Goal: Task Accomplishment & Management: Use online tool/utility

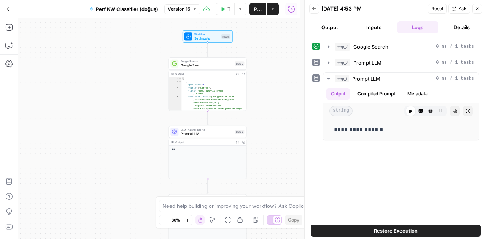
click at [475, 8] on icon "button" at bounding box center [477, 8] width 5 height 5
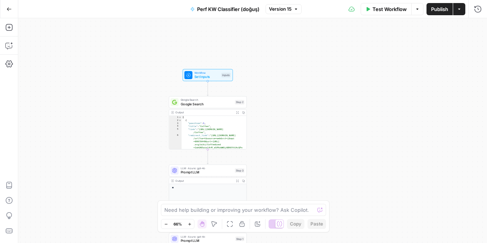
click at [461, 11] on icon "button" at bounding box center [459, 9] width 5 height 5
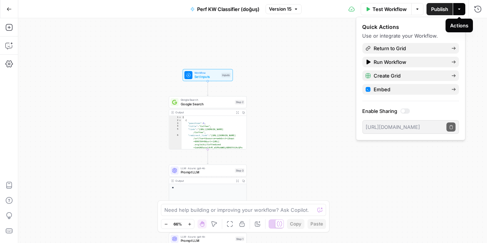
click at [305, 54] on div "**********" at bounding box center [252, 130] width 469 height 225
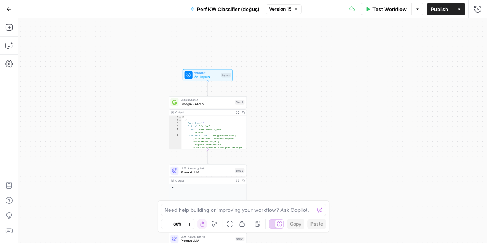
click at [415, 11] on icon "button" at bounding box center [417, 9] width 5 height 5
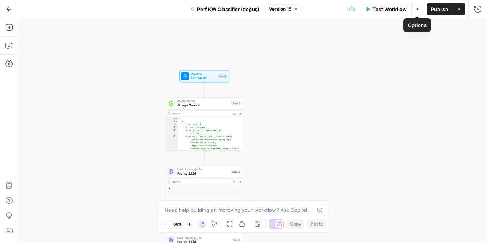
click at [292, 66] on div "**********" at bounding box center [252, 130] width 469 height 225
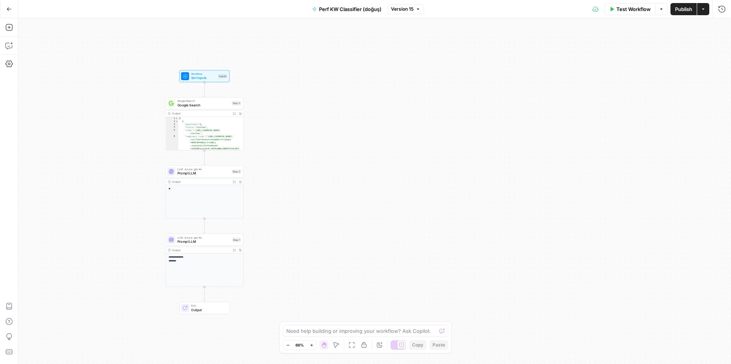
click at [196, 196] on div "**" at bounding box center [204, 201] width 77 height 33
click at [206, 170] on span "LLM · Azure: gpt-4o" at bounding box center [203, 169] width 52 height 4
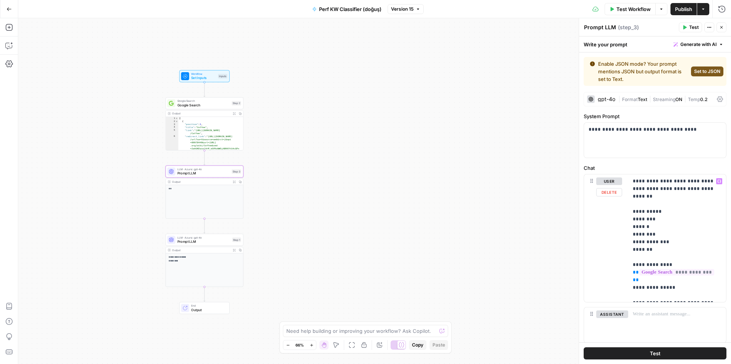
scroll to position [14, 0]
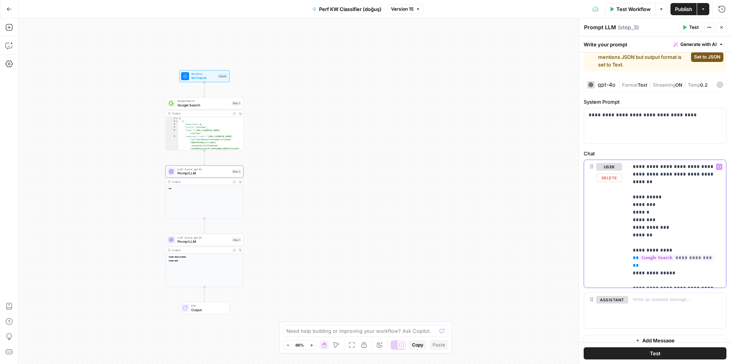
drag, startPoint x: 636, startPoint y: 258, endPoint x: 632, endPoint y: 249, distance: 9.4
click at [584, 249] on p "**********" at bounding box center [673, 224] width 83 height 122
click at [584, 260] on p "**********" at bounding box center [673, 224] width 83 height 122
drag, startPoint x: 641, startPoint y: 260, endPoint x: 631, endPoint y: 251, distance: 13.5
click at [584, 251] on div "**********" at bounding box center [677, 224] width 98 height 128
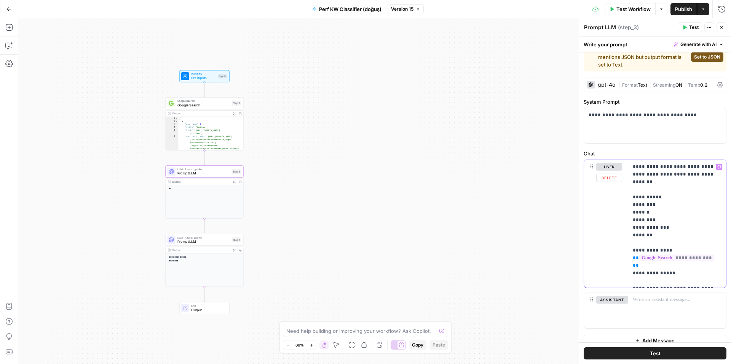
copy p "**********"
click at [205, 104] on span "Google Search" at bounding box center [203, 105] width 52 height 5
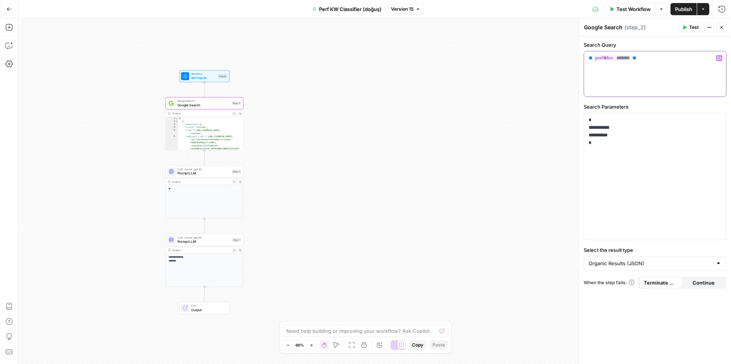
click at [584, 60] on p "** ******* **" at bounding box center [654, 58] width 133 height 8
click at [584, 66] on div "** ******* **" at bounding box center [655, 73] width 142 height 45
copy p "** ******* **"
click at [208, 243] on span "Prompt LLM" at bounding box center [203, 241] width 53 height 5
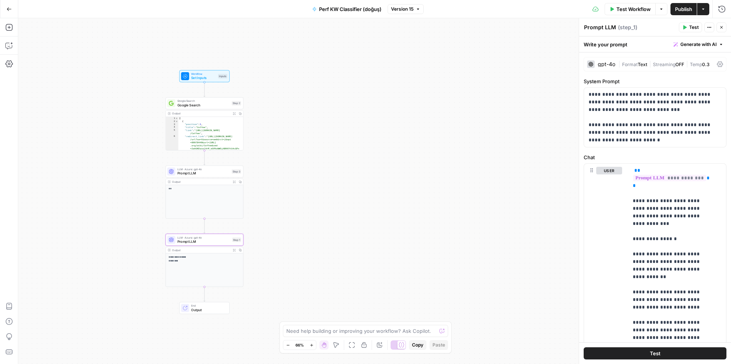
click at [584, 65] on div "gpt-4o" at bounding box center [606, 64] width 18 height 5
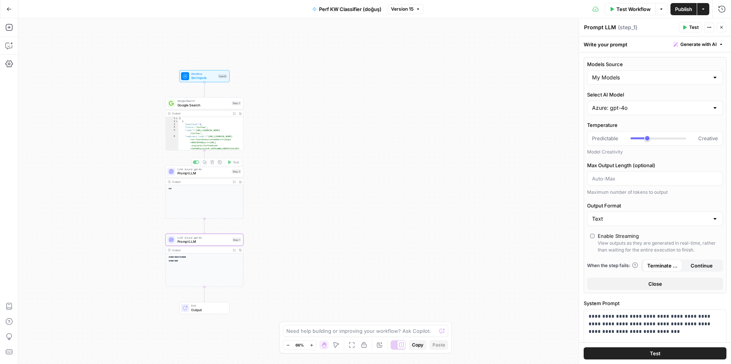
type textarea "**********"
click at [202, 131] on div "[ { "position" : 1 , "title" : "Coffee" , "link" : "https://en.wikipedia.org/wi…" at bounding box center [209, 138] width 62 height 43
click at [208, 103] on span "Google Search" at bounding box center [203, 105] width 52 height 5
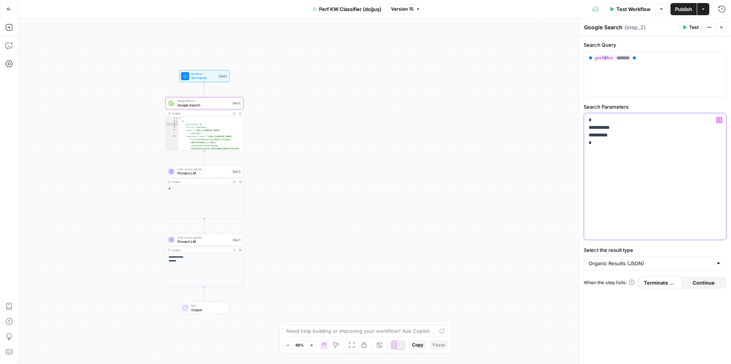
drag, startPoint x: 614, startPoint y: 143, endPoint x: 581, endPoint y: 122, distance: 39.5
click at [581, 122] on div "**********" at bounding box center [654, 191] width 152 height 346
copy p "**********"
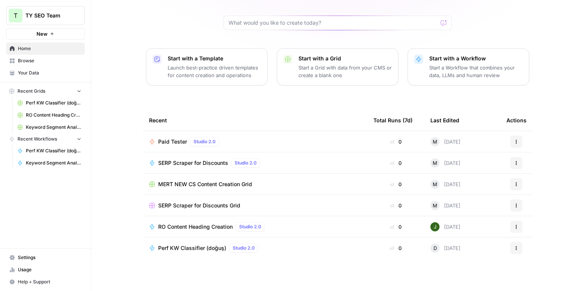
scroll to position [58, 0]
click at [29, 61] on span "Browse" at bounding box center [50, 60] width 64 height 7
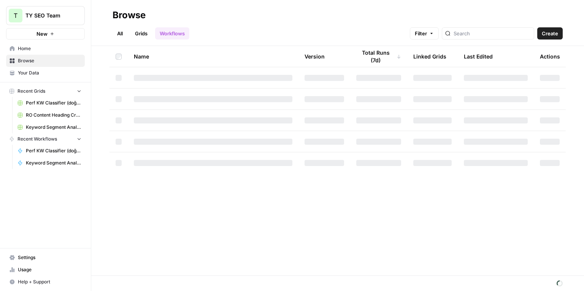
click at [150, 34] on link "Grids" at bounding box center [142, 33] width 22 height 12
click at [33, 75] on span "Your Data" at bounding box center [50, 73] width 64 height 7
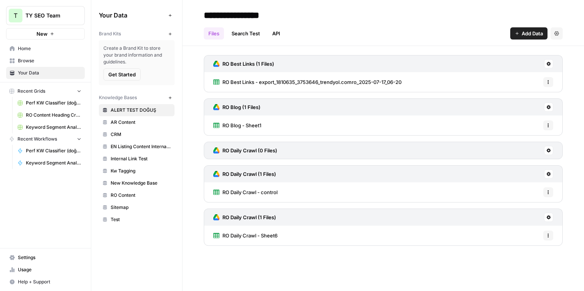
click at [40, 62] on span "Browse" at bounding box center [50, 60] width 64 height 7
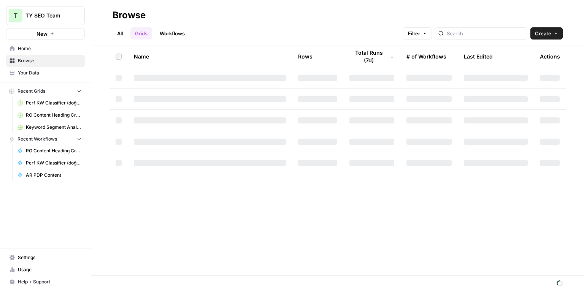
click at [335, 22] on div "All Grids Workflows Filter Create" at bounding box center [338, 30] width 450 height 18
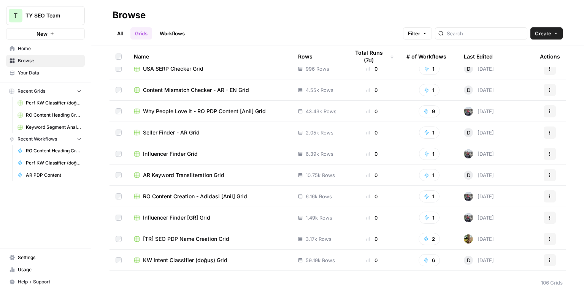
scroll to position [2051, 0]
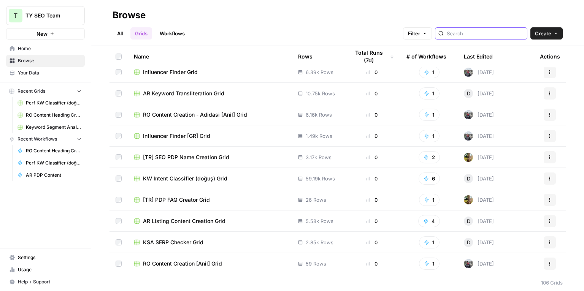
click at [483, 35] on input "search" at bounding box center [485, 34] width 77 height 8
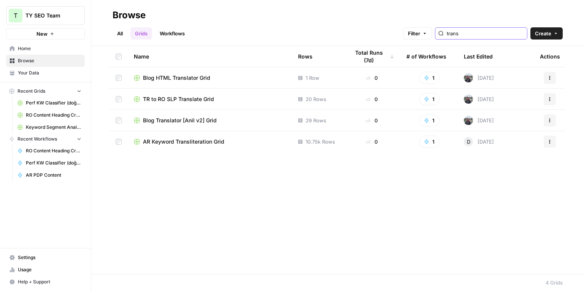
type input "trans"
click at [194, 139] on span "AR Keyword Transliteration Grid" at bounding box center [183, 142] width 81 height 8
click at [496, 36] on input "trans" at bounding box center [485, 34] width 77 height 8
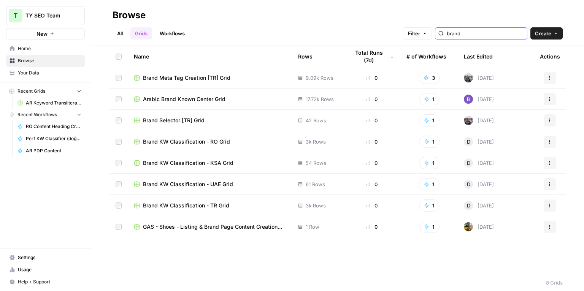
type input "brand"
click at [245, 99] on div "Arabic Brand Known Center Grid" at bounding box center [210, 99] width 152 height 8
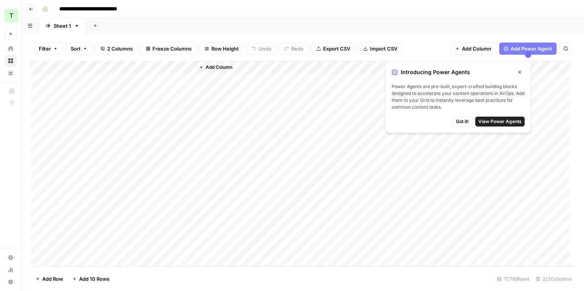
click at [159, 78] on div "Add Column" at bounding box center [303, 164] width 544 height 206
click at [524, 73] on button "Close" at bounding box center [520, 72] width 10 height 10
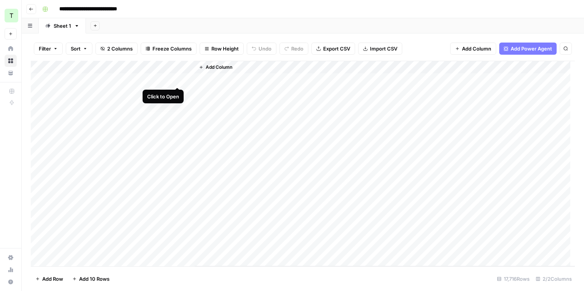
click at [153, 79] on div "Add Column" at bounding box center [303, 164] width 544 height 206
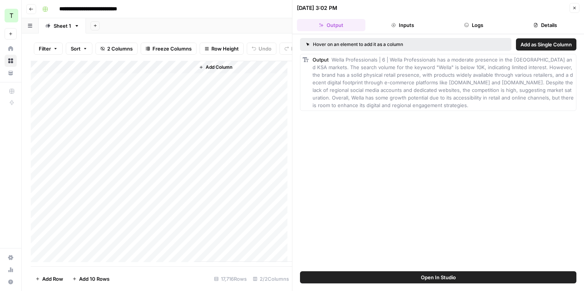
click at [409, 27] on button "Inputs" at bounding box center [403, 25] width 68 height 12
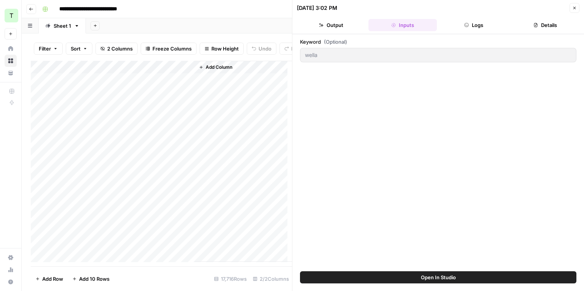
click at [486, 27] on button "Logs" at bounding box center [474, 25] width 68 height 12
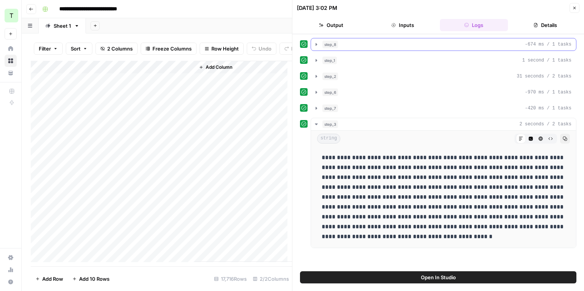
click at [318, 47] on icon "button" at bounding box center [317, 44] width 6 height 6
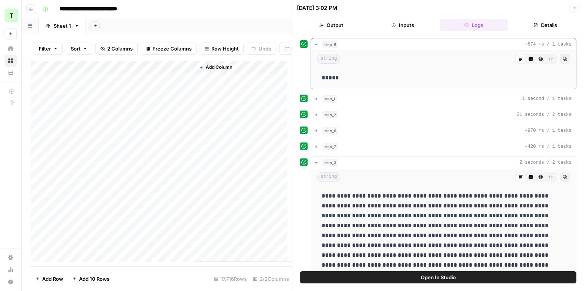
click at [317, 46] on icon "button" at bounding box center [317, 44] width 6 height 6
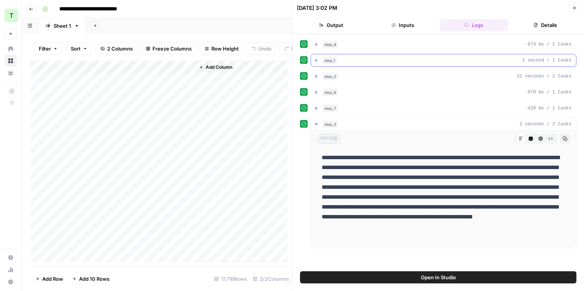
click at [315, 61] on icon "button" at bounding box center [317, 60] width 6 height 6
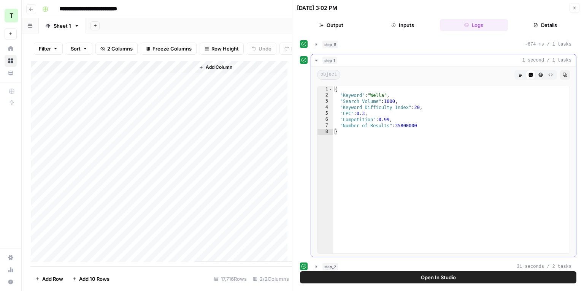
click at [315, 61] on icon "button" at bounding box center [317, 60] width 6 height 6
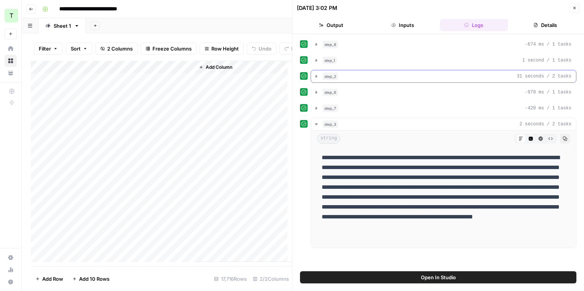
click at [317, 74] on icon "button" at bounding box center [317, 76] width 6 height 6
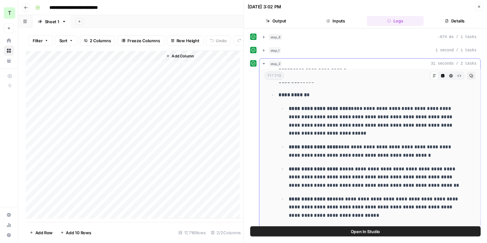
scroll to position [52, 0]
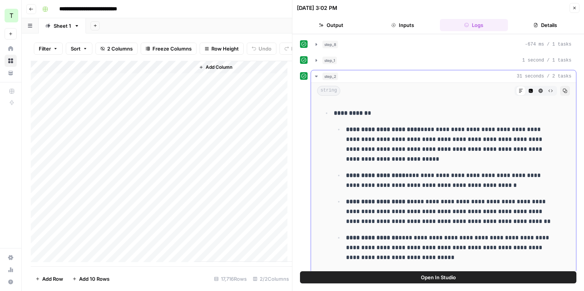
click at [317, 75] on icon "button" at bounding box center [317, 76] width 6 height 6
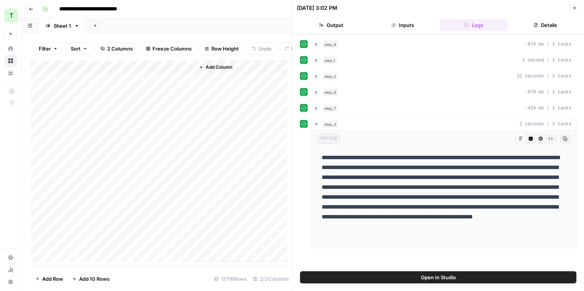
click at [573, 6] on icon "button" at bounding box center [575, 8] width 5 height 5
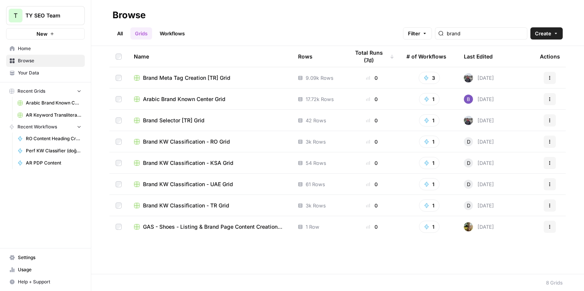
click at [553, 100] on button "Actions" at bounding box center [550, 99] width 12 height 12
click at [172, 34] on link "Workflows" at bounding box center [172, 33] width 34 height 12
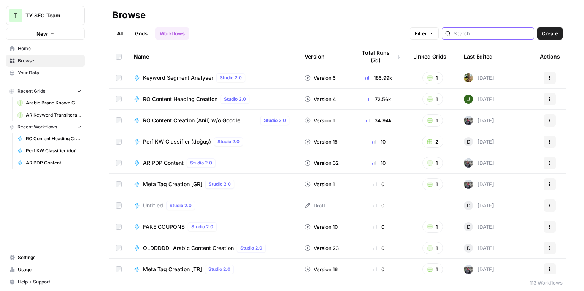
click at [514, 31] on input "search" at bounding box center [492, 34] width 77 height 8
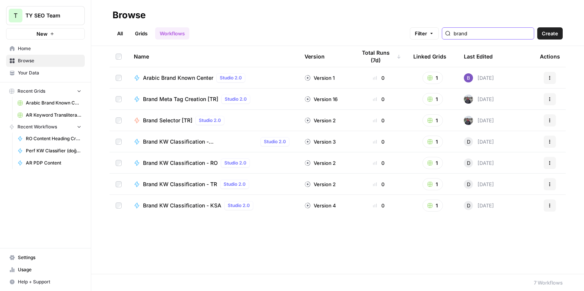
type input "brand"
click at [191, 79] on span "Arabic Brand Known Center" at bounding box center [178, 78] width 70 height 8
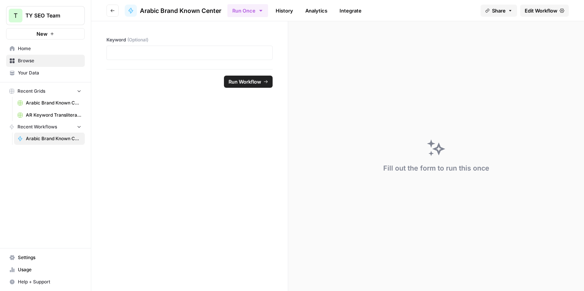
click at [542, 16] on link "Edit Workflow" at bounding box center [544, 11] width 49 height 12
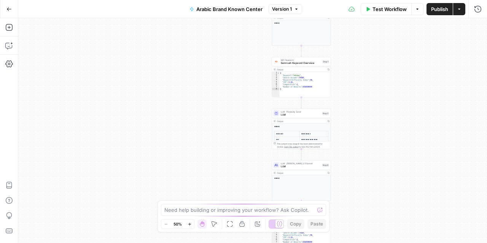
type textarea "*"
click at [304, 75] on div "{ "Keyword" : "Adidas" , "Search Volume" : 74000 , "Keyword Difficulty Index" :…" at bounding box center [305, 87] width 51 height 30
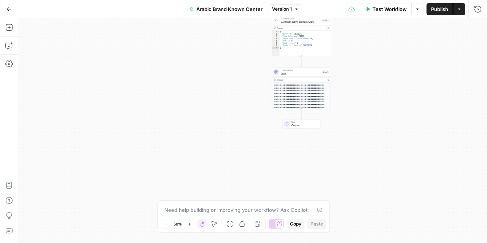
click at [305, 123] on span "Output" at bounding box center [304, 125] width 26 height 4
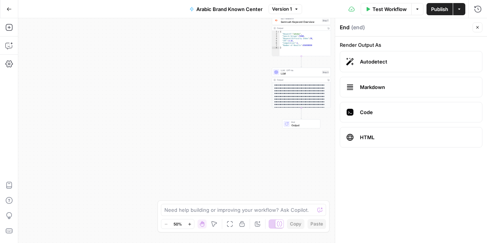
click at [308, 94] on p "**********" at bounding box center [300, 102] width 52 height 36
click at [477, 27] on icon "button" at bounding box center [477, 27] width 3 height 3
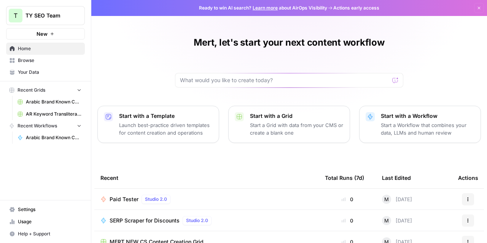
click at [22, 63] on span "Browse" at bounding box center [50, 60] width 64 height 7
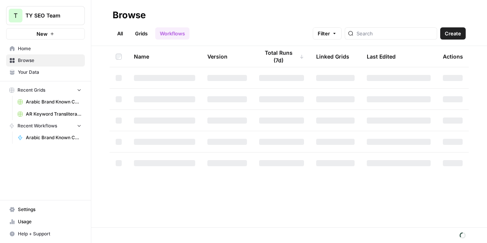
click at [146, 35] on link "Grids" at bounding box center [142, 33] width 22 height 12
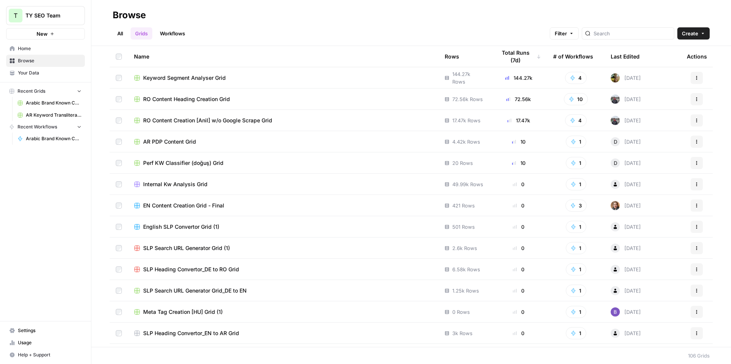
click at [33, 48] on span "Home" at bounding box center [50, 48] width 64 height 7
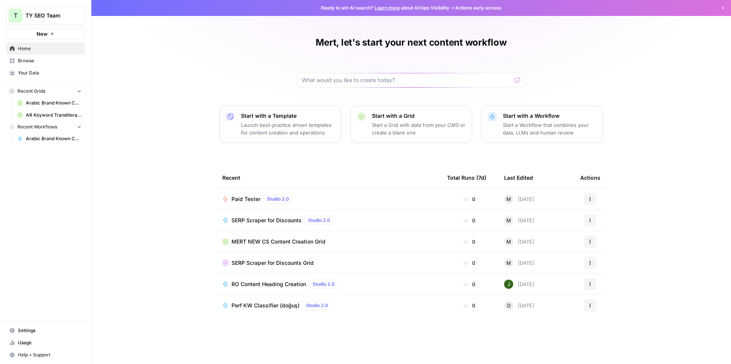
click at [42, 62] on span "Browse" at bounding box center [50, 60] width 64 height 7
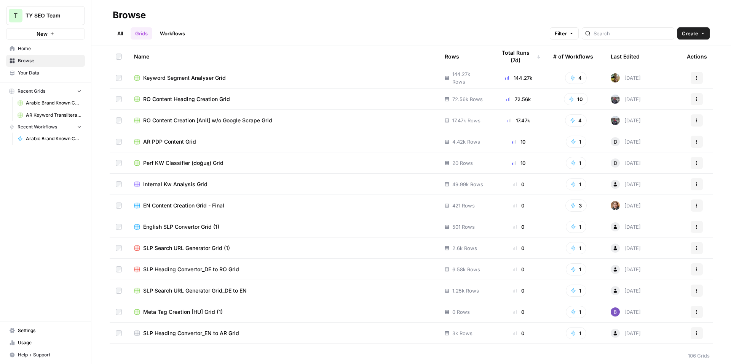
click at [167, 37] on link "Workflows" at bounding box center [172, 33] width 34 height 12
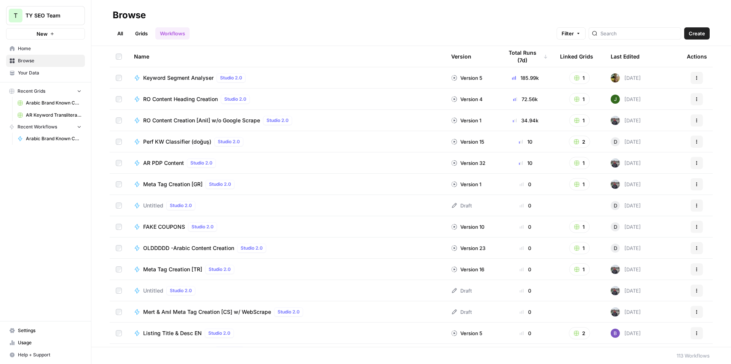
click at [116, 33] on link "All" at bounding box center [120, 33] width 15 height 12
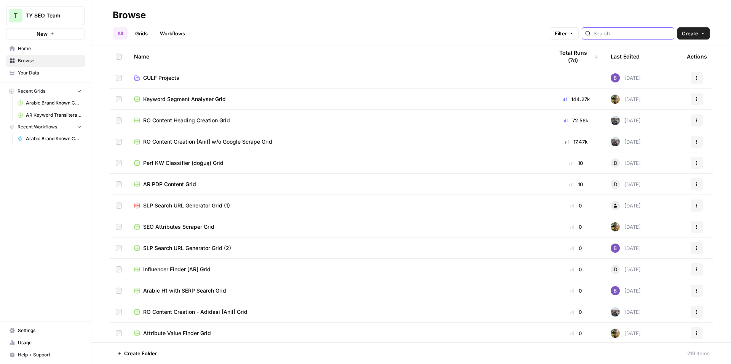
click at [487, 31] on input "search" at bounding box center [631, 34] width 77 height 8
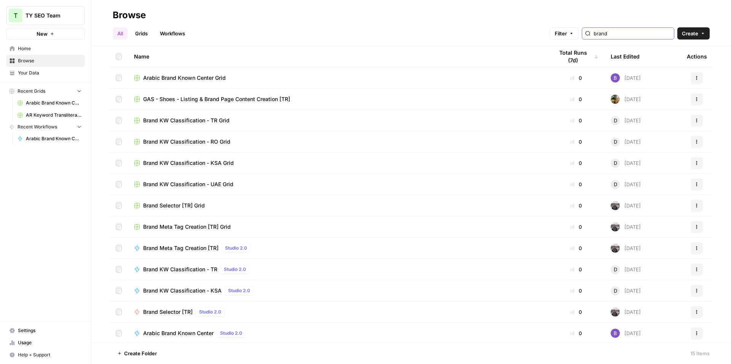
drag, startPoint x: 618, startPoint y: 34, endPoint x: 590, endPoint y: 30, distance: 27.7
click at [0, 0] on div "Filter brand" at bounding box center [0, 0] width 0 height 0
type input "brand"
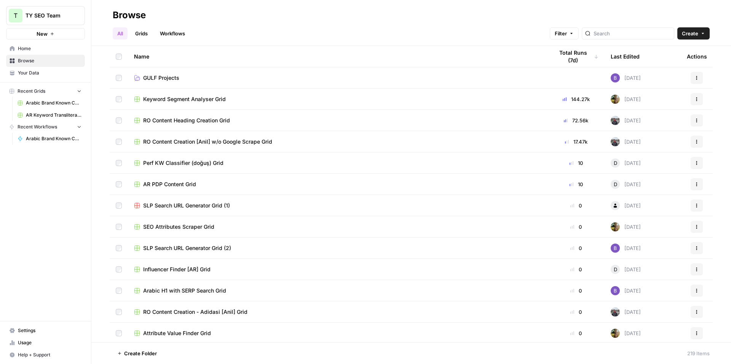
click at [30, 47] on span "Home" at bounding box center [50, 48] width 64 height 7
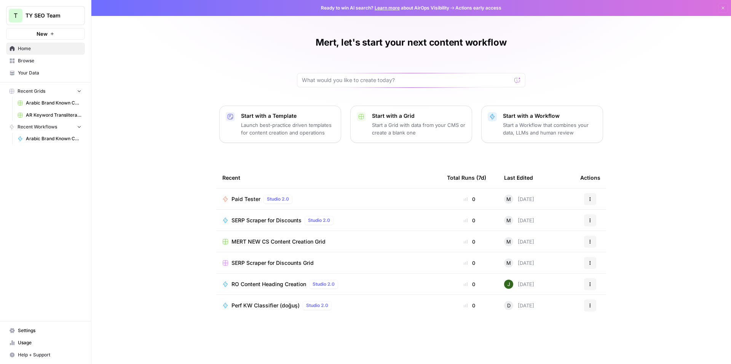
click at [31, 63] on span "Browse" at bounding box center [50, 60] width 64 height 7
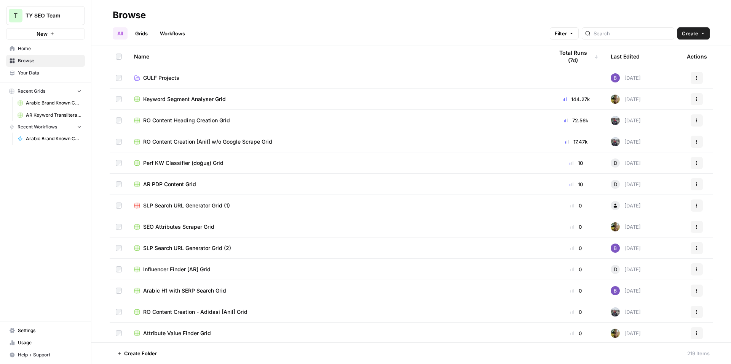
click at [37, 70] on span "Your Data" at bounding box center [50, 73] width 64 height 7
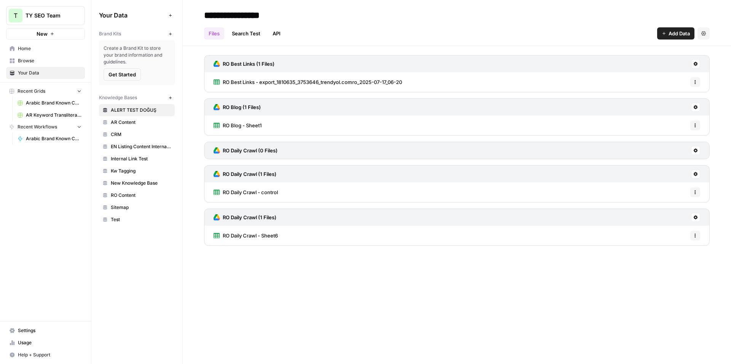
click at [45, 50] on span "Home" at bounding box center [50, 48] width 64 height 7
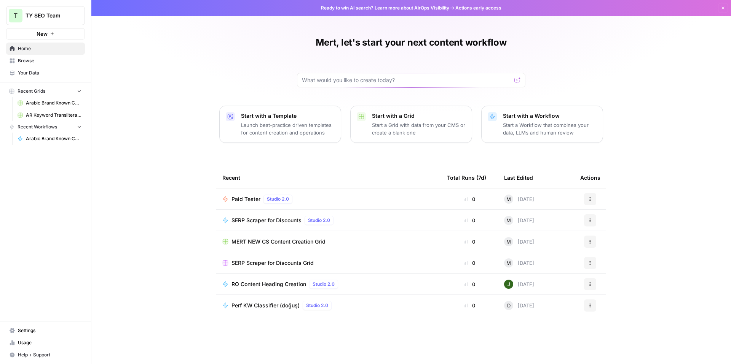
click at [42, 243] on link "Usage" at bounding box center [45, 343] width 79 height 12
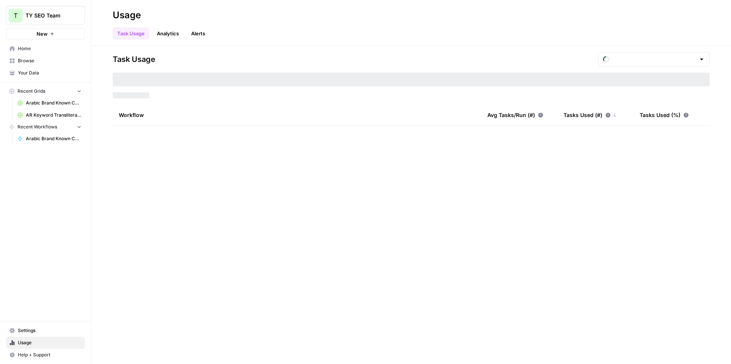
type input "September Tasks"
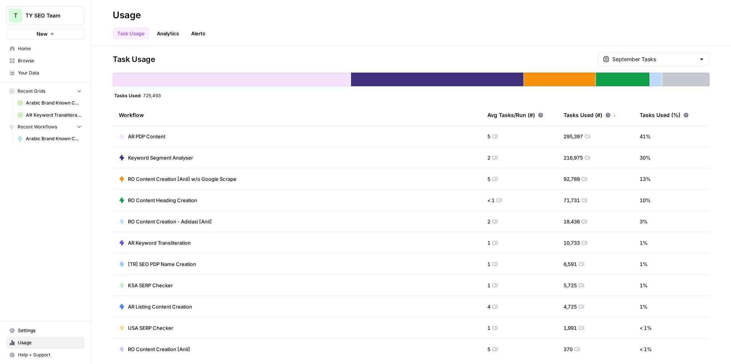
click at [21, 56] on link "Browse" at bounding box center [45, 61] width 79 height 12
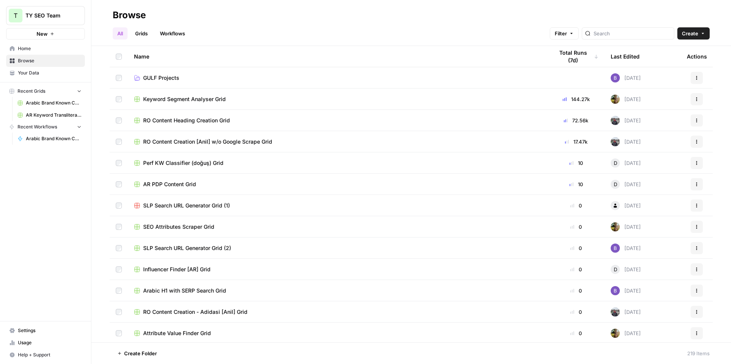
click at [25, 50] on span "Home" at bounding box center [50, 48] width 64 height 7
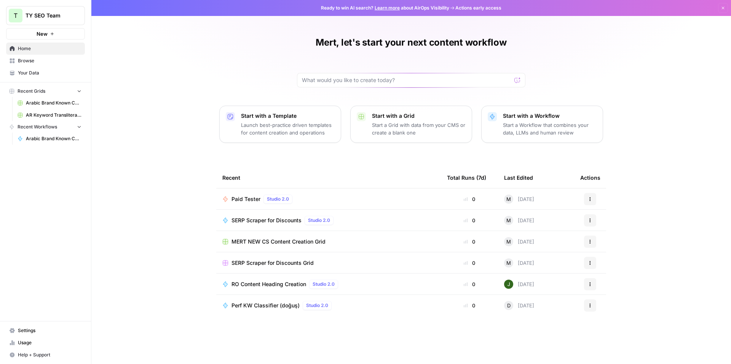
click at [33, 73] on span "Your Data" at bounding box center [50, 73] width 64 height 7
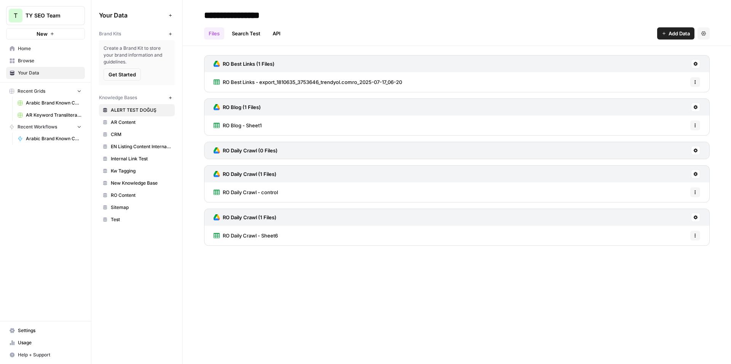
click at [38, 63] on span "Browse" at bounding box center [50, 60] width 64 height 7
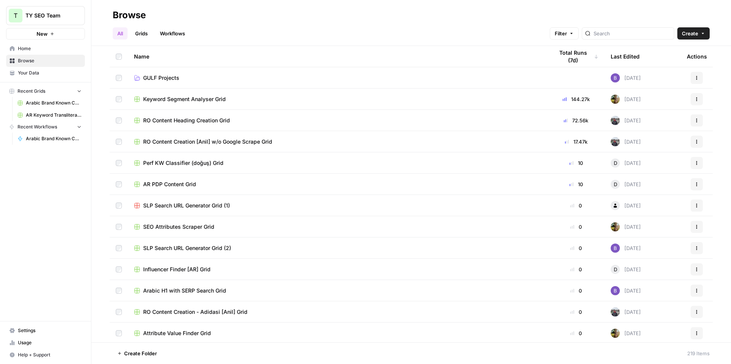
click at [38, 52] on link "Home" at bounding box center [45, 49] width 79 height 12
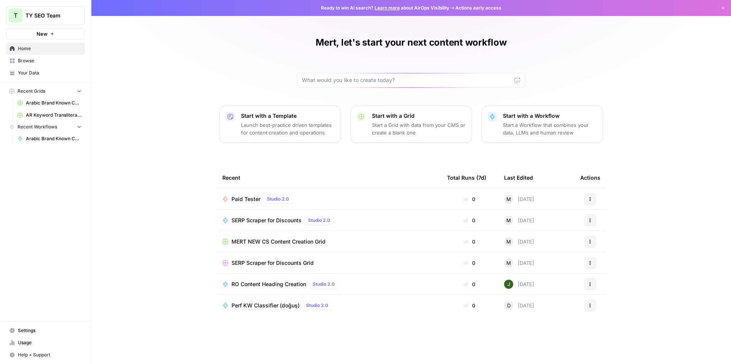
click at [38, 65] on link "Browse" at bounding box center [45, 61] width 79 height 12
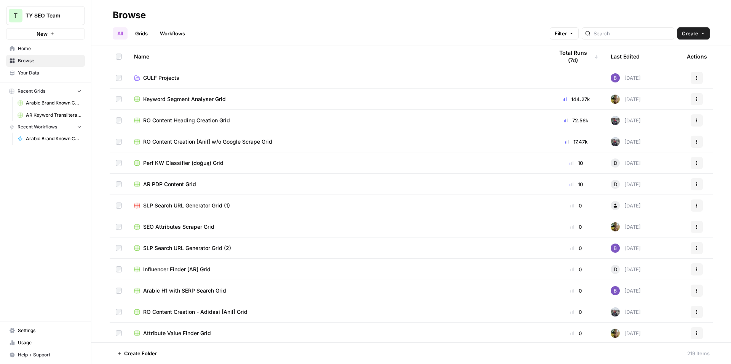
click at [30, 45] on span "Home" at bounding box center [50, 48] width 64 height 7
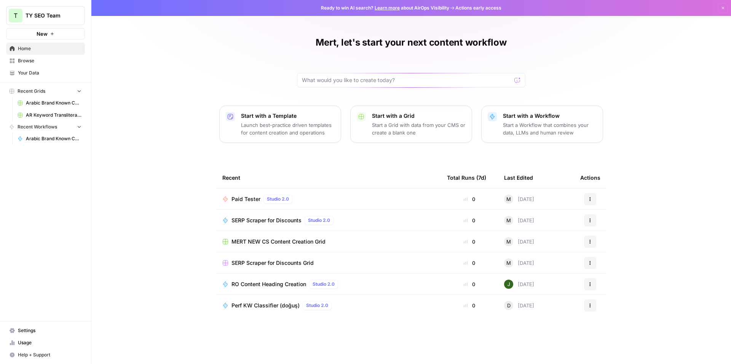
click at [40, 64] on span "Browse" at bounding box center [50, 60] width 64 height 7
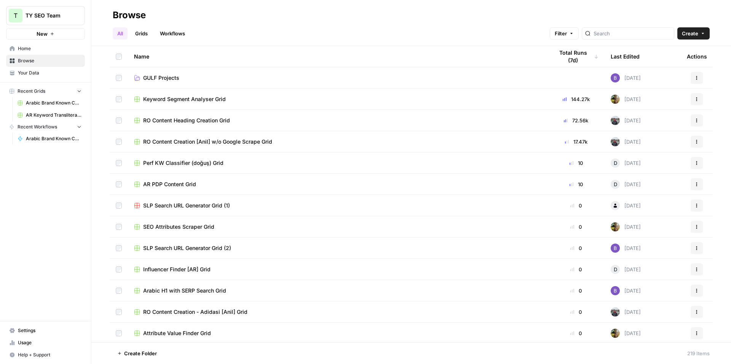
click at [166, 32] on link "Workflows" at bounding box center [172, 33] width 34 height 12
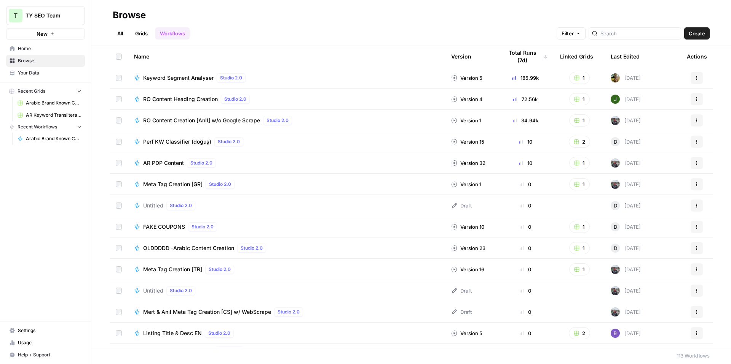
click at [38, 65] on link "Browse" at bounding box center [45, 61] width 79 height 12
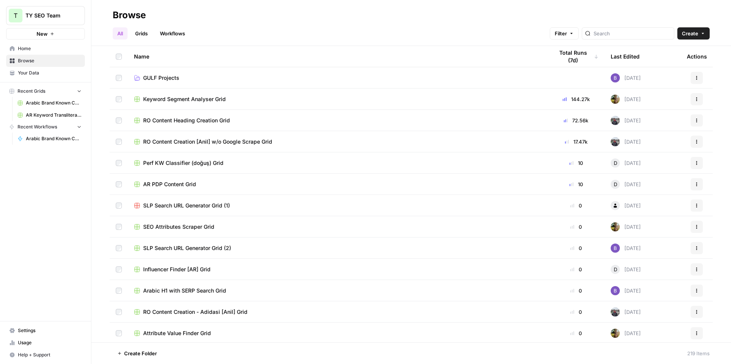
click at [140, 35] on link "Grids" at bounding box center [142, 33] width 22 height 12
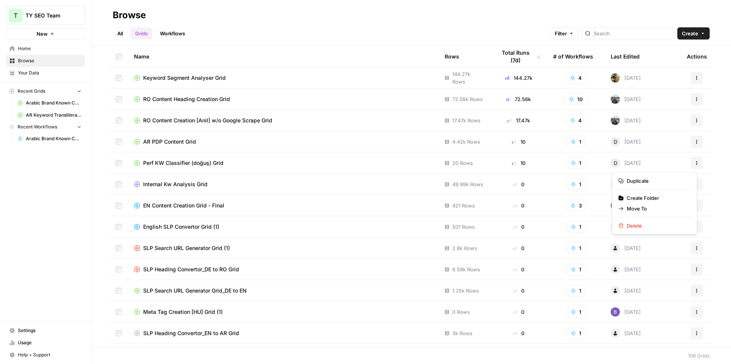
click at [487, 164] on button "Actions" at bounding box center [696, 163] width 12 height 12
click at [487, 182] on span "Duplicate" at bounding box center [656, 181] width 61 height 8
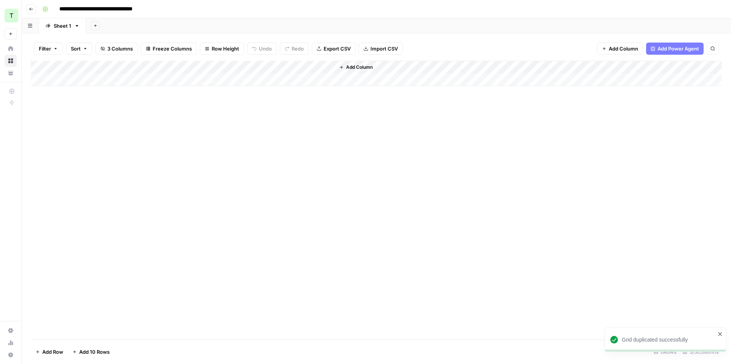
click at [135, 11] on input "**********" at bounding box center [109, 9] width 107 height 12
drag, startPoint x: 106, startPoint y: 9, endPoint x: 54, endPoint y: 5, distance: 52.3
click at [54, 5] on div "**********" at bounding box center [381, 9] width 684 height 12
click at [191, 11] on div "**********" at bounding box center [381, 9] width 684 height 12
click at [146, 8] on input "**********" at bounding box center [120, 9] width 129 height 12
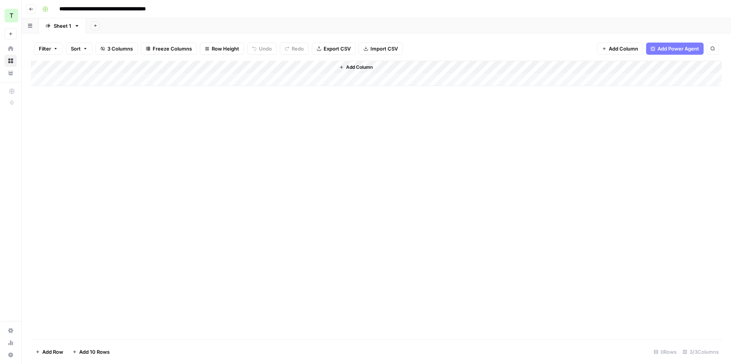
click at [147, 8] on input "**********" at bounding box center [120, 9] width 129 height 12
click at [177, 8] on input "**********" at bounding box center [118, 9] width 125 height 12
type input "**********"
click at [182, 12] on div "**********" at bounding box center [381, 9] width 684 height 12
click at [143, 33] on div "Add Sheet" at bounding box center [408, 25] width 645 height 15
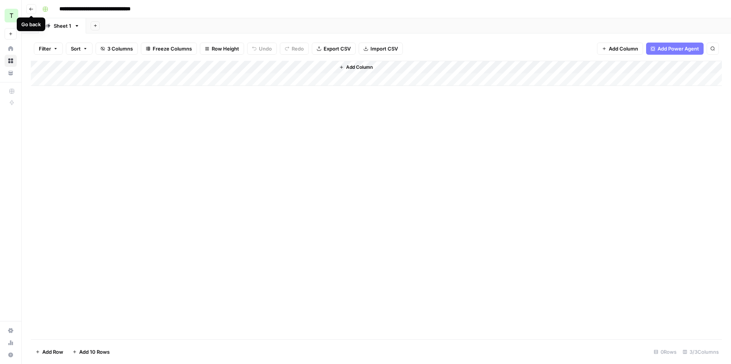
click at [33, 11] on button "Go back" at bounding box center [31, 9] width 10 height 10
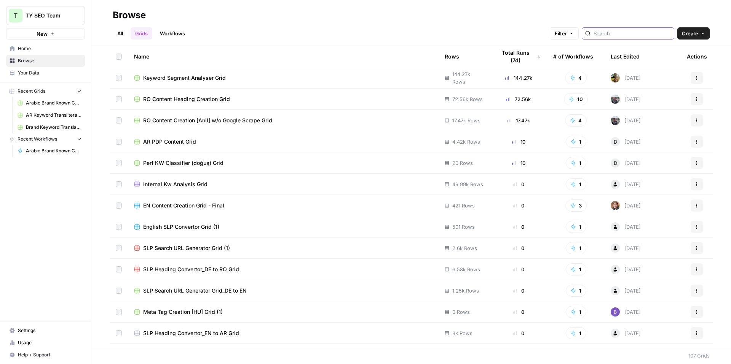
click at [647, 33] on input "search" at bounding box center [631, 34] width 77 height 8
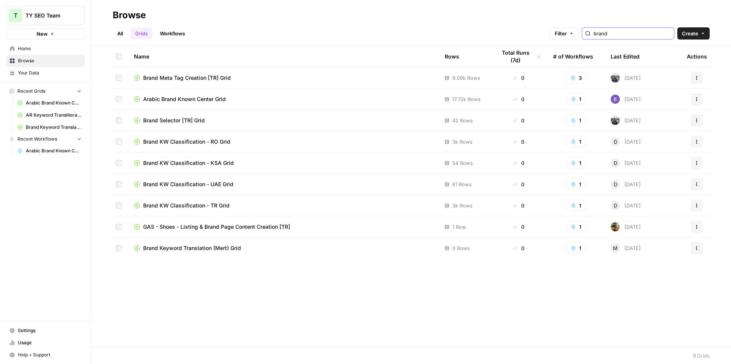
type input "brand"
click at [460, 28] on div "All Grids Workflows Filter brand Create" at bounding box center [411, 30] width 597 height 18
click at [277, 245] on div "Brand Keyword Translation (Mert) Grid" at bounding box center [283, 249] width 298 height 8
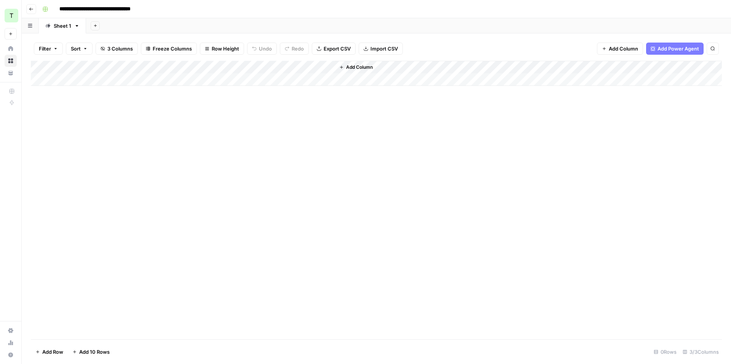
click at [710, 50] on icon "button" at bounding box center [712, 48] width 5 height 5
click at [458, 35] on div "Filter Sort 3 Columns Freeze Columns Row Height Undo Redo Export CSV Import CSV…" at bounding box center [376, 198] width 709 height 331
click at [76, 25] on icon "button" at bounding box center [77, 26] width 3 height 2
click at [186, 19] on div "Add Sheet" at bounding box center [408, 25] width 645 height 15
click at [34, 6] on button "Go back" at bounding box center [31, 9] width 10 height 10
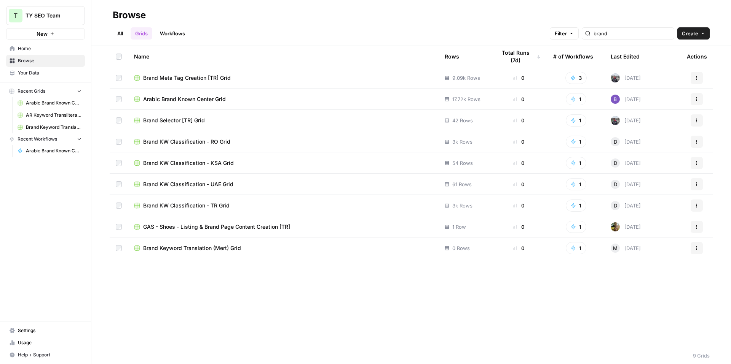
click at [175, 31] on link "Workflows" at bounding box center [172, 33] width 34 height 12
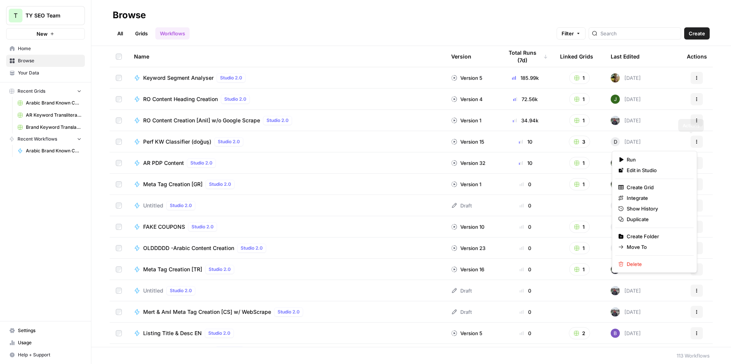
click at [690, 142] on button "Actions" at bounding box center [696, 142] width 12 height 12
click at [664, 216] on span "Duplicate" at bounding box center [656, 220] width 61 height 8
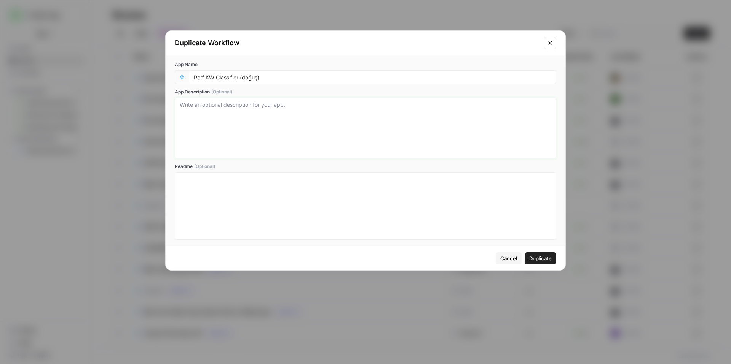
click at [271, 110] on textarea "App Description (Optional)" at bounding box center [365, 128] width 371 height 54
click at [265, 76] on input "Perf KW Classifier (doğuş)" at bounding box center [372, 77] width 357 height 7
type input "AR Brand Translation (Mert)"
click at [543, 262] on span "Duplicate" at bounding box center [540, 259] width 22 height 8
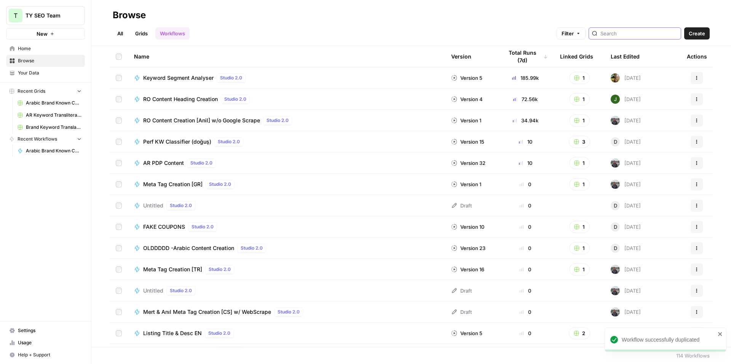
click at [628, 33] on input "search" at bounding box center [638, 34] width 77 height 8
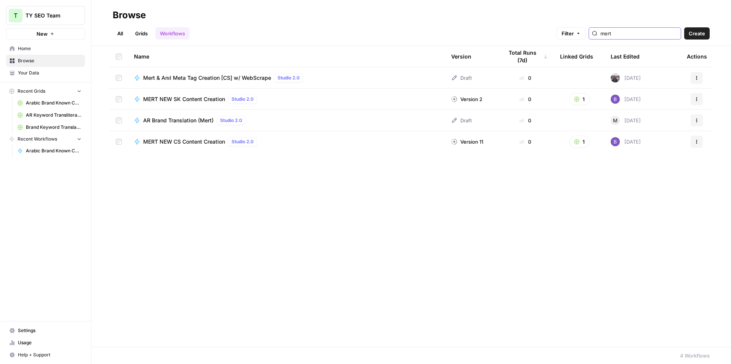
type input "mert"
click at [200, 123] on span "AR Brand Translation (Mert)" at bounding box center [178, 121] width 70 height 8
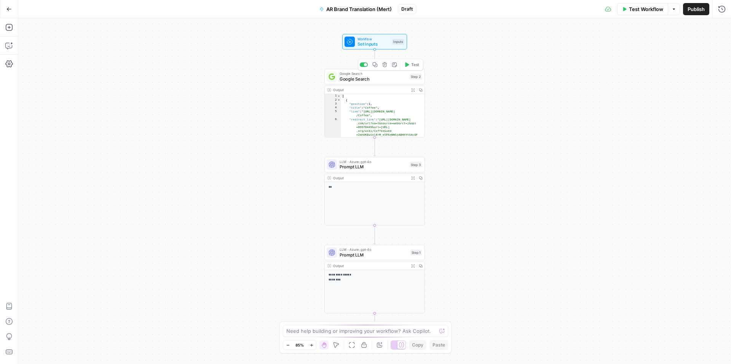
click at [381, 79] on span "Google Search" at bounding box center [372, 79] width 67 height 6
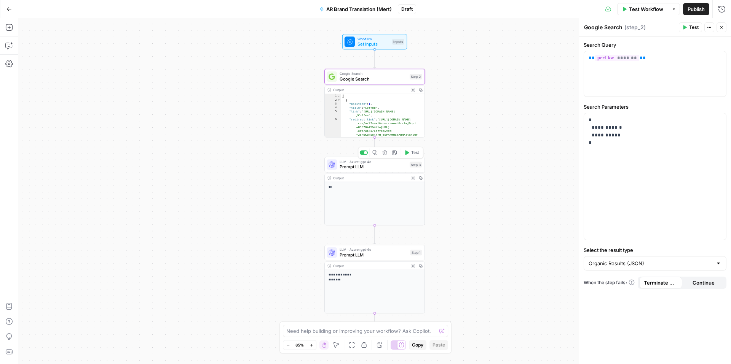
click at [377, 170] on span "Prompt LLM" at bounding box center [372, 167] width 67 height 6
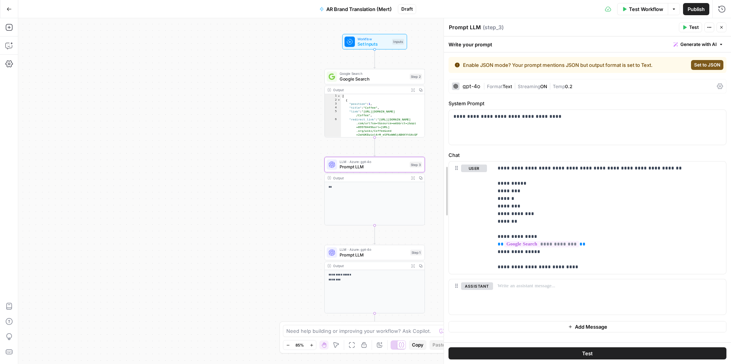
drag, startPoint x: 581, startPoint y: 156, endPoint x: 443, endPoint y: 169, distance: 137.9
click at [642, 193] on p "**********" at bounding box center [608, 218] width 226 height 107
click at [377, 289] on div "**********" at bounding box center [375, 292] width 100 height 43
click at [365, 272] on div "**********" at bounding box center [375, 292] width 100 height 43
click at [375, 257] on span "Prompt LLM" at bounding box center [373, 255] width 68 height 6
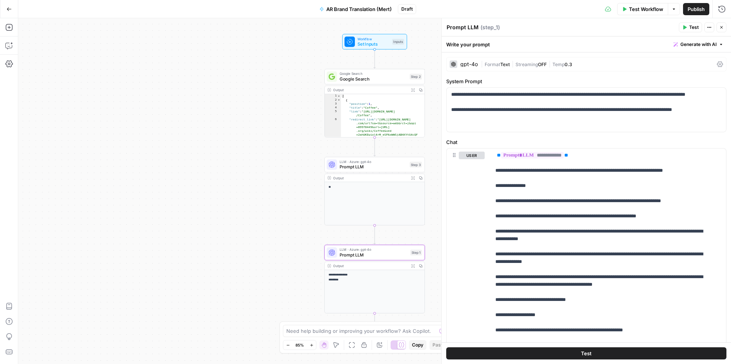
click at [377, 165] on span "Prompt LLM" at bounding box center [372, 167] width 67 height 6
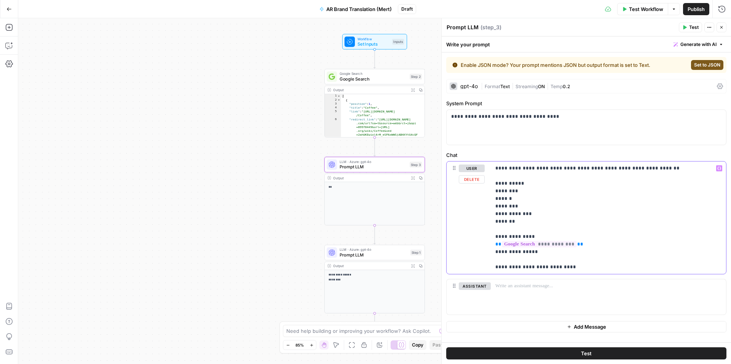
click at [586, 216] on p "**********" at bounding box center [608, 218] width 226 height 107
click at [565, 204] on p "**********" at bounding box center [608, 218] width 226 height 107
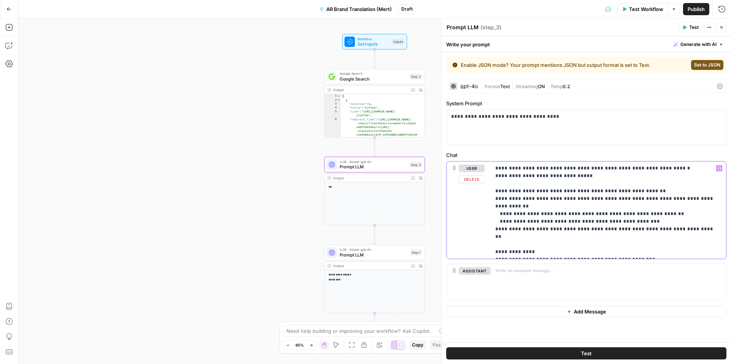
click at [519, 168] on p "**********" at bounding box center [608, 210] width 226 height 91
drag, startPoint x: 495, startPoint y: 245, endPoint x: 527, endPoint y: 246, distance: 32.0
click at [527, 246] on p "**********" at bounding box center [608, 210] width 226 height 91
click at [585, 245] on p "**********" at bounding box center [608, 210] width 226 height 91
click at [576, 152] on label "Chat" at bounding box center [586, 155] width 280 height 8
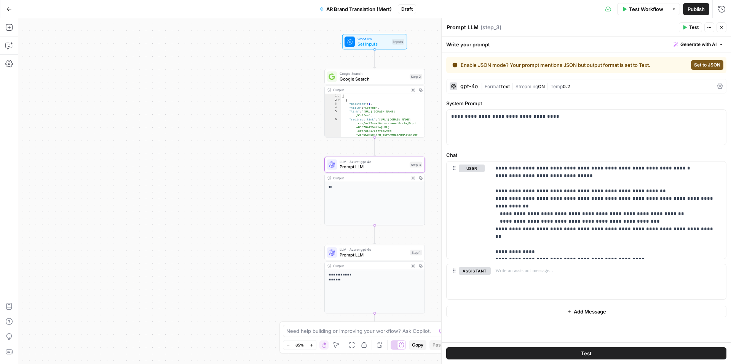
click at [362, 297] on div "**********" at bounding box center [375, 292] width 100 height 43
click at [377, 253] on span "Prompt LLM" at bounding box center [373, 255] width 68 height 6
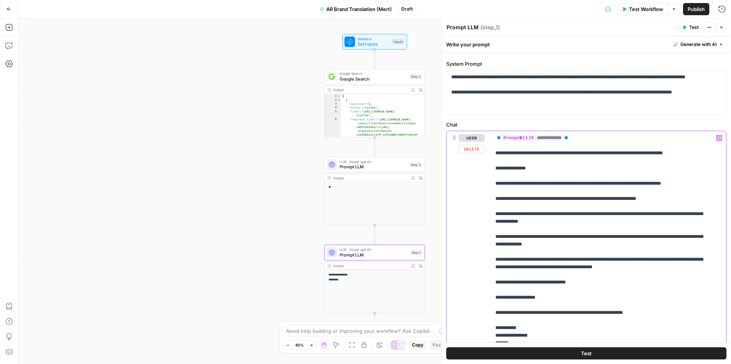
click at [530, 153] on p "**********" at bounding box center [602, 297] width 215 height 327
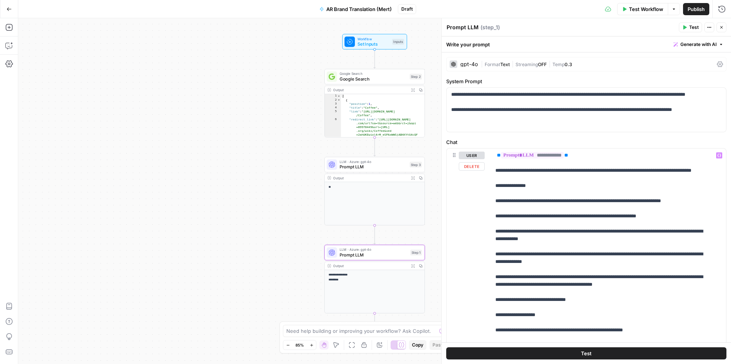
click at [377, 167] on span "Prompt LLM" at bounding box center [372, 167] width 67 height 6
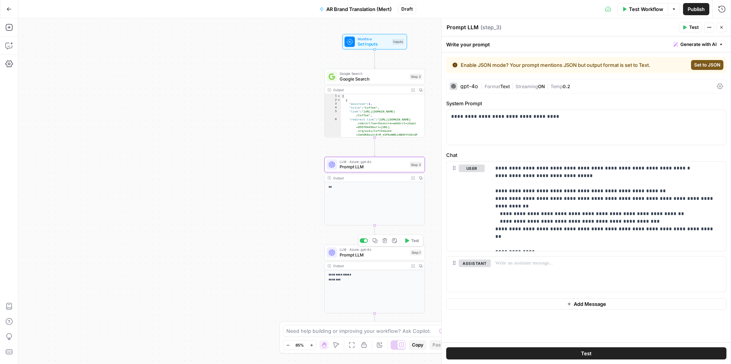
click at [374, 256] on span "Prompt LLM" at bounding box center [373, 255] width 68 height 6
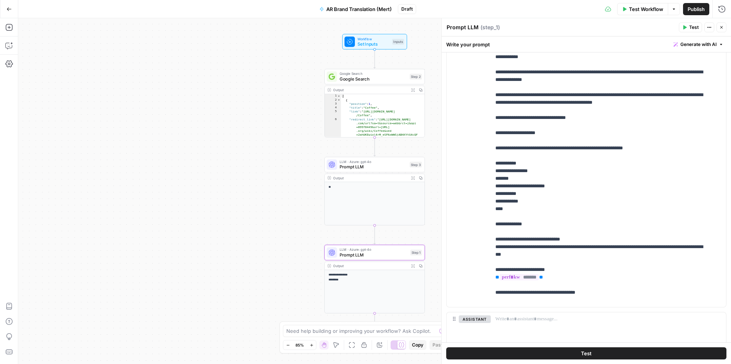
scroll to position [179, 0]
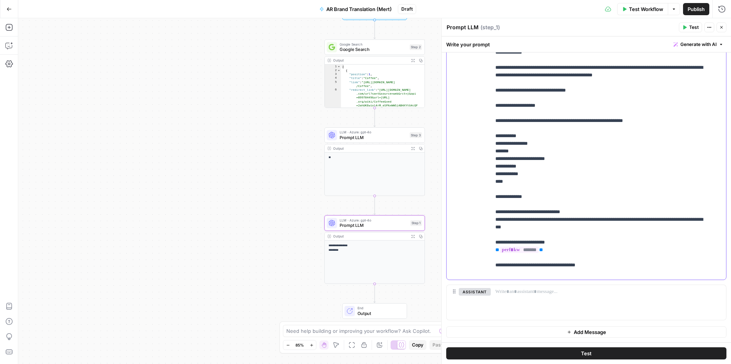
drag, startPoint x: 494, startPoint y: 274, endPoint x: 611, endPoint y: 274, distance: 116.8
click at [611, 274] on div "**********" at bounding box center [604, 125] width 229 height 310
copy p "**********"
click at [374, 134] on span "Prompt LLM" at bounding box center [372, 137] width 67 height 6
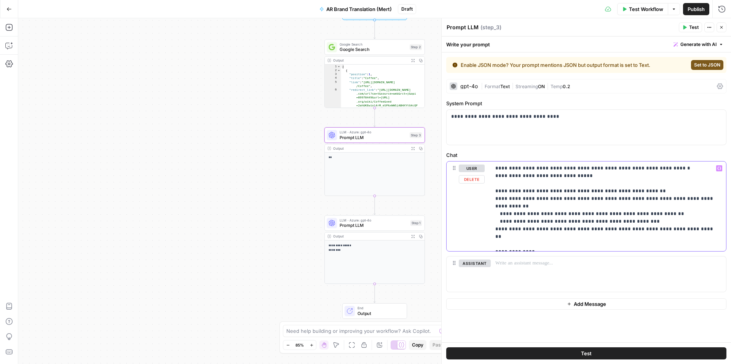
click at [648, 243] on p "**********" at bounding box center [608, 207] width 226 height 84
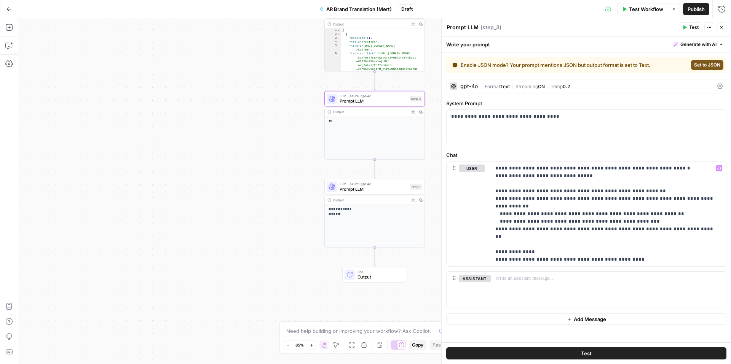
click at [426, 275] on div "**********" at bounding box center [374, 191] width 712 height 346
click at [373, 189] on span "Prompt LLM" at bounding box center [373, 189] width 68 height 6
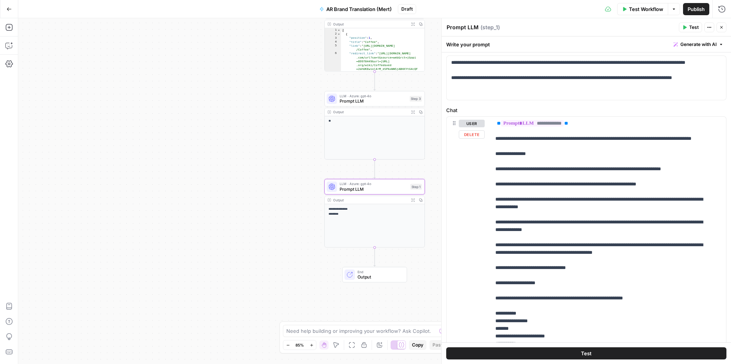
scroll to position [0, 0]
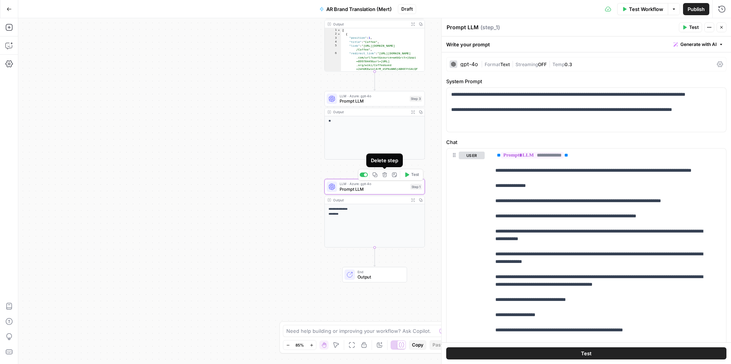
click at [385, 177] on icon "button" at bounding box center [384, 175] width 5 height 5
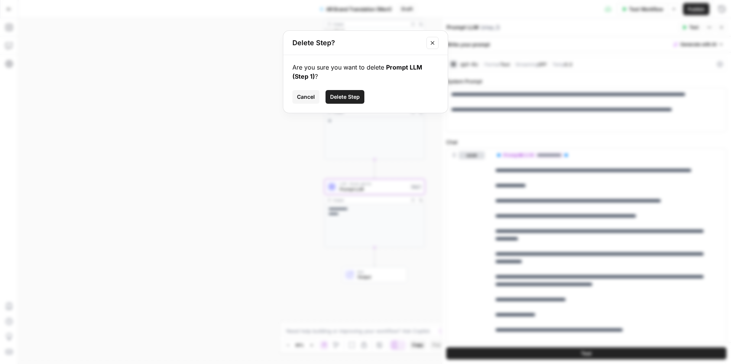
click at [344, 95] on span "Delete Step" at bounding box center [345, 97] width 30 height 8
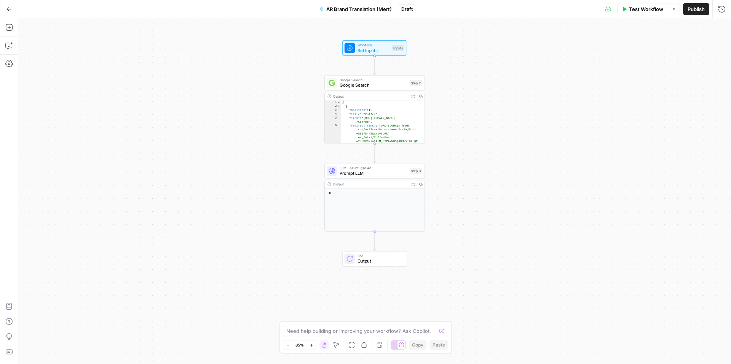
click at [374, 174] on span "Prompt LLM" at bounding box center [372, 173] width 67 height 6
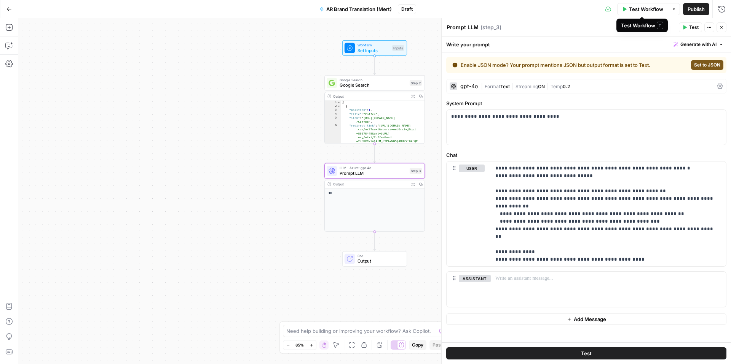
click at [640, 12] on span "Test Workflow" at bounding box center [646, 9] width 34 height 8
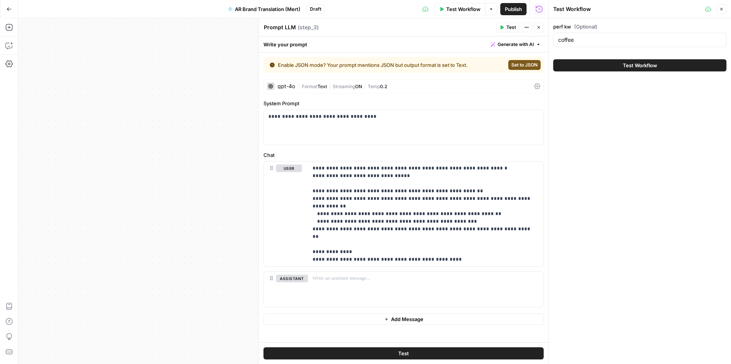
click at [590, 45] on div "coffee" at bounding box center [639, 40] width 173 height 14
paste input "Adidas"
type input "adidas"
click at [640, 67] on span "Test Workflow" at bounding box center [639, 66] width 34 height 8
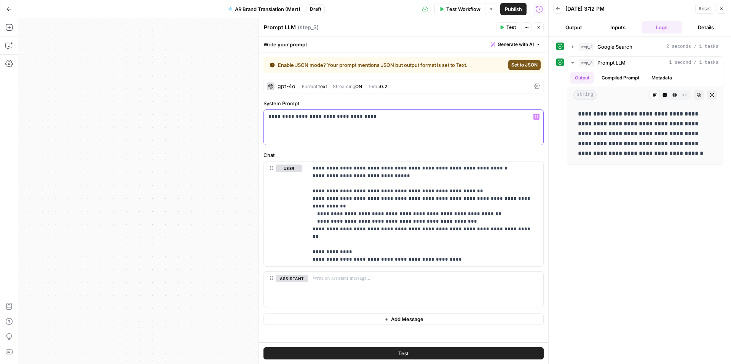
click at [428, 120] on p "**********" at bounding box center [403, 117] width 270 height 8
click at [452, 188] on p "**********" at bounding box center [425, 214] width 226 height 99
click at [284, 86] on div "gpt-4o" at bounding box center [286, 86] width 18 height 5
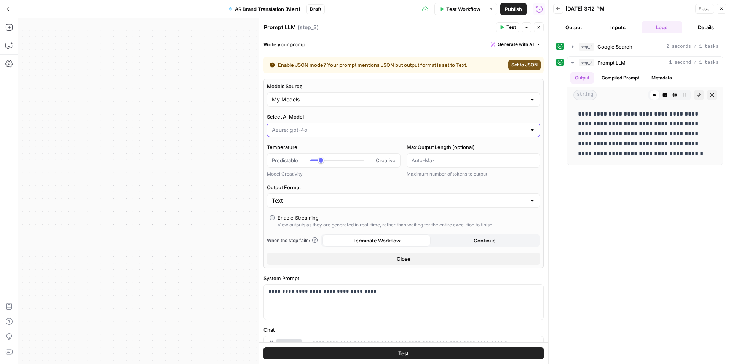
click at [307, 132] on input "Select AI Model" at bounding box center [399, 130] width 254 height 8
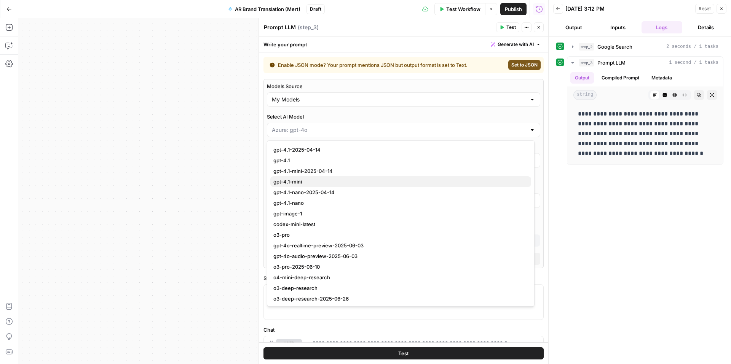
scroll to position [669, 0]
click at [341, 132] on input "Select AI Model" at bounding box center [399, 130] width 254 height 8
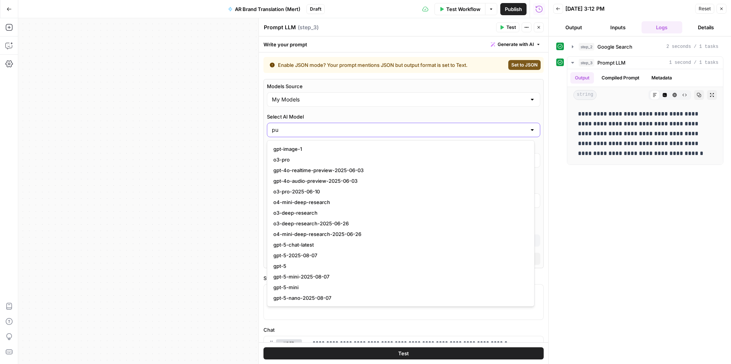
scroll to position [0, 0]
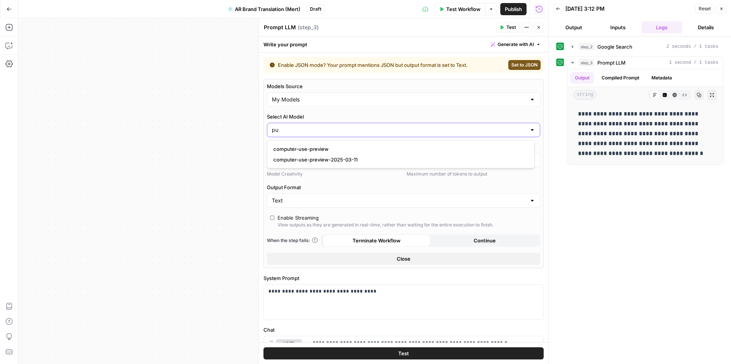
type input "p"
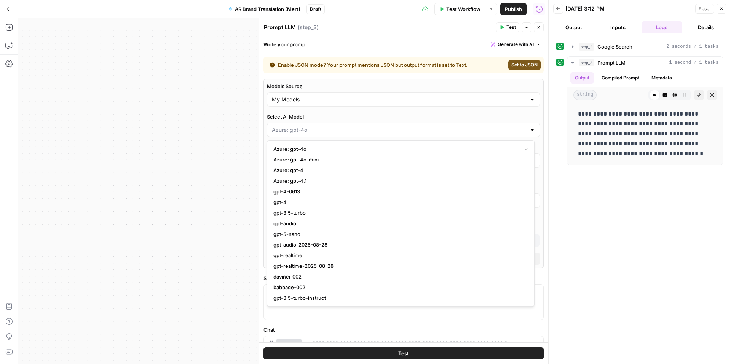
type input "Azure: gpt-4o"
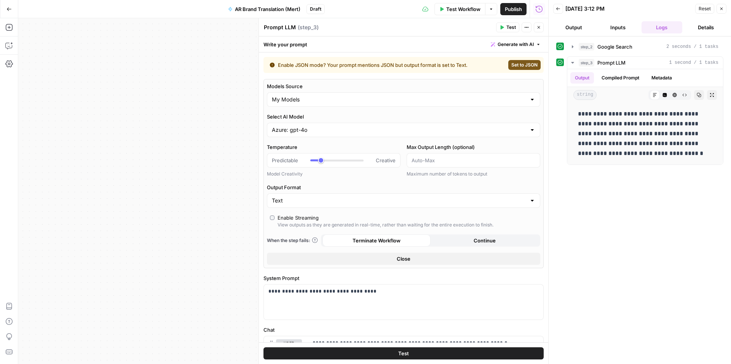
click at [335, 116] on label "Select AI Model" at bounding box center [403, 117] width 273 height 8
click at [335, 126] on input "Azure: gpt-4o" at bounding box center [399, 130] width 254 height 8
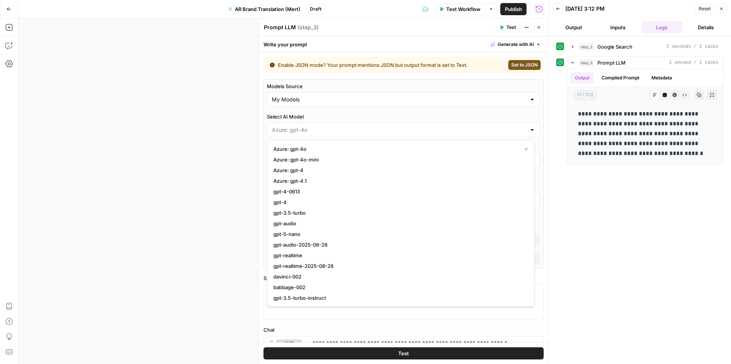
type input "Azure: gpt-4o"
click at [335, 116] on label "Select AI Model" at bounding box center [403, 117] width 273 height 8
click at [335, 126] on input "Azure: gpt-4o" at bounding box center [399, 130] width 254 height 8
type input "Azure: gpt-4o"
click at [321, 113] on label "Select AI Model" at bounding box center [403, 117] width 273 height 8
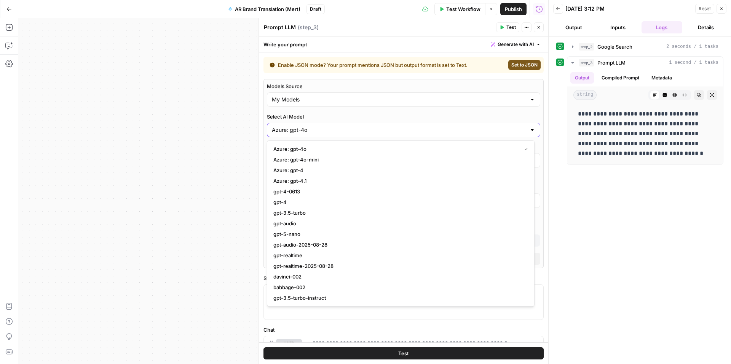
click at [321, 126] on input "Azure: gpt-4o" at bounding box center [399, 130] width 254 height 8
type input "Azure: gpt-4o"
click at [236, 135] on div "**********" at bounding box center [283, 191] width 530 height 346
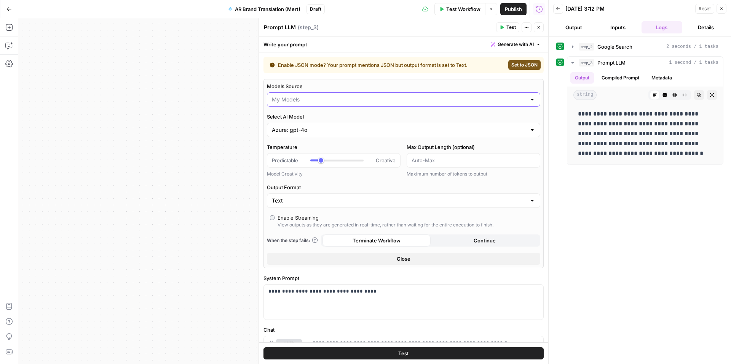
click at [334, 98] on input "Models Source" at bounding box center [399, 100] width 254 height 8
click at [306, 118] on span "AirOps Models" at bounding box center [398, 119] width 251 height 8
type input "AirOps Models"
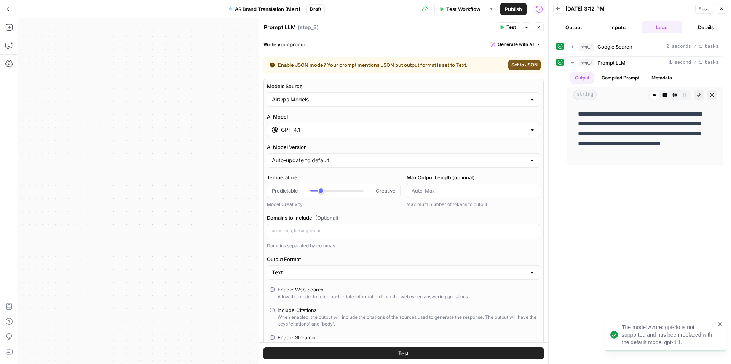
click at [308, 134] on input "GPT-4.1" at bounding box center [403, 130] width 245 height 8
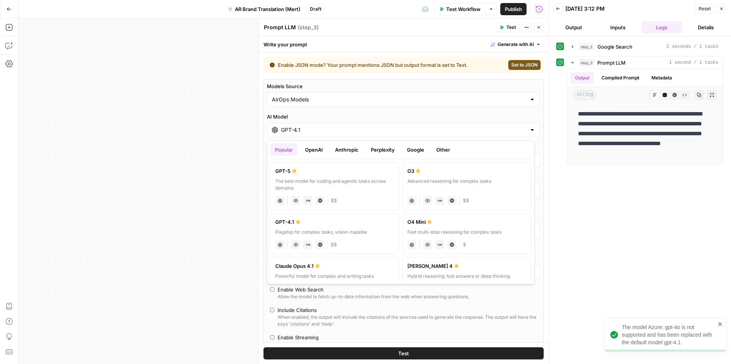
scroll to position [10, 0]
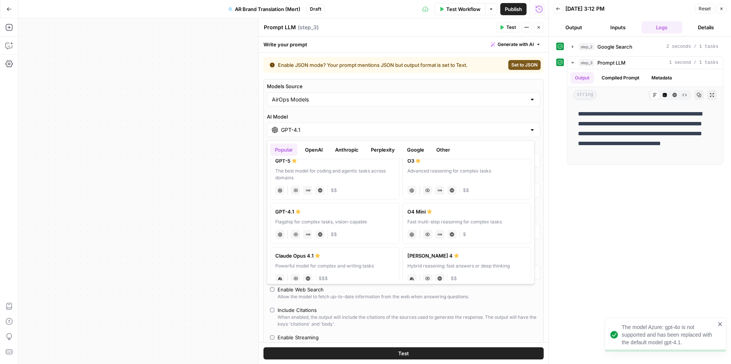
click at [386, 151] on button "Perplexity" at bounding box center [382, 150] width 33 height 12
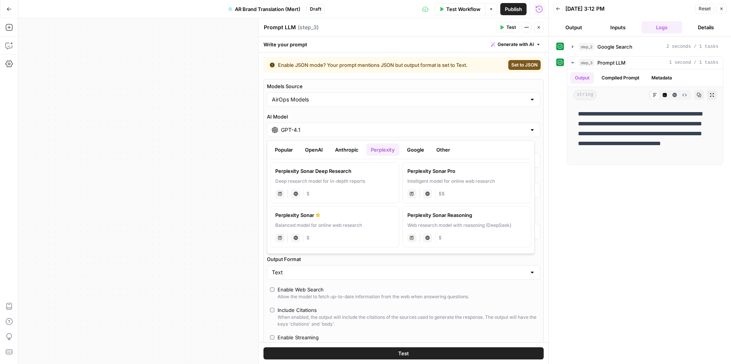
click at [377, 182] on div "Deep research model for in-depth reports" at bounding box center [334, 181] width 119 height 7
type input "Perplexity Sonar Deep Research"
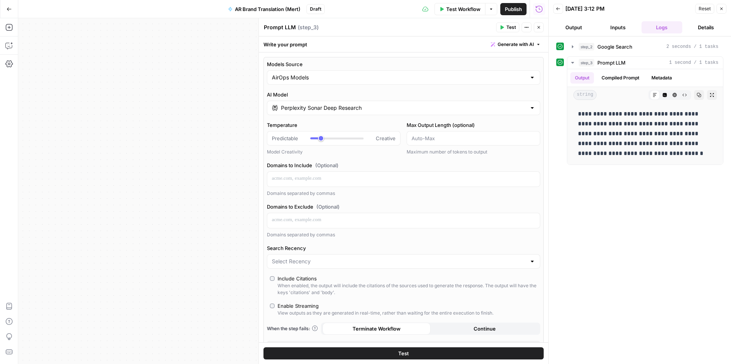
scroll to position [250, 0]
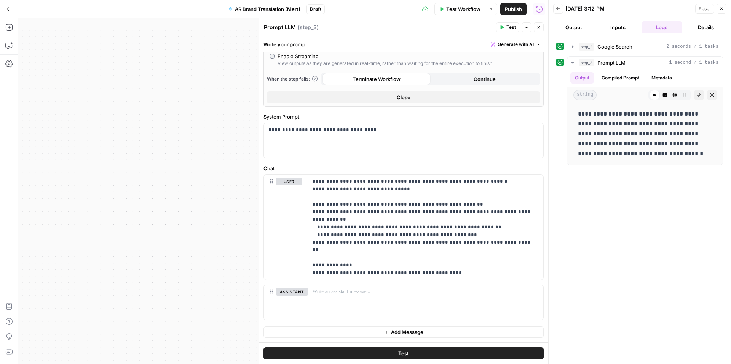
click at [573, 29] on button "Output" at bounding box center [573, 27] width 41 height 12
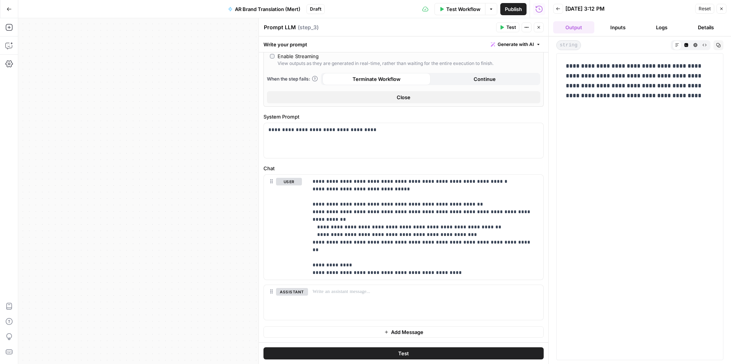
click at [421, 355] on button "Test" at bounding box center [403, 354] width 280 height 12
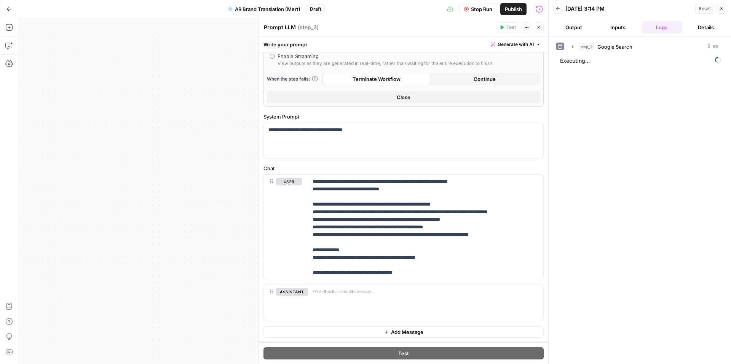
click at [576, 23] on button "Output" at bounding box center [573, 27] width 41 height 12
click at [623, 30] on button "Inputs" at bounding box center [617, 27] width 41 height 12
click at [676, 27] on button "Logs" at bounding box center [661, 27] width 41 height 12
click at [578, 31] on button "Output" at bounding box center [573, 27] width 41 height 12
click at [664, 26] on button "Logs" at bounding box center [661, 27] width 41 height 12
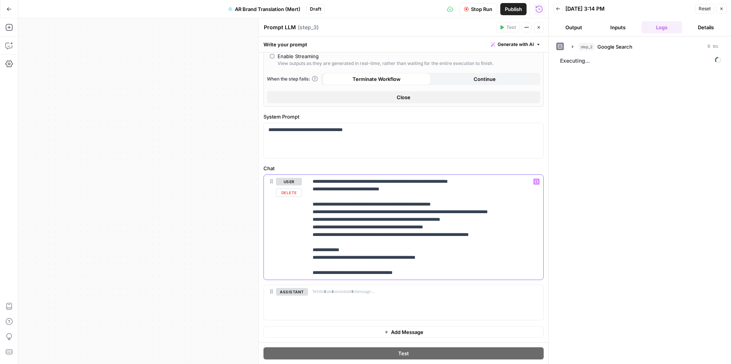
drag, startPoint x: 380, startPoint y: 205, endPoint x: 465, endPoint y: 203, distance: 85.2
click at [465, 203] on p "**********" at bounding box center [422, 227] width 220 height 99
click at [574, 48] on icon "button" at bounding box center [572, 47] width 6 height 6
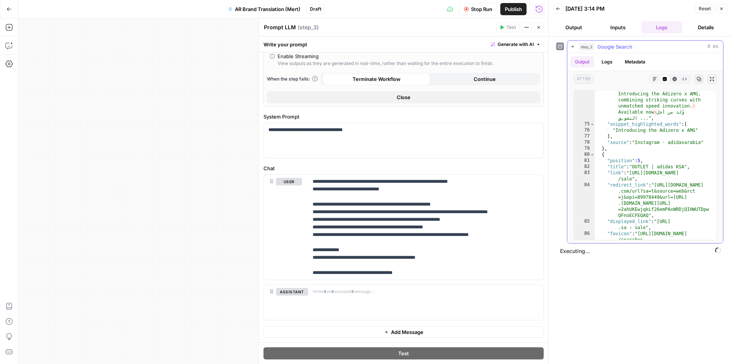
scroll to position [1299, 0]
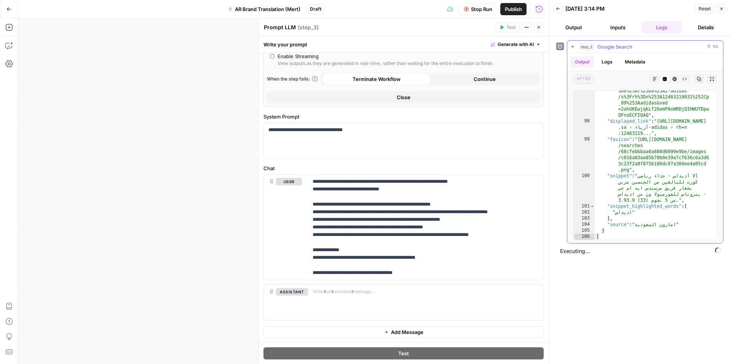
click at [573, 48] on icon "button" at bounding box center [572, 47] width 6 height 6
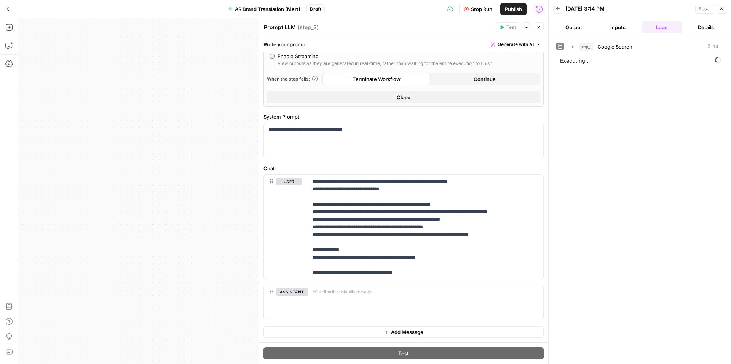
click at [612, 102] on div "step_2 Google Search 0 ms Executing..." at bounding box center [639, 200] width 167 height 320
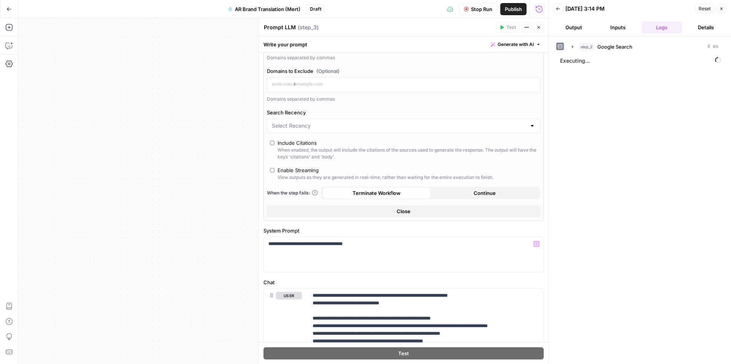
scroll to position [0, 0]
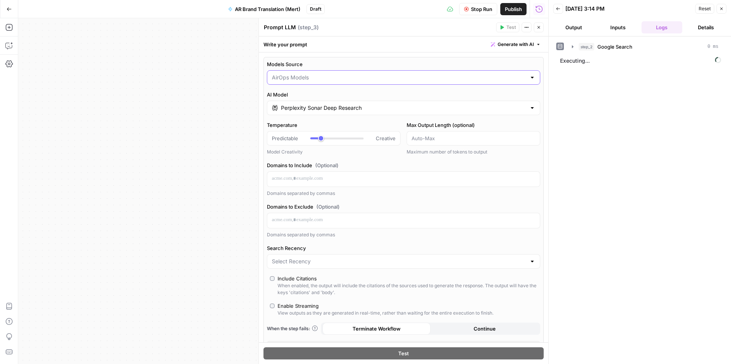
click at [327, 80] on input "Models Source" at bounding box center [399, 78] width 254 height 8
type input "AirOps Models"
click at [375, 57] on div "Models Source AirOps Models AI Model Perplexity Sonar Deep Research Temperature…" at bounding box center [403, 207] width 280 height 300
click at [713, 60] on span "Executing..." at bounding box center [640, 61] width 166 height 12
click at [577, 29] on button "Output" at bounding box center [573, 27] width 41 height 12
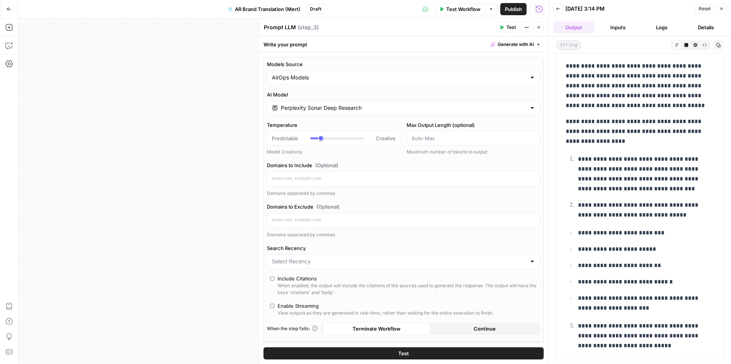
click at [655, 25] on button "Logs" at bounding box center [661, 27] width 41 height 12
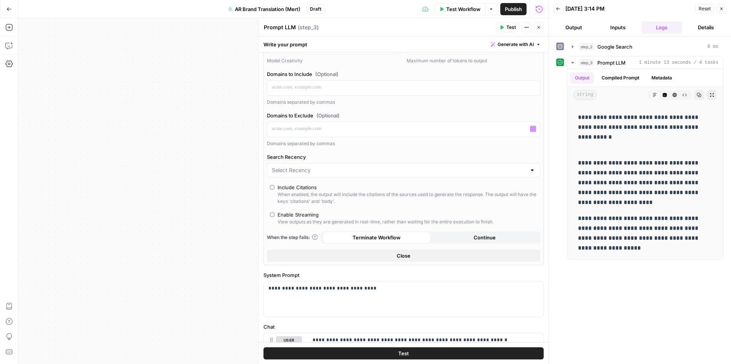
scroll to position [250, 0]
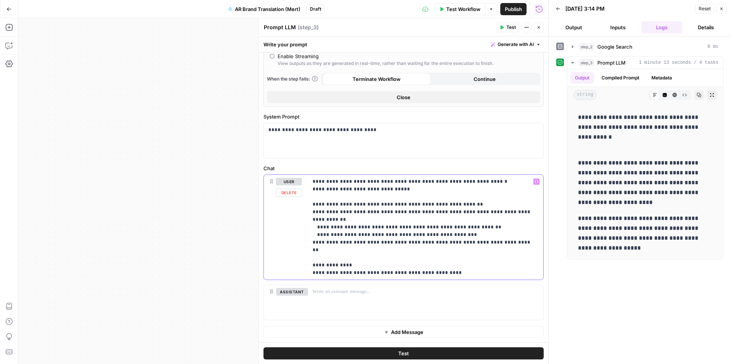
click at [433, 210] on p "**********" at bounding box center [422, 227] width 220 height 99
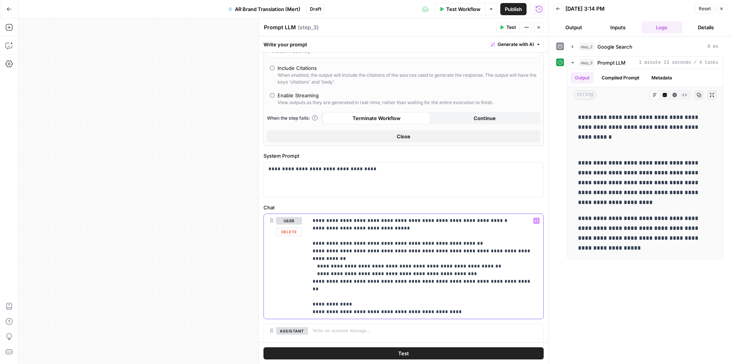
scroll to position [177, 0]
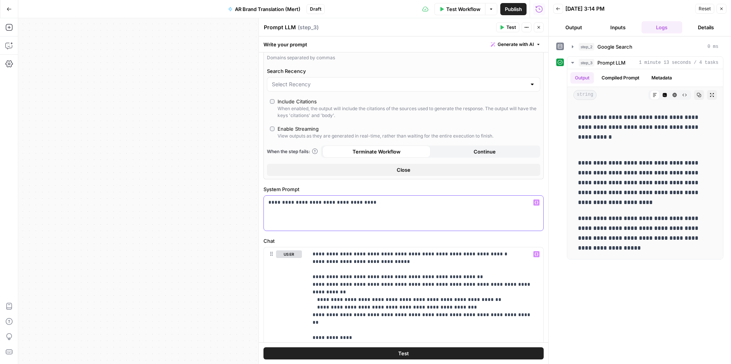
drag, startPoint x: 293, startPoint y: 203, endPoint x: 300, endPoint y: 202, distance: 7.7
click at [300, 202] on p "**********" at bounding box center [400, 203] width 264 height 8
click at [304, 202] on p "**********" at bounding box center [400, 203] width 264 height 8
drag, startPoint x: 304, startPoint y: 202, endPoint x: 293, endPoint y: 204, distance: 10.4
click at [293, 204] on p "**********" at bounding box center [400, 203] width 264 height 8
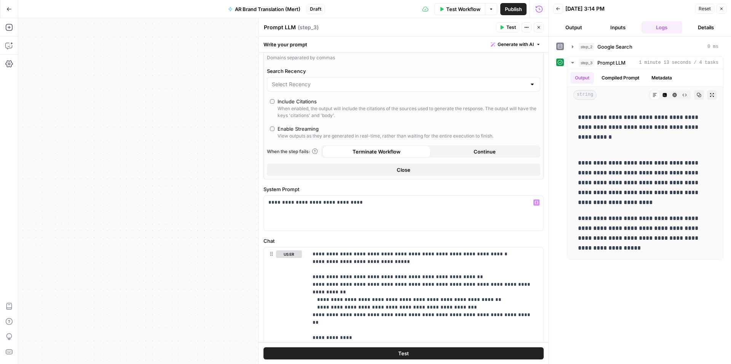
click at [621, 326] on div "**********" at bounding box center [639, 200] width 167 height 320
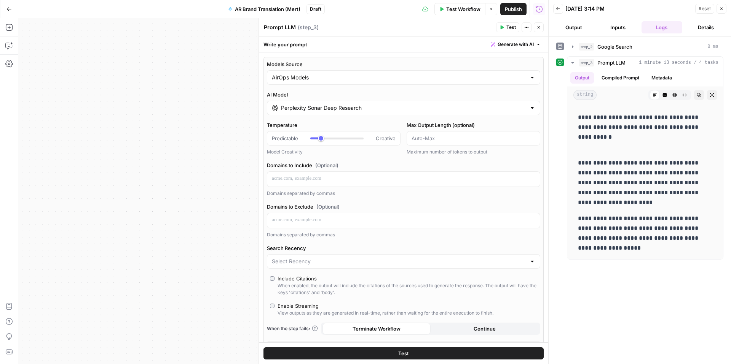
click at [538, 26] on icon "button" at bounding box center [538, 27] width 5 height 5
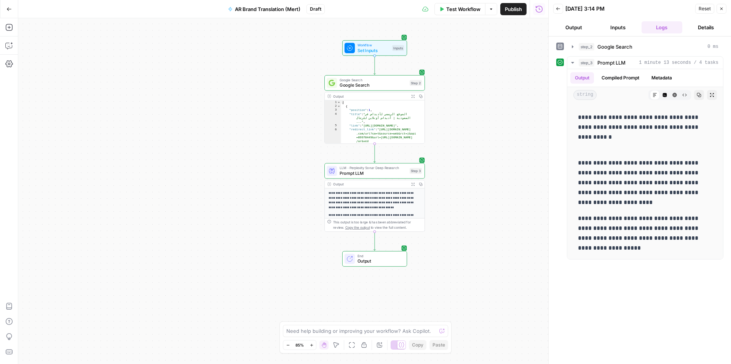
click at [376, 88] on span "Google Search" at bounding box center [372, 85] width 67 height 6
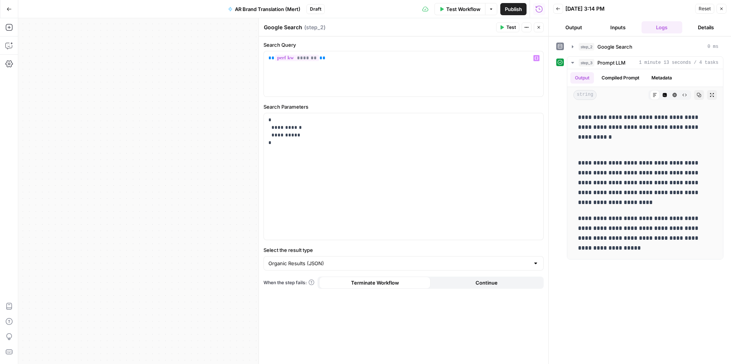
click at [234, 118] on div "**********" at bounding box center [283, 191] width 530 height 346
click at [541, 27] on button "Close" at bounding box center [538, 27] width 10 height 10
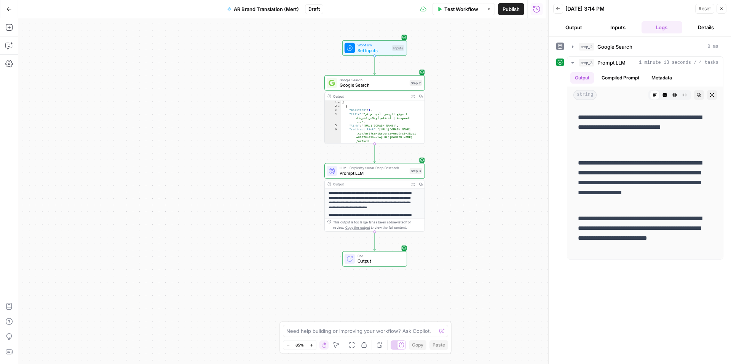
scroll to position [740, 0]
click at [370, 172] on span "Prompt LLM" at bounding box center [372, 173] width 67 height 6
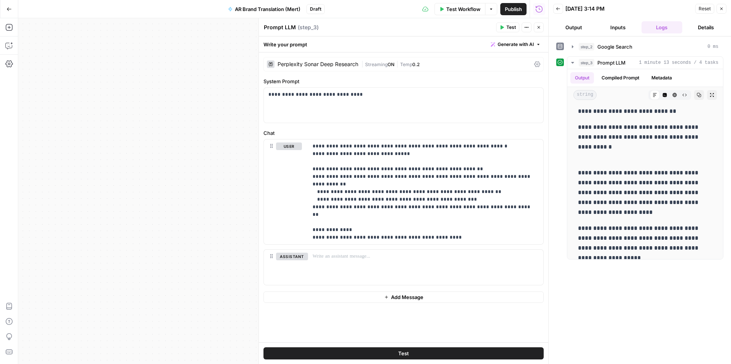
click at [325, 69] on div "Perplexity Sonar Deep Research | Streaming ON | Temp 0.2" at bounding box center [403, 64] width 280 height 14
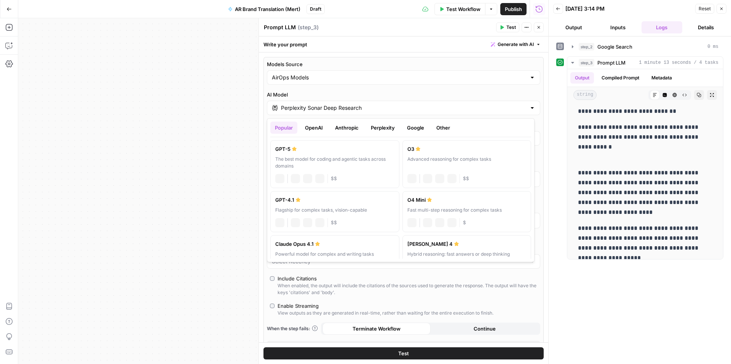
click at [310, 113] on div "Perplexity Sonar Deep Research" at bounding box center [403, 108] width 273 height 14
click at [384, 128] on button "Perplexity" at bounding box center [382, 128] width 33 height 12
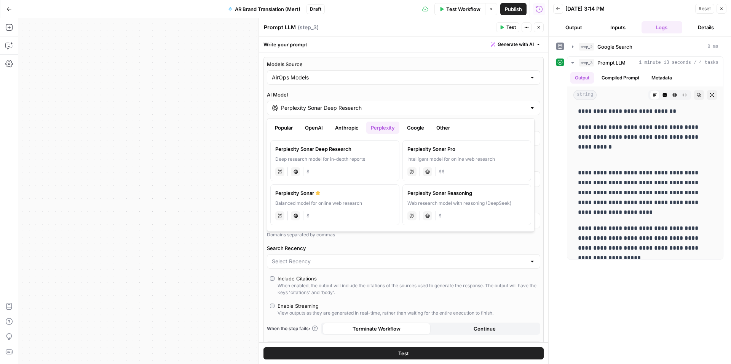
click at [350, 196] on div "Perplexity Sonar" at bounding box center [334, 193] width 119 height 8
type input "Perplexity Sonar"
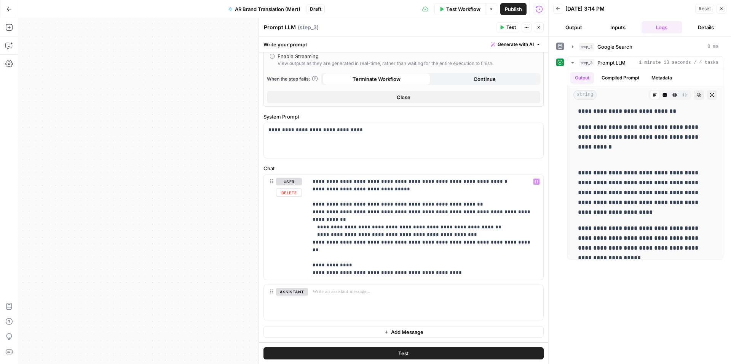
scroll to position [236, 0]
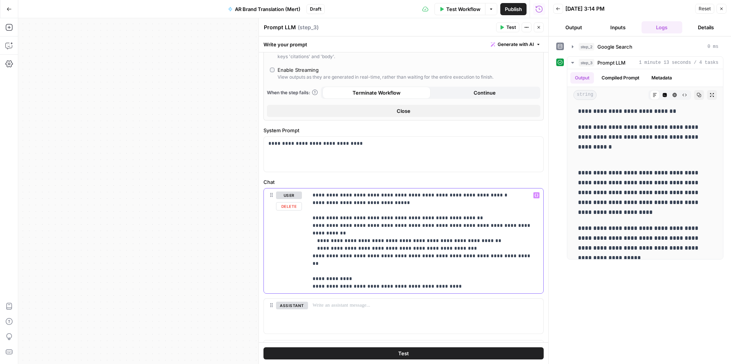
click at [337, 217] on p "**********" at bounding box center [422, 241] width 220 height 99
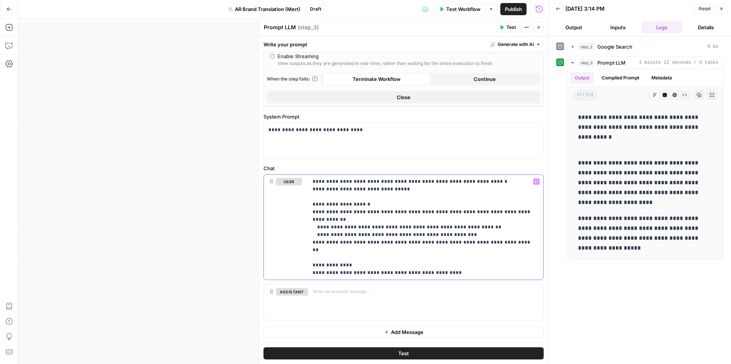
scroll to position [750, 0]
click at [579, 30] on button "Output" at bounding box center [573, 27] width 41 height 12
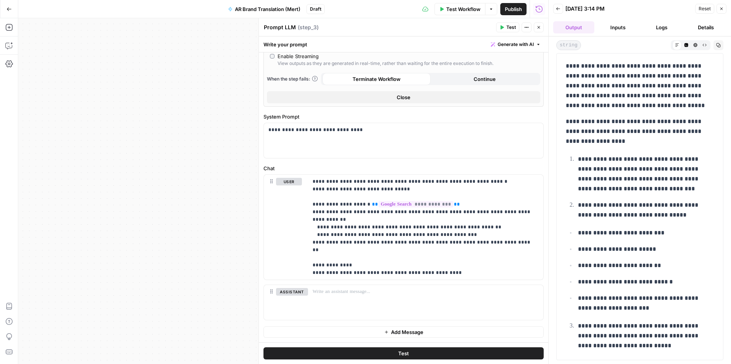
click at [624, 29] on button "Inputs" at bounding box center [617, 27] width 41 height 12
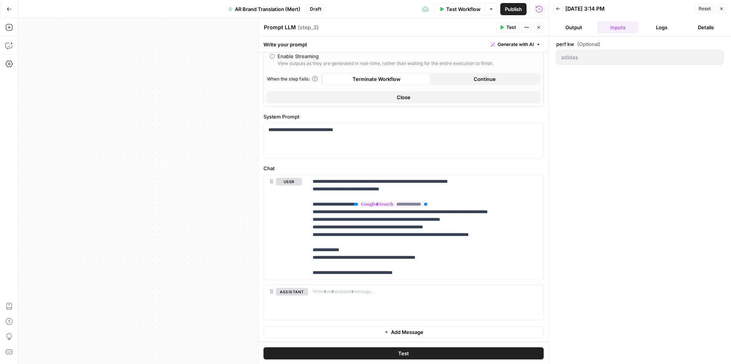
click at [575, 27] on button "Output" at bounding box center [573, 27] width 41 height 12
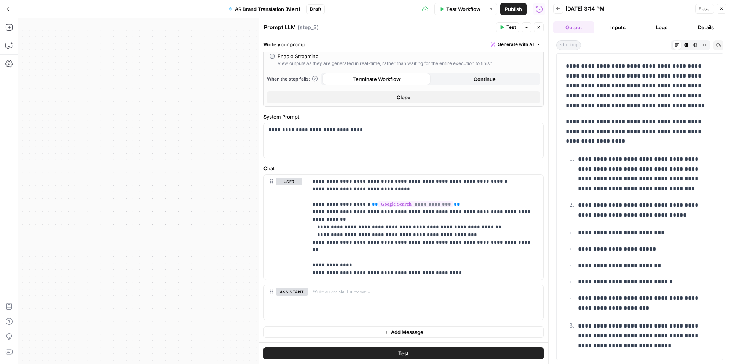
click at [463, 13] on button "Test Workflow" at bounding box center [459, 9] width 51 height 12
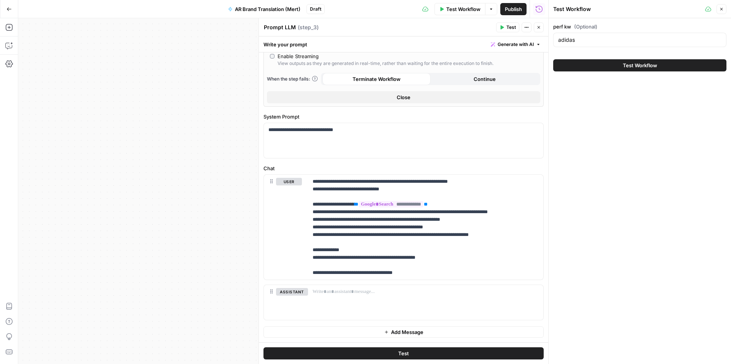
click at [499, 30] on button "Test" at bounding box center [507, 27] width 23 height 10
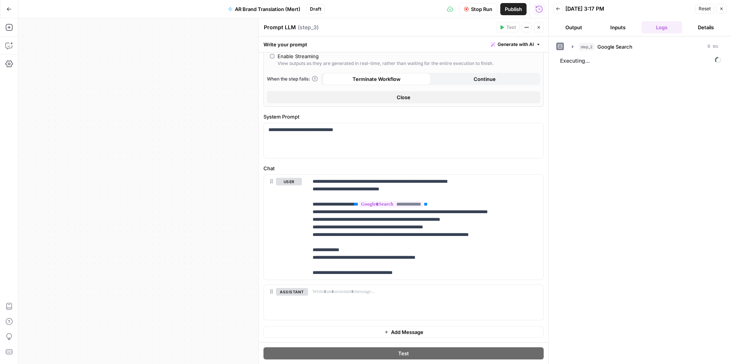
click at [571, 31] on button "Output" at bounding box center [573, 27] width 41 height 12
click at [667, 29] on button "Logs" at bounding box center [661, 27] width 41 height 12
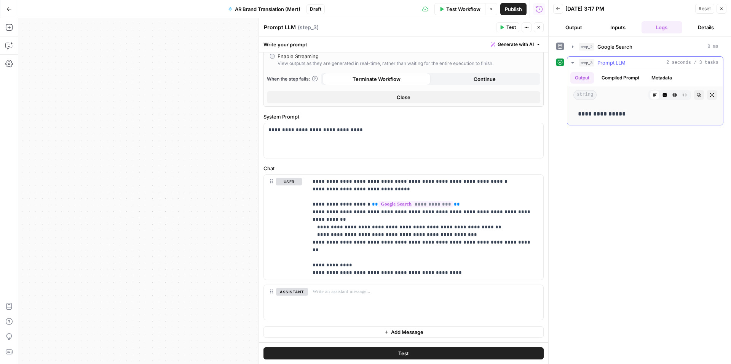
drag, startPoint x: 602, startPoint y: 115, endPoint x: 619, endPoint y: 114, distance: 17.9
click at [619, 114] on p "**********" at bounding box center [645, 114] width 134 height 10
copy p "******"
click at [507, 29] on span "Test" at bounding box center [511, 27] width 10 height 7
click at [581, 28] on button "Output" at bounding box center [573, 27] width 41 height 12
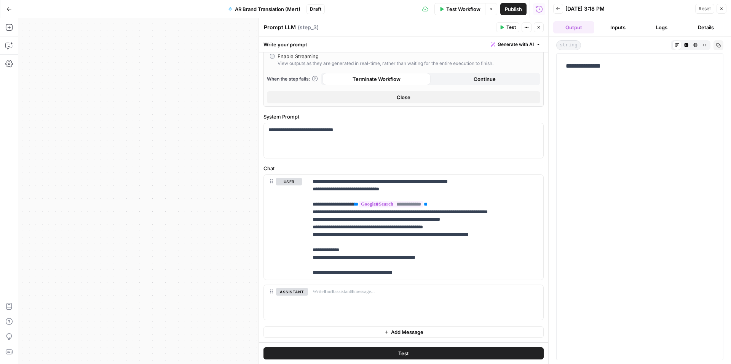
click at [614, 29] on button "Inputs" at bounding box center [617, 27] width 41 height 12
click at [456, 8] on span "Test Workflow" at bounding box center [463, 9] width 34 height 8
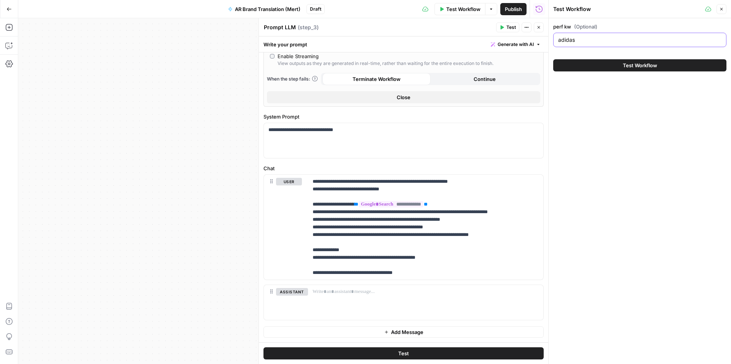
click at [585, 40] on input "adidas" at bounding box center [639, 40] width 163 height 8
paste input "Activision"
type input "Activision"
click at [597, 64] on button "Test Workflow" at bounding box center [639, 65] width 173 height 12
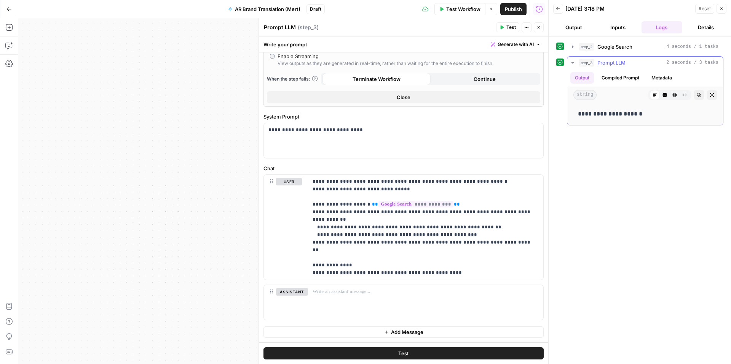
drag, startPoint x: 630, startPoint y: 114, endPoint x: 610, endPoint y: 116, distance: 19.9
click at [610, 116] on p "**********" at bounding box center [645, 114] width 134 height 10
copy p "********"
click at [460, 9] on span "Test Workflow" at bounding box center [463, 9] width 34 height 8
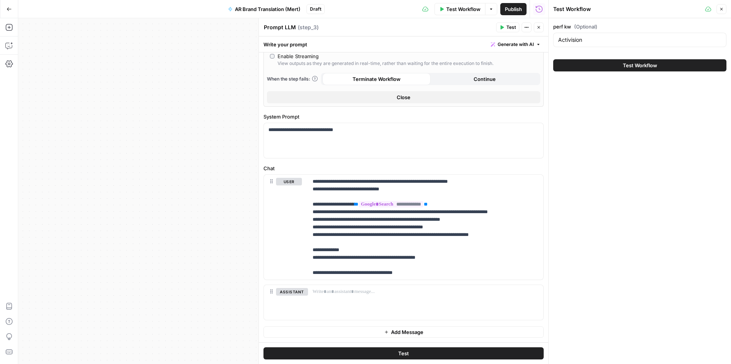
click at [606, 44] on div "Activision" at bounding box center [639, 40] width 173 height 14
paste input "Bepanthe"
type input "Bepanthen"
click at [603, 65] on button "Test Workflow" at bounding box center [639, 65] width 173 height 12
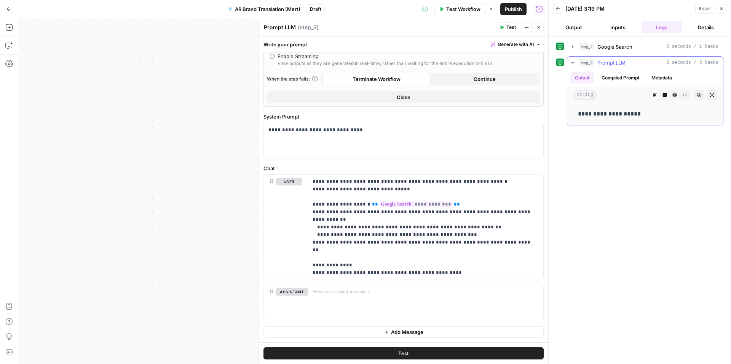
click at [622, 81] on button "Compiled Prompt" at bounding box center [620, 77] width 47 height 11
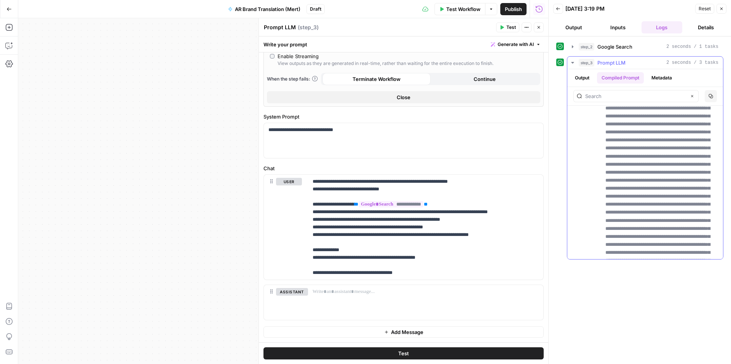
scroll to position [352, 0]
click at [570, 46] on icon "button" at bounding box center [572, 47] width 6 height 6
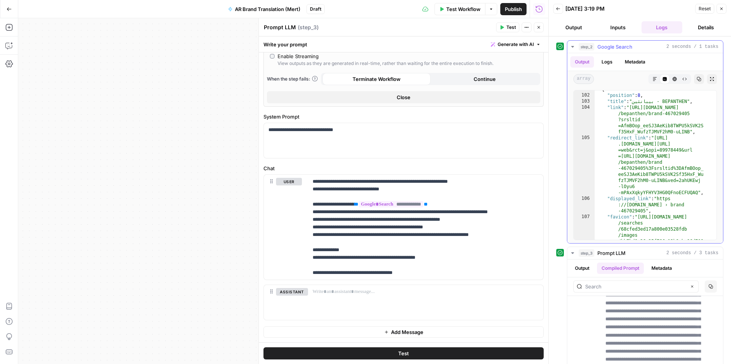
scroll to position [1704, 0]
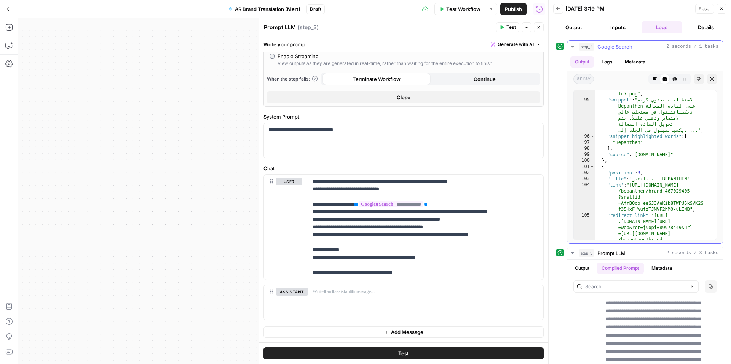
click at [571, 48] on icon "button" at bounding box center [572, 47] width 6 height 6
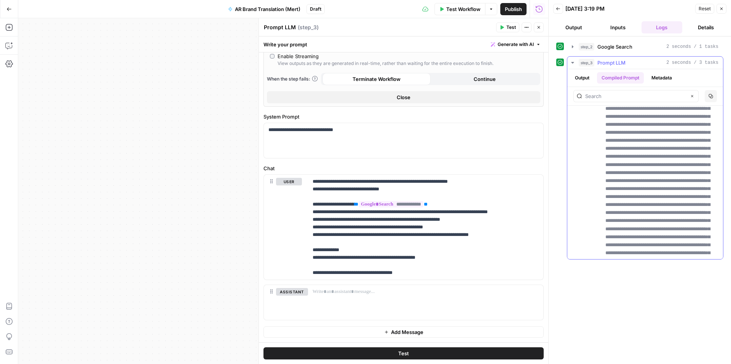
scroll to position [1190, 0]
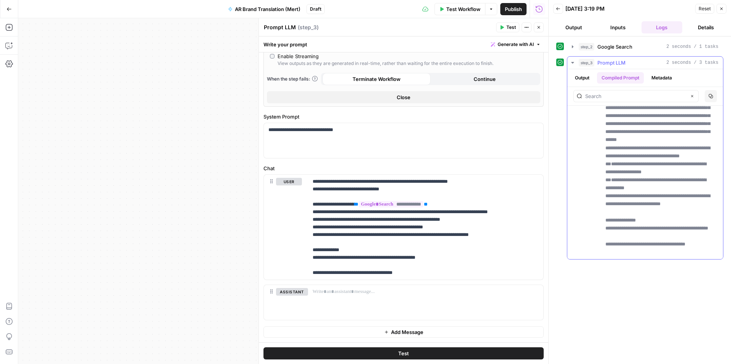
click at [586, 76] on button "Output" at bounding box center [582, 77] width 24 height 11
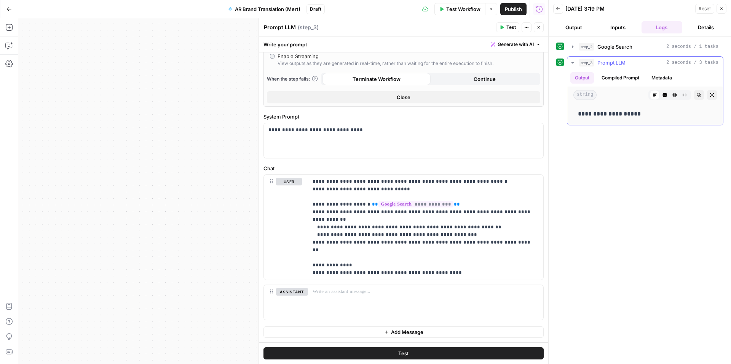
click at [619, 79] on button "Compiled Prompt" at bounding box center [620, 77] width 47 height 11
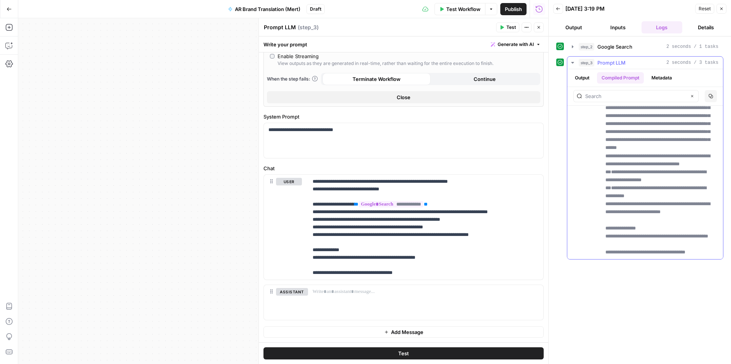
scroll to position [1190, 0]
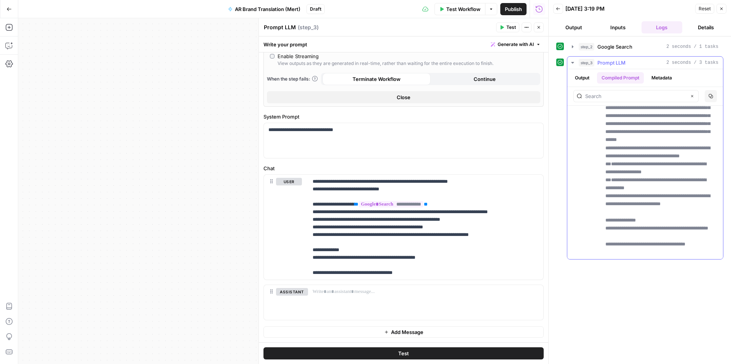
click at [667, 77] on button "Metadata" at bounding box center [661, 77] width 30 height 11
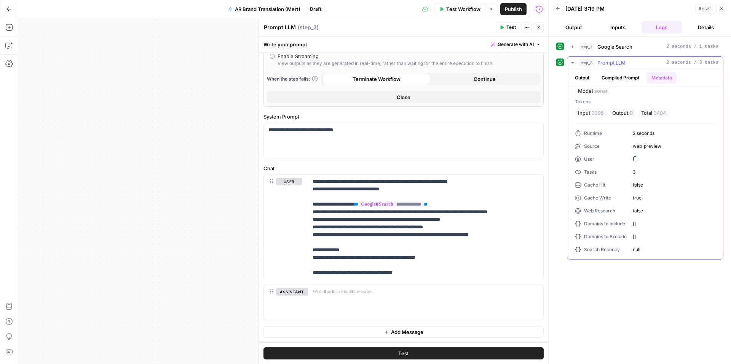
scroll to position [6, 0]
click at [585, 80] on button "Output" at bounding box center [582, 77] width 24 height 11
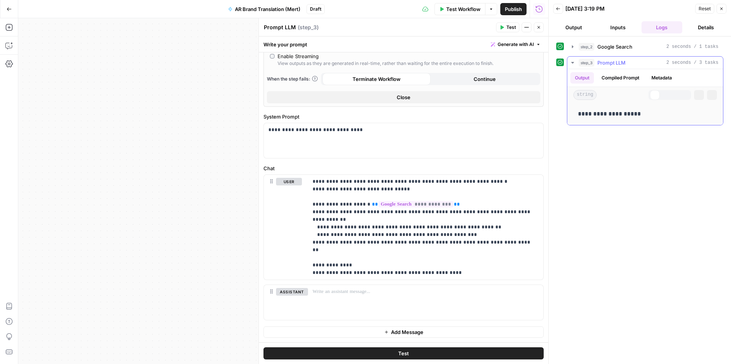
scroll to position [0, 0]
click at [721, 10] on icon "button" at bounding box center [721, 8] width 5 height 5
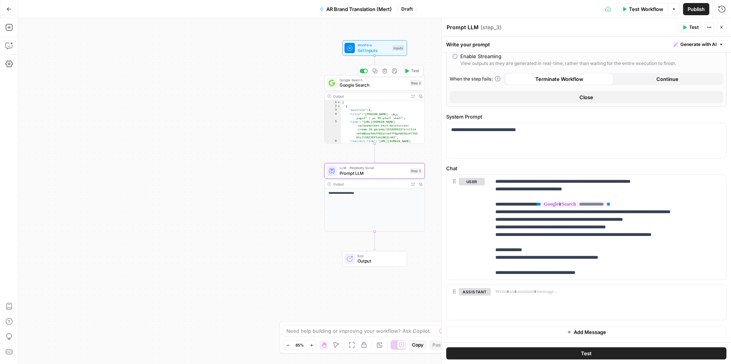
click at [399, 84] on span "Google Search" at bounding box center [372, 85] width 67 height 6
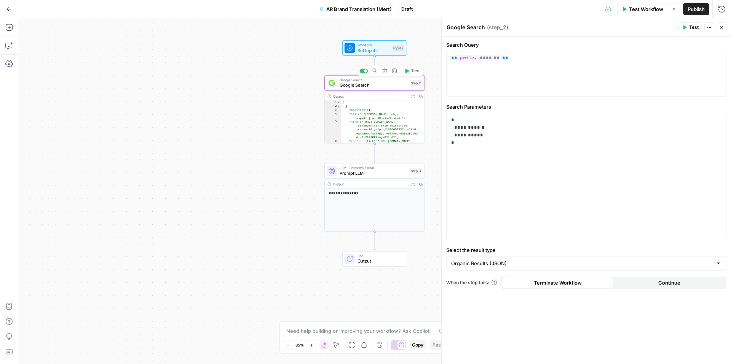
click at [386, 72] on icon "button" at bounding box center [384, 70] width 5 height 5
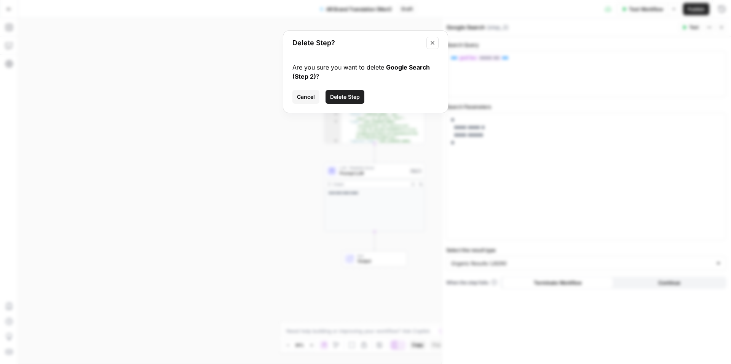
click at [347, 99] on span "Delete Step" at bounding box center [345, 97] width 30 height 8
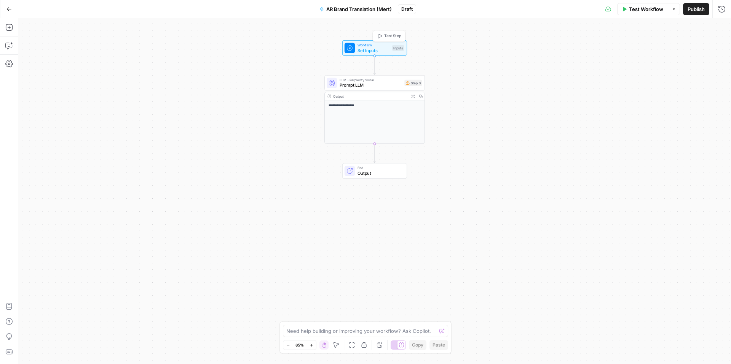
click at [370, 48] on span "Set Inputs" at bounding box center [373, 50] width 32 height 6
click at [385, 87] on span "Prompt LLM" at bounding box center [370, 85] width 62 height 6
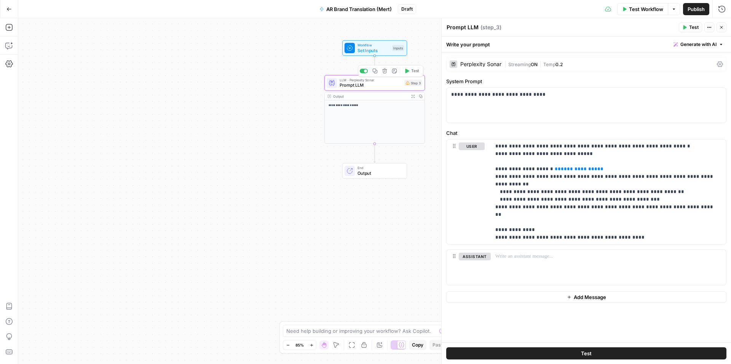
click at [369, 108] on div "**********" at bounding box center [375, 121] width 100 height 43
click at [527, 145] on p "**********" at bounding box center [608, 192] width 226 height 99
click at [522, 147] on p "**********" at bounding box center [608, 192] width 226 height 99
click at [557, 148] on p "**********" at bounding box center [608, 192] width 226 height 99
drag, startPoint x: 591, startPoint y: 169, endPoint x: 549, endPoint y: 170, distance: 42.3
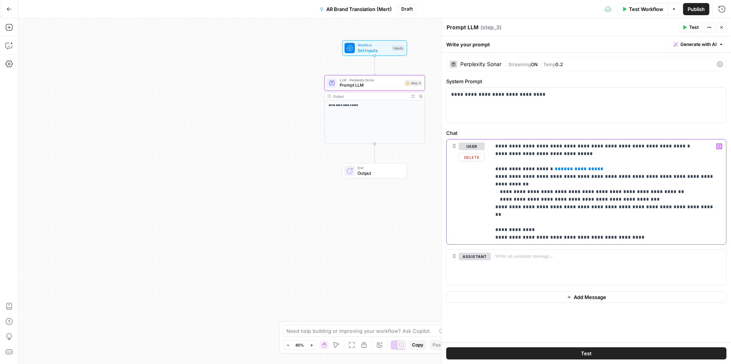
click at [549, 170] on p "**********" at bounding box center [608, 192] width 226 height 99
click at [548, 171] on p "**********" at bounding box center [608, 192] width 226 height 99
click at [643, 9] on span "Test Workflow" at bounding box center [646, 9] width 34 height 8
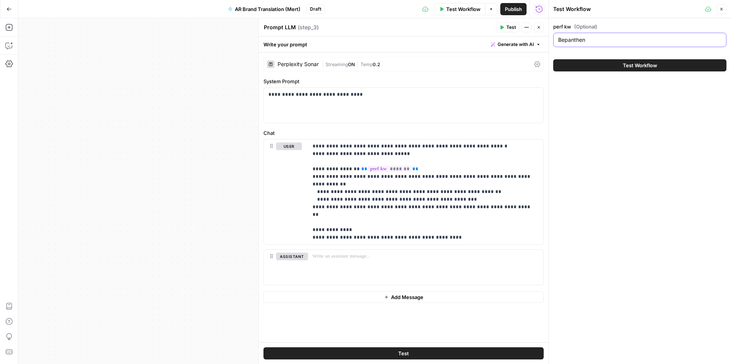
drag, startPoint x: 590, startPoint y: 40, endPoint x: 536, endPoint y: 40, distance: 54.0
click at [536, 40] on body "**********" at bounding box center [365, 182] width 731 height 364
type input "Adidas"
click at [554, 106] on div "perf kw (Optional) Adidas Test Workflow" at bounding box center [639, 191] width 182 height 346
click at [571, 68] on button "Test Workflow" at bounding box center [639, 65] width 173 height 12
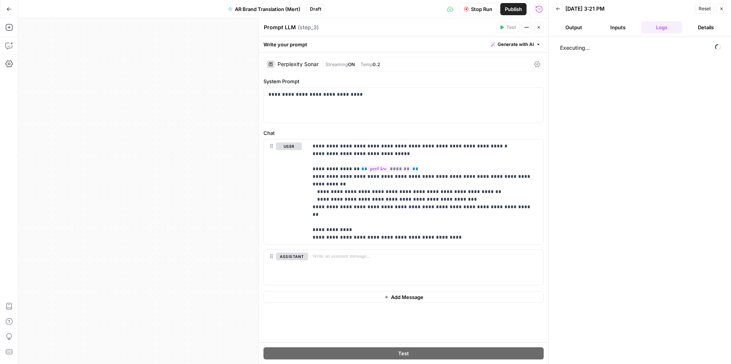
click at [568, 25] on button "Output" at bounding box center [573, 27] width 41 height 12
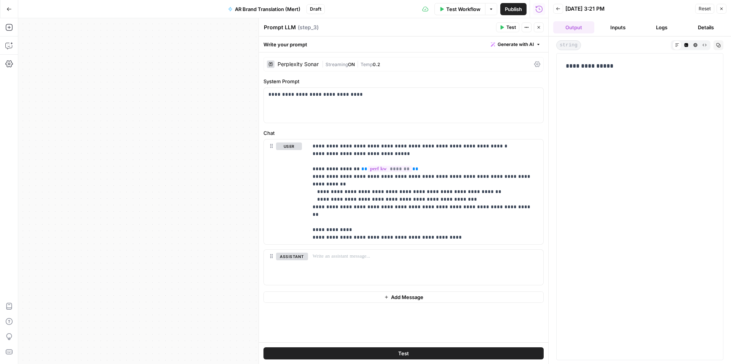
click at [653, 29] on button "Logs" at bounding box center [661, 27] width 41 height 12
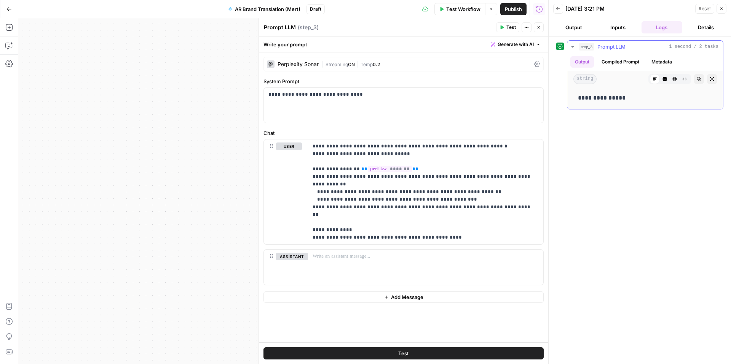
click at [626, 65] on button "Compiled Prompt" at bounding box center [620, 61] width 47 height 11
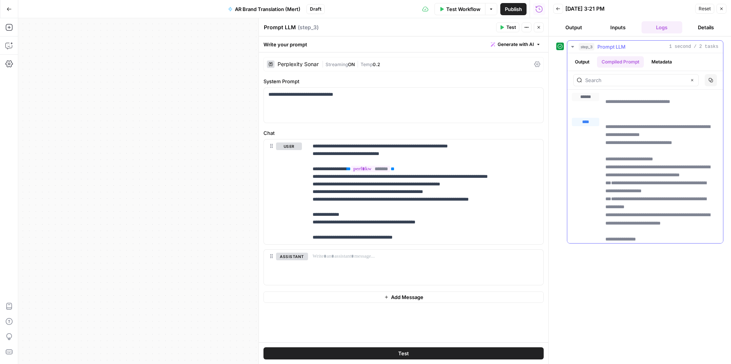
click at [659, 60] on button "Metadata" at bounding box center [661, 61] width 30 height 11
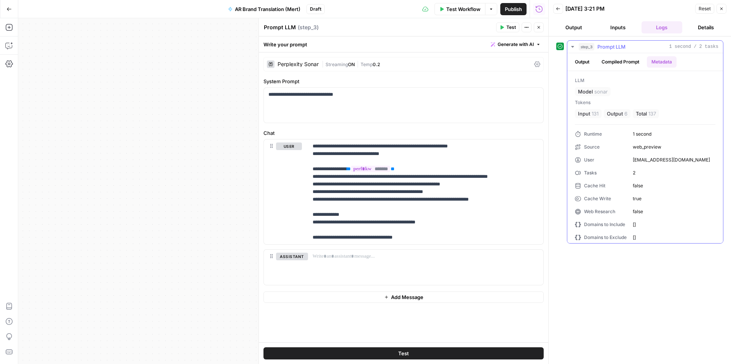
click at [618, 64] on button "Compiled Prompt" at bounding box center [620, 61] width 47 height 11
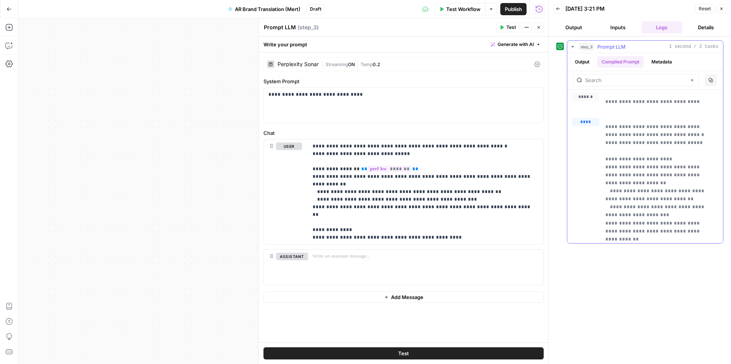
click at [579, 65] on button "Output" at bounding box center [582, 61] width 24 height 11
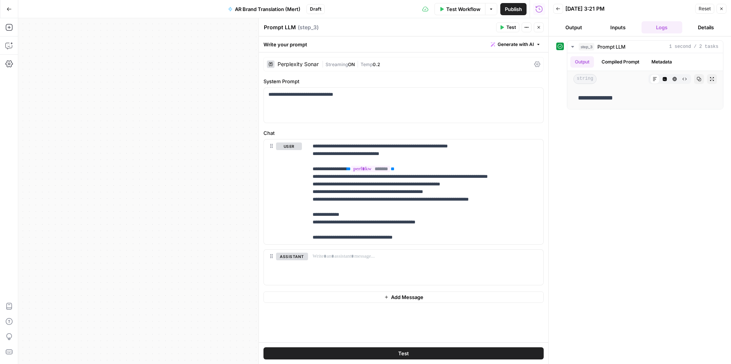
click at [711, 26] on button "Details" at bounding box center [705, 27] width 41 height 12
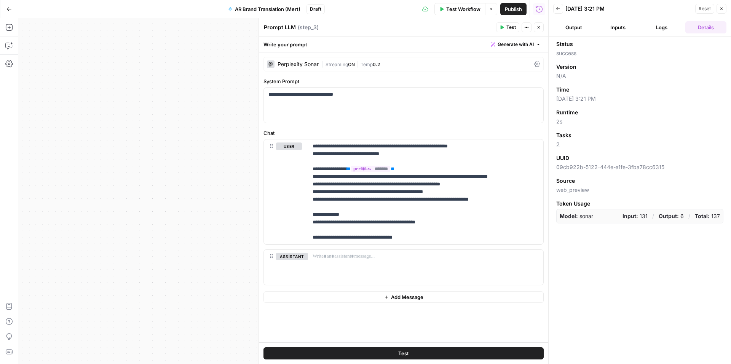
click at [577, 28] on button "Output" at bounding box center [573, 27] width 41 height 12
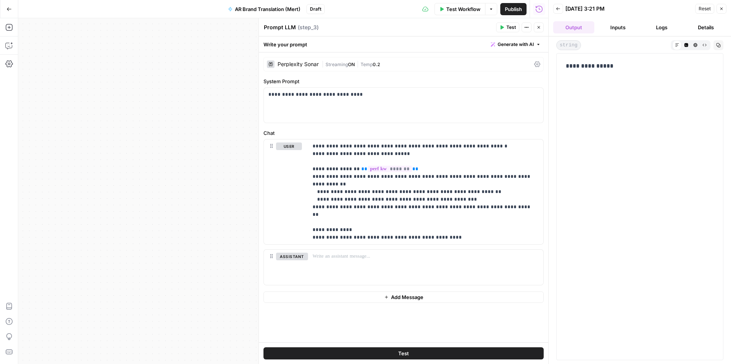
click at [616, 28] on button "Inputs" at bounding box center [617, 27] width 41 height 12
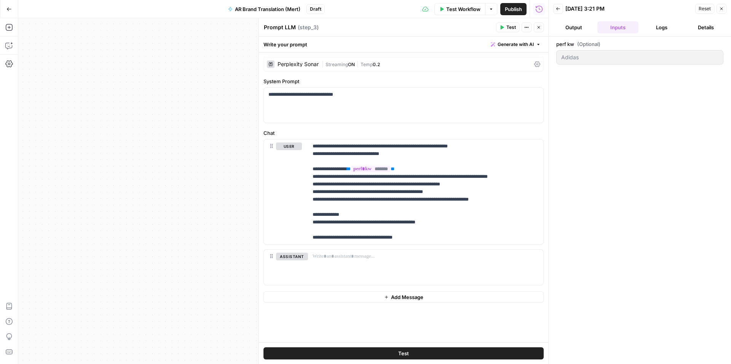
click at [576, 24] on button "Output" at bounding box center [573, 27] width 41 height 12
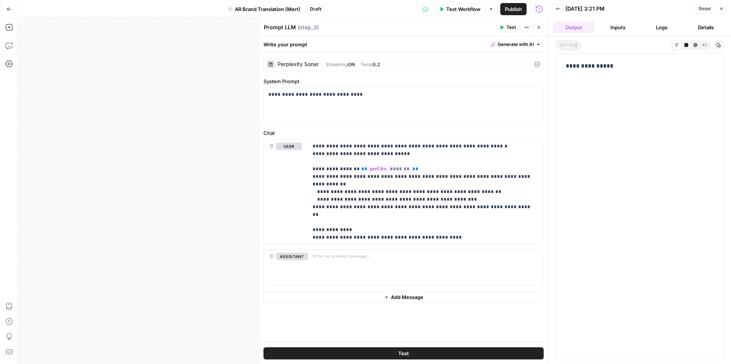
drag, startPoint x: 625, startPoint y: 68, endPoint x: 590, endPoint y: 69, distance: 35.0
click at [590, 69] on p "**********" at bounding box center [639, 66] width 148 height 10
copy p "******"
click at [356, 175] on p "**********" at bounding box center [425, 192] width 226 height 99
click at [446, 169] on p "**********" at bounding box center [425, 192] width 226 height 99
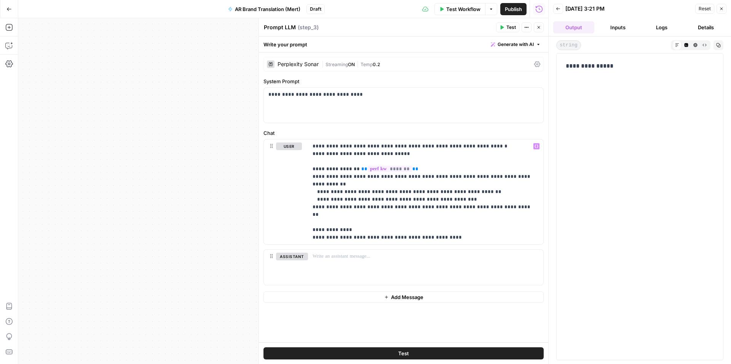
click at [506, 28] on span "Test" at bounding box center [511, 27] width 10 height 7
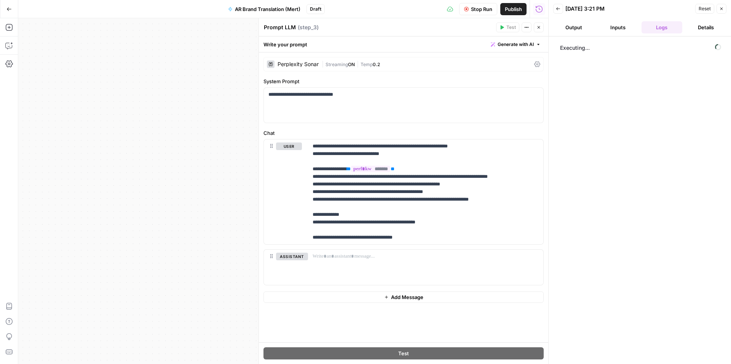
click at [566, 32] on button "Output" at bounding box center [573, 27] width 41 height 12
click at [560, 10] on button "Back" at bounding box center [558, 9] width 10 height 10
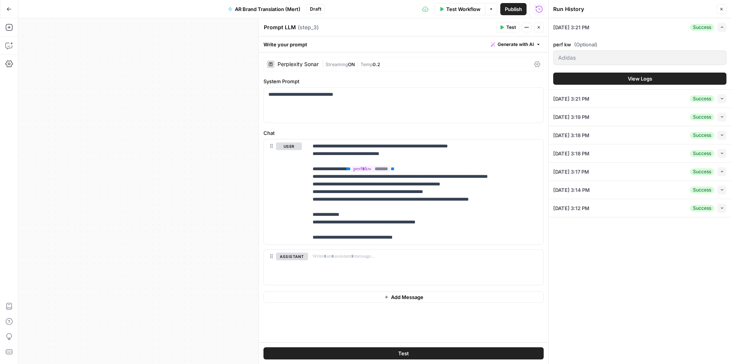
click at [465, 10] on span "Test Workflow" at bounding box center [463, 9] width 34 height 8
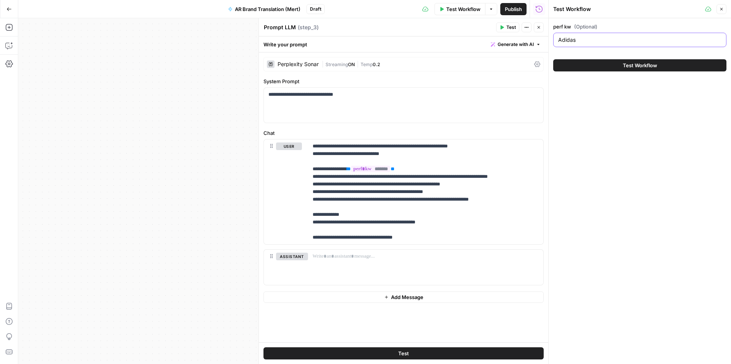
click at [589, 43] on input "Adidas" at bounding box center [639, 40] width 163 height 8
paste input "DEDE"
type input "DEDE"
click at [575, 64] on button "Test Workflow" at bounding box center [639, 65] width 173 height 12
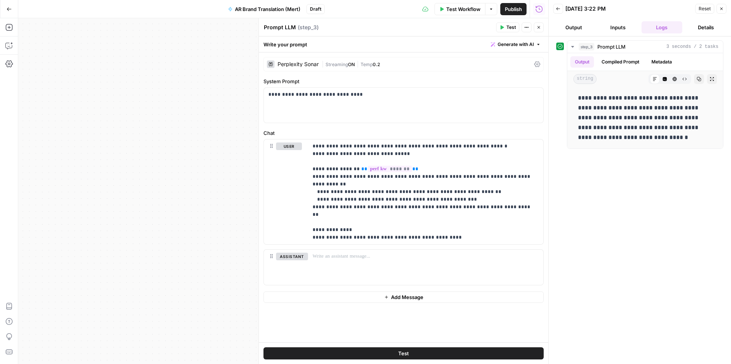
click at [458, 9] on span "Test Workflow" at bounding box center [463, 9] width 34 height 8
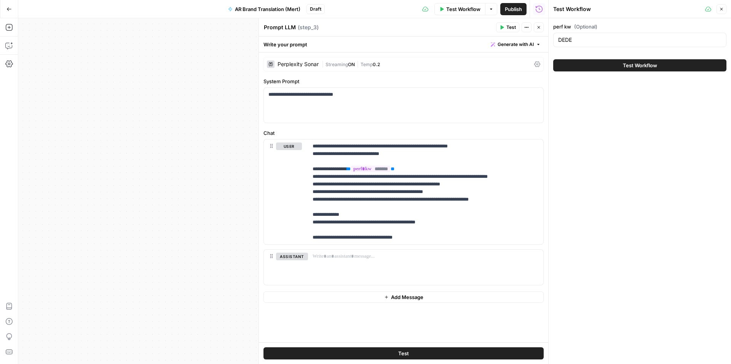
click at [592, 35] on div "DEDE" at bounding box center [639, 40] width 173 height 14
paste input "Microsoft"
type input "Microsoft"
click at [626, 64] on span "Test Workflow" at bounding box center [639, 66] width 34 height 8
click at [622, 63] on span "Test Workflow" at bounding box center [639, 66] width 34 height 8
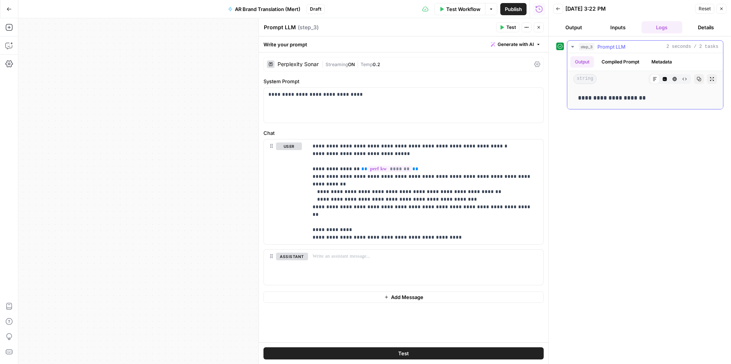
drag, startPoint x: 641, startPoint y: 97, endPoint x: 610, endPoint y: 100, distance: 30.9
click at [610, 100] on p "**********" at bounding box center [645, 98] width 134 height 10
copy p "**********"
click at [458, 9] on span "Test Workflow" at bounding box center [463, 9] width 34 height 8
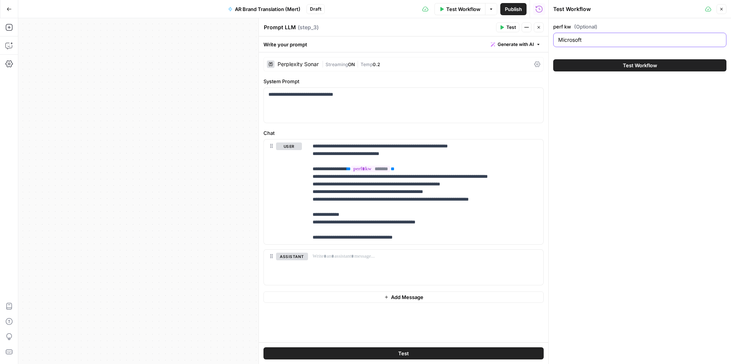
click at [605, 41] on input "Microsoft" at bounding box center [639, 40] width 163 height 8
paste input "pazaristanbul"
type input "pazaristanbul"
click at [637, 67] on span "Test Workflow" at bounding box center [639, 66] width 34 height 8
click at [354, 169] on p "**********" at bounding box center [425, 192] width 226 height 99
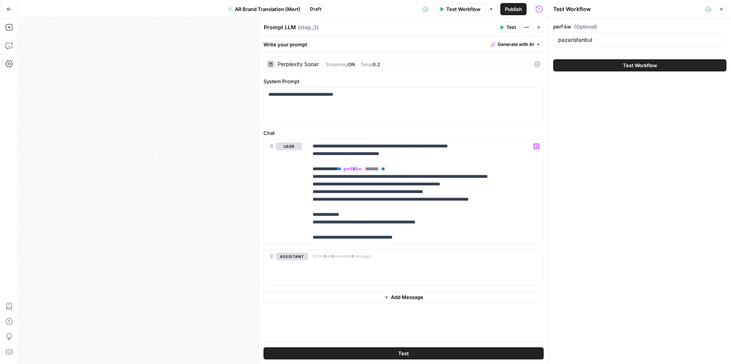
click at [459, 351] on button "Test" at bounding box center [403, 354] width 280 height 12
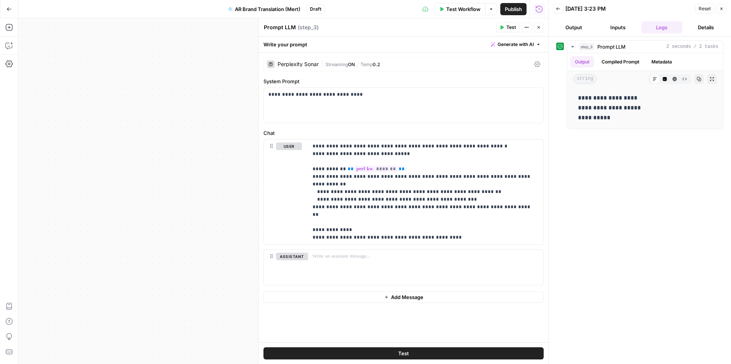
click at [576, 29] on button "Output" at bounding box center [573, 27] width 41 height 12
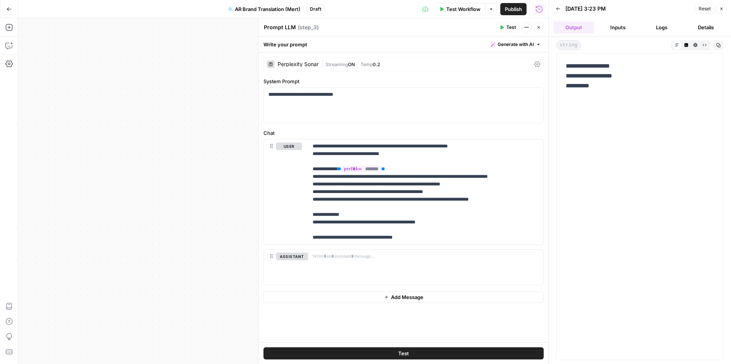
click at [620, 28] on button "Inputs" at bounding box center [617, 27] width 41 height 12
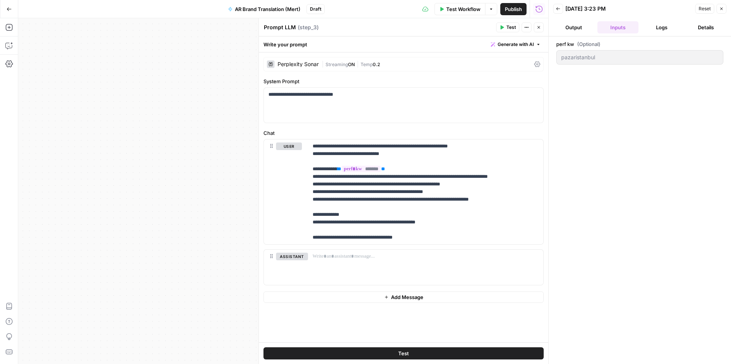
click at [571, 28] on button "Output" at bounding box center [573, 27] width 41 height 12
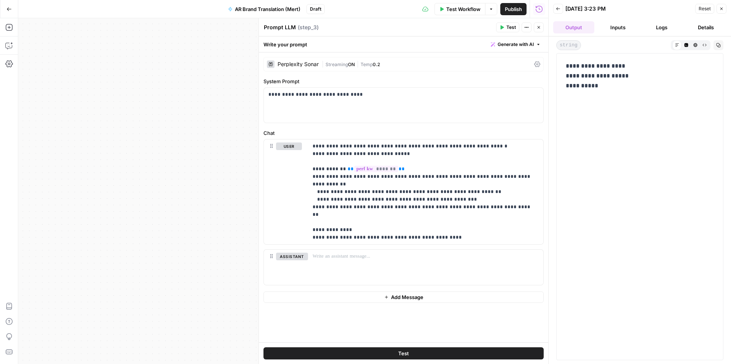
click at [615, 29] on button "Inputs" at bounding box center [617, 27] width 41 height 12
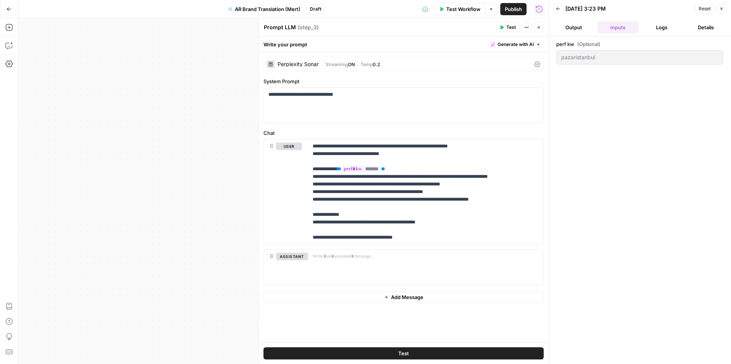
click at [571, 27] on button "Output" at bounding box center [573, 27] width 41 height 12
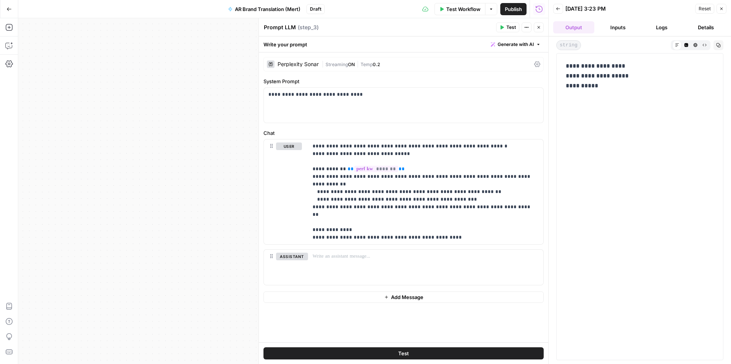
click at [615, 27] on button "Inputs" at bounding box center [617, 27] width 41 height 12
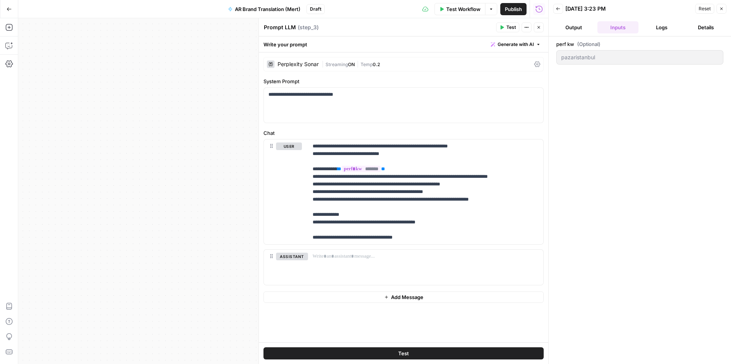
click at [579, 27] on button "Output" at bounding box center [573, 27] width 41 height 12
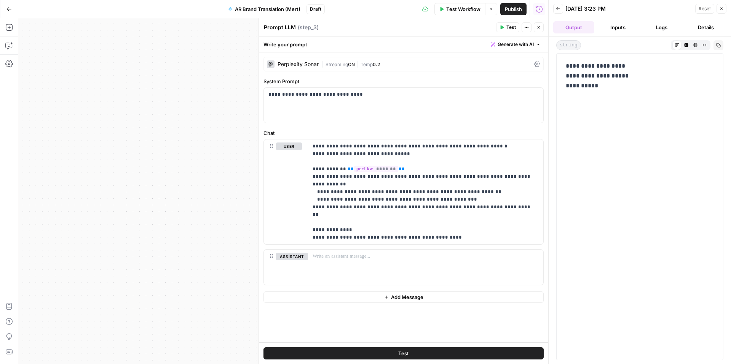
click at [615, 28] on button "Inputs" at bounding box center [617, 27] width 41 height 12
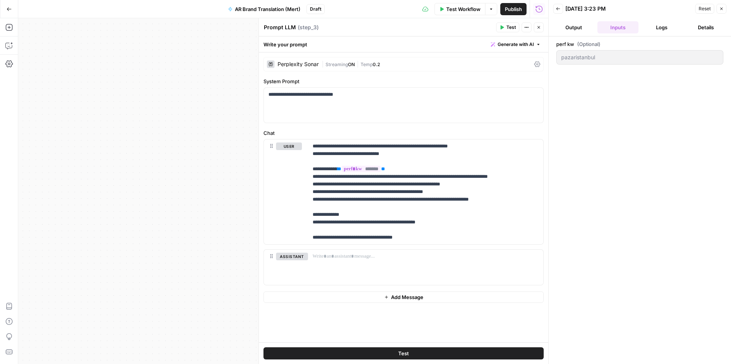
click at [573, 29] on button "Output" at bounding box center [573, 27] width 41 height 12
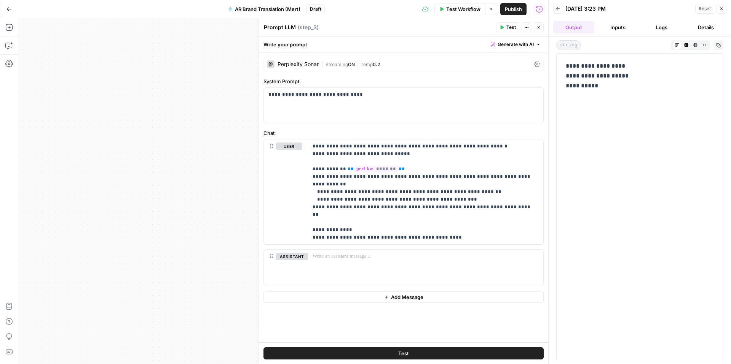
click at [469, 12] on span "Test Workflow" at bounding box center [463, 9] width 34 height 8
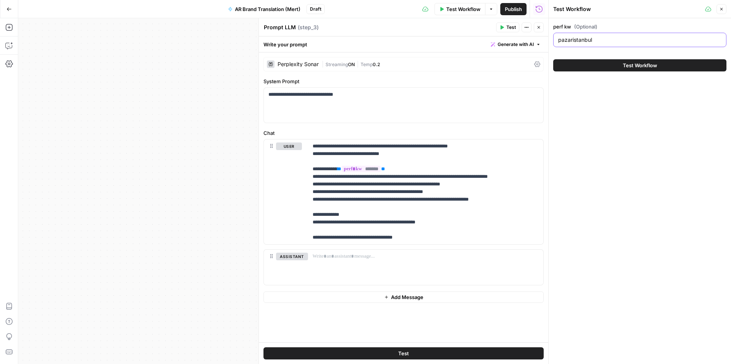
click at [611, 43] on input "pazaristanbul" at bounding box center [639, 40] width 163 height 8
click at [623, 69] on span "Test Workflow" at bounding box center [639, 66] width 34 height 8
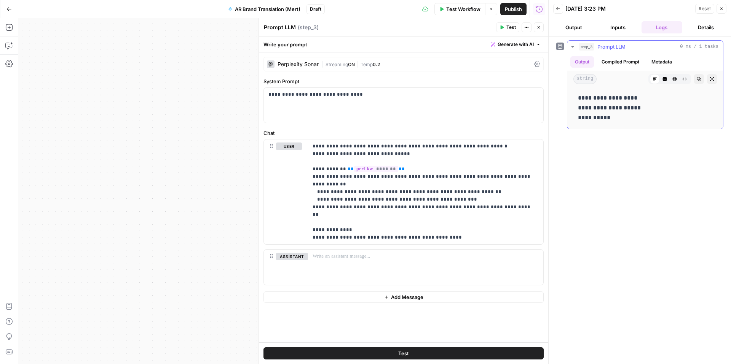
click at [619, 64] on button "Compiled Prompt" at bounding box center [620, 61] width 47 height 11
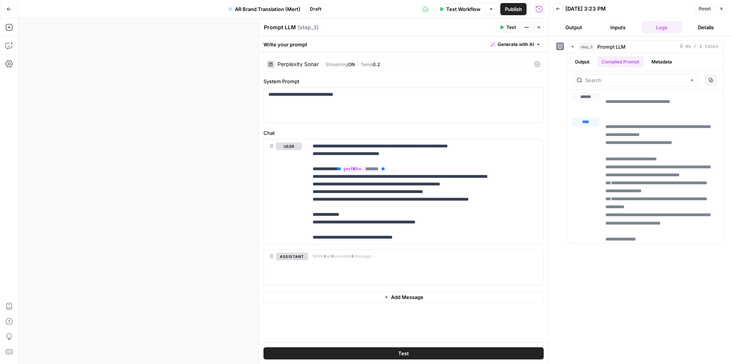
click at [291, 63] on div "Perplexity Sonar" at bounding box center [297, 64] width 41 height 5
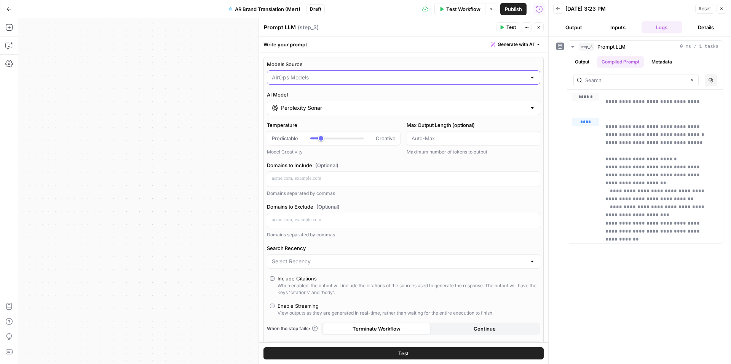
click at [319, 80] on input "Models Source" at bounding box center [399, 78] width 254 height 8
click at [297, 104] on span "My Models" at bounding box center [398, 107] width 251 height 8
type input "My Models"
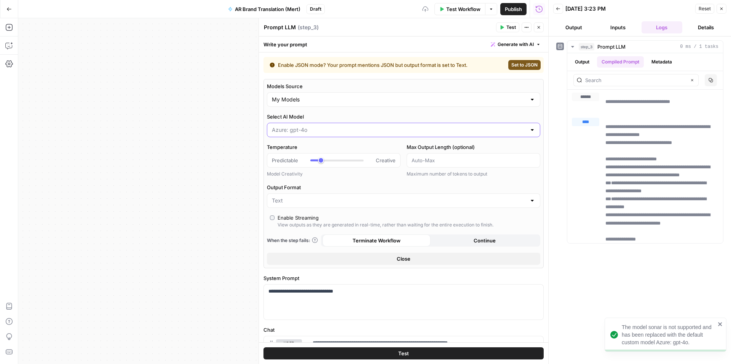
click at [310, 130] on input "Select AI Model" at bounding box center [399, 130] width 254 height 8
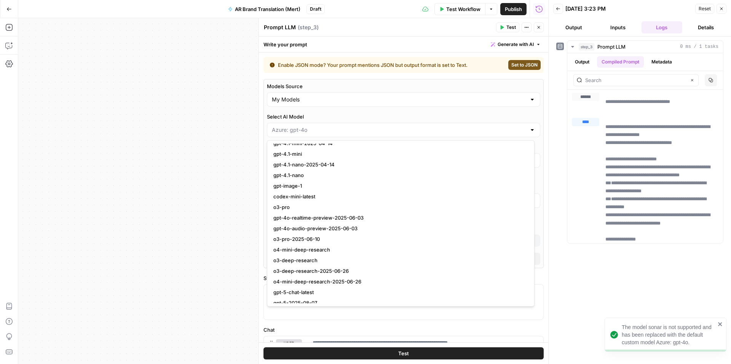
scroll to position [746, 0]
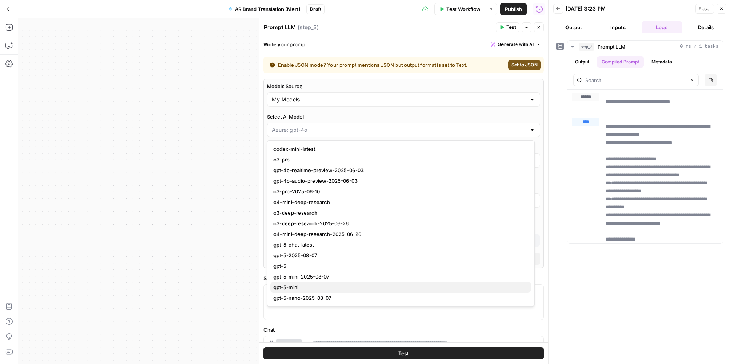
click at [315, 286] on span "gpt-5-mini" at bounding box center [398, 288] width 251 height 8
type input "gpt-5-mini"
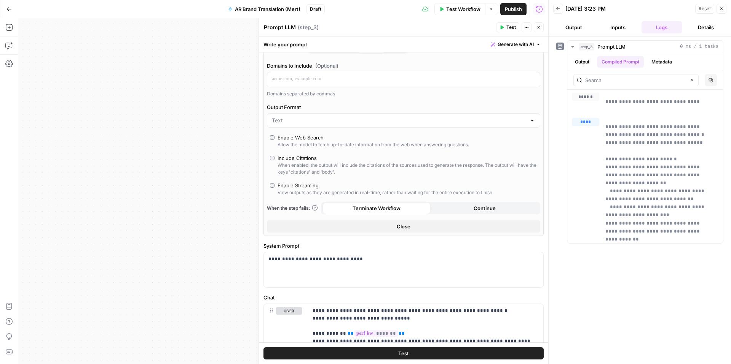
scroll to position [202, 0]
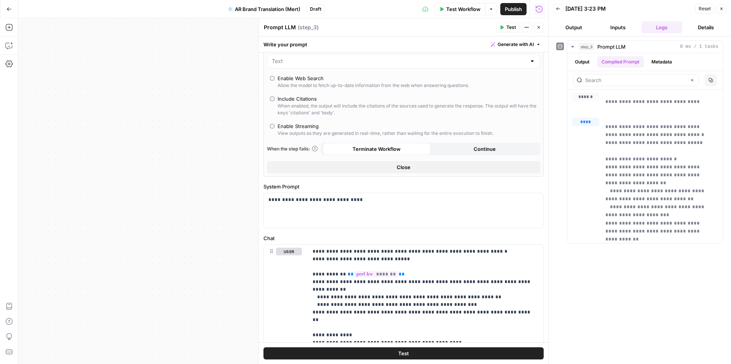
click at [274, 78] on label "Enable Web Search Allow the model to fetch up-to-date information from the web …" at bounding box center [403, 82] width 267 height 14
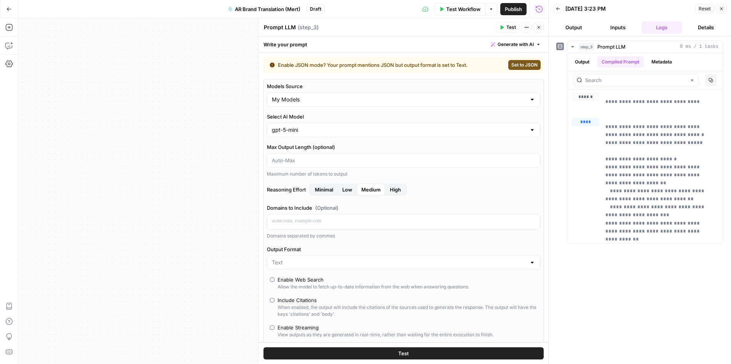
click at [622, 29] on button "Inputs" at bounding box center [617, 27] width 41 height 12
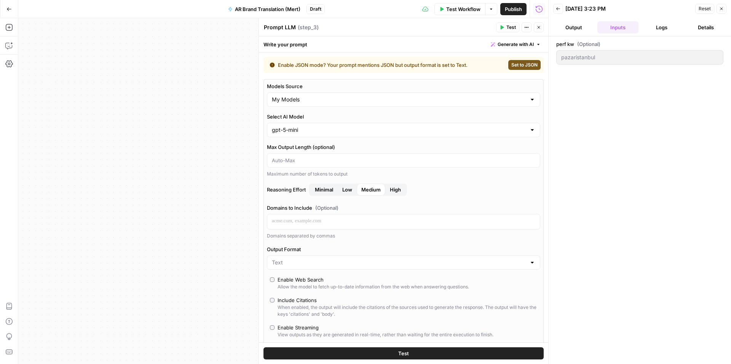
click at [658, 29] on button "Logs" at bounding box center [661, 27] width 41 height 12
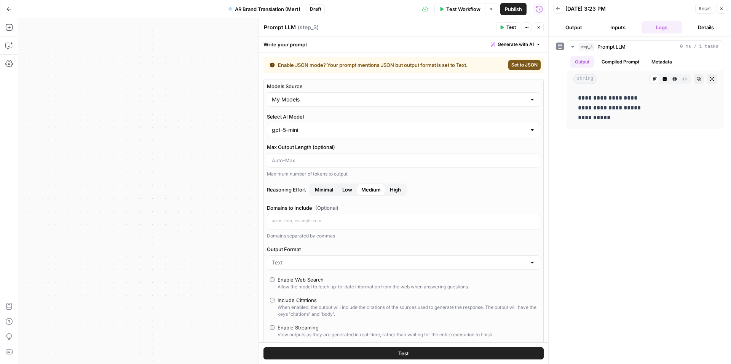
click at [508, 27] on span "Test" at bounding box center [511, 27] width 10 height 7
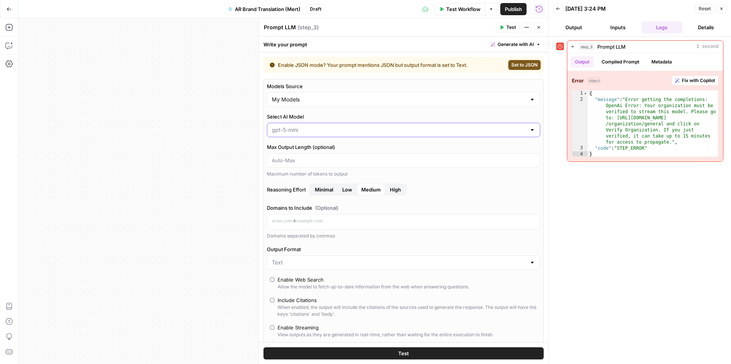
click at [305, 130] on input "Select AI Model" at bounding box center [399, 130] width 254 height 8
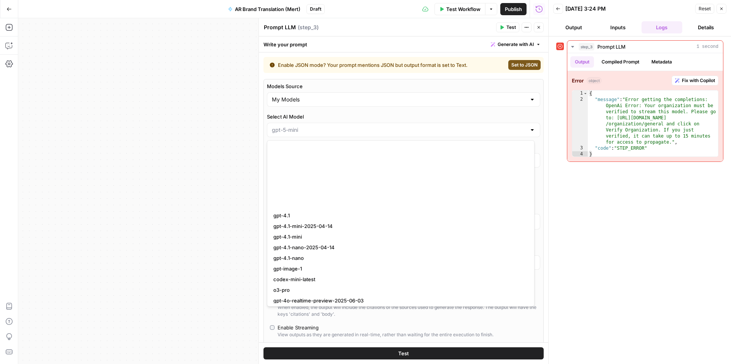
scroll to position [590, 0]
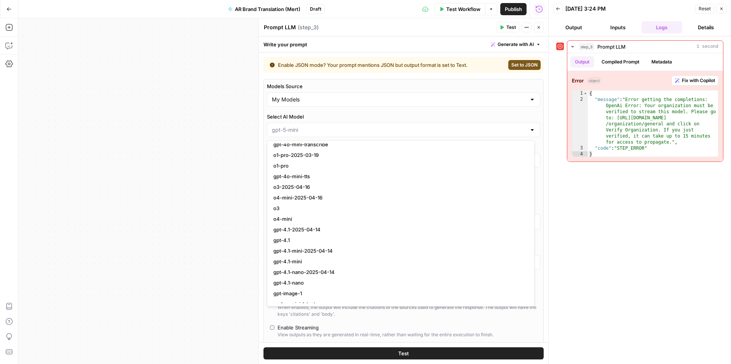
type input "gpt-5-mini"
click at [322, 118] on label "Select AI Model" at bounding box center [403, 117] width 273 height 8
click at [322, 126] on input "gpt-5-mini" at bounding box center [399, 130] width 254 height 8
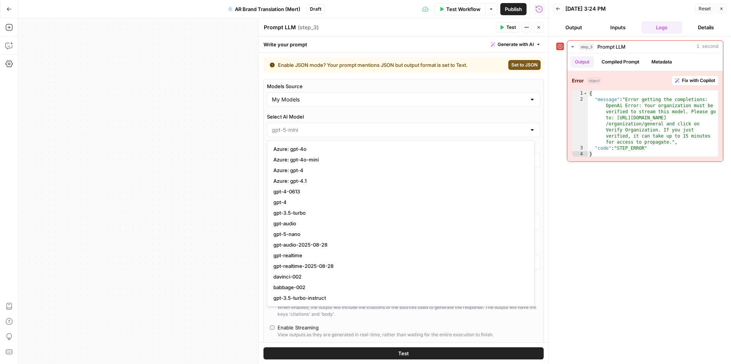
click at [320, 125] on div at bounding box center [403, 130] width 273 height 14
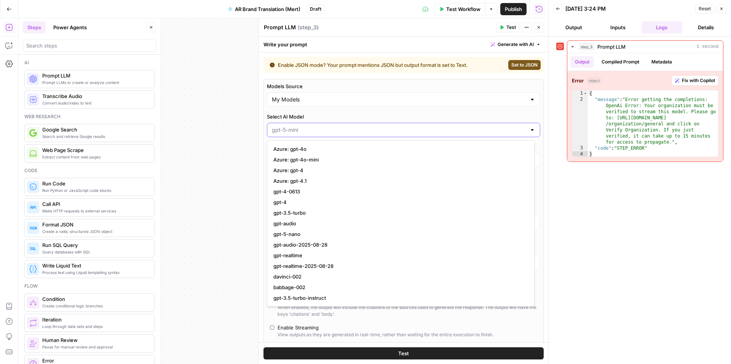
click at [327, 129] on input "Select AI Model" at bounding box center [399, 130] width 254 height 8
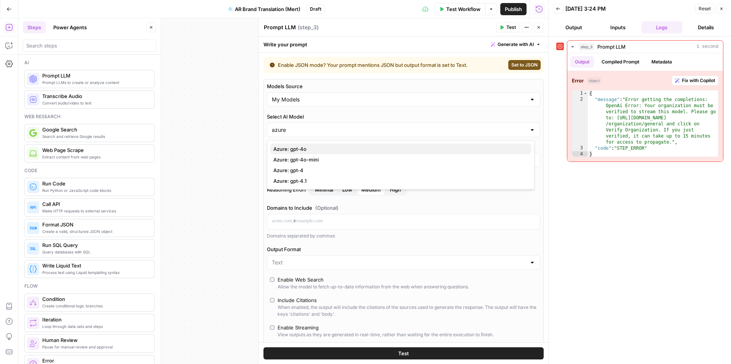
click at [326, 146] on span "Azure: gpt-4o" at bounding box center [398, 149] width 251 height 8
type input "Azure: gpt-4o"
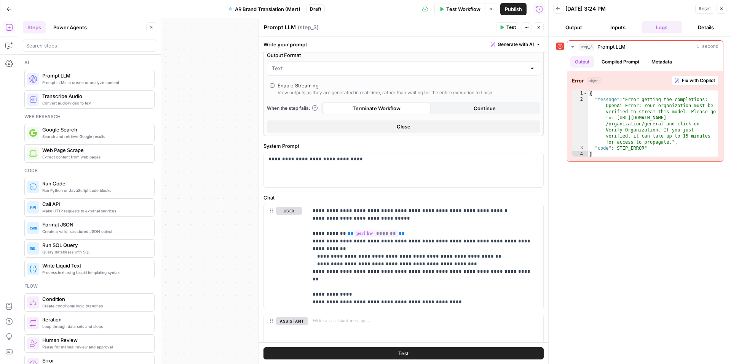
scroll to position [162, 0]
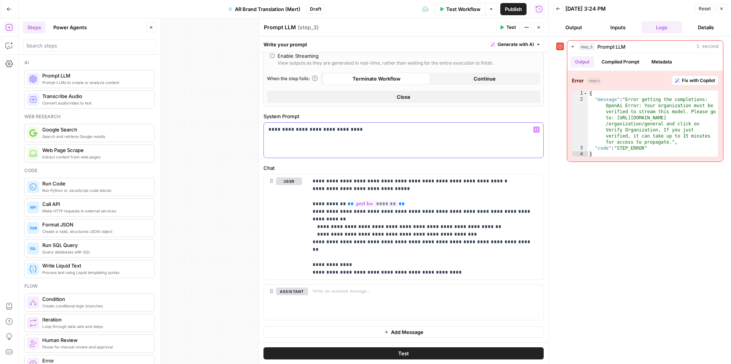
drag, startPoint x: 352, startPoint y: 133, endPoint x: 269, endPoint y: 132, distance: 82.6
click at [269, 132] on p "**********" at bounding box center [400, 130] width 264 height 8
drag, startPoint x: 401, startPoint y: 190, endPoint x: 308, endPoint y: 182, distance: 93.2
click at [308, 182] on div "**********" at bounding box center [425, 227] width 235 height 105
click at [312, 181] on div "**********" at bounding box center [425, 227] width 235 height 105
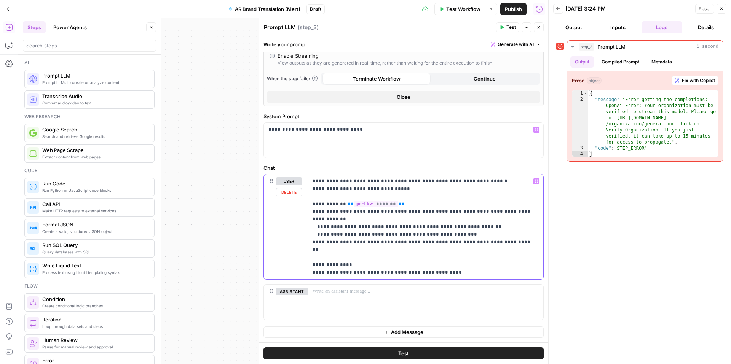
drag, startPoint x: 312, startPoint y: 181, endPoint x: 479, endPoint y: 180, distance: 166.7
click at [479, 180] on p "**********" at bounding box center [422, 227] width 220 height 99
copy p "**********"
click at [318, 134] on div "**********" at bounding box center [403, 140] width 279 height 35
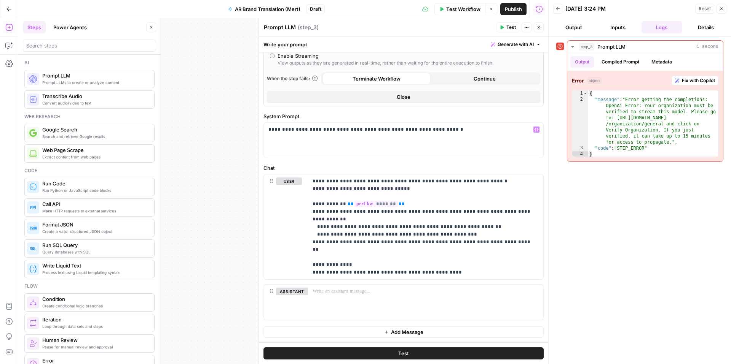
click at [228, 141] on div "**********" at bounding box center [283, 191] width 530 height 346
click at [153, 31] on button "Close" at bounding box center [151, 27] width 10 height 10
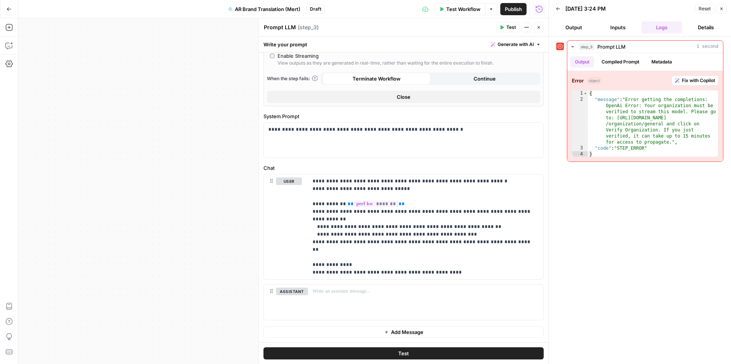
click at [414, 352] on button "Test" at bounding box center [403, 354] width 280 height 12
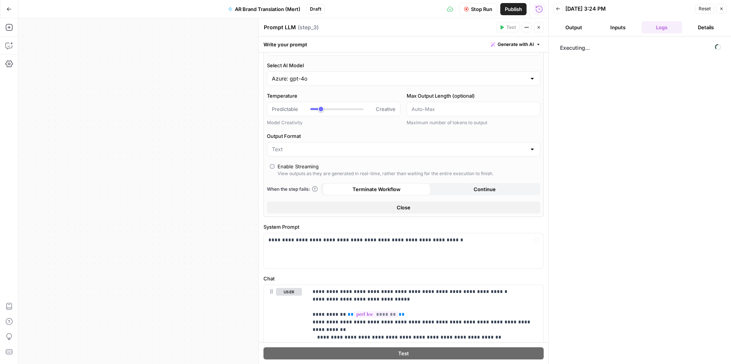
scroll to position [0, 0]
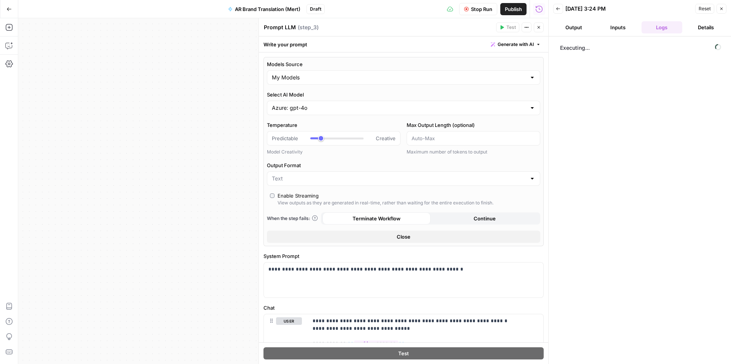
click at [577, 32] on button "Output" at bounding box center [573, 27] width 41 height 12
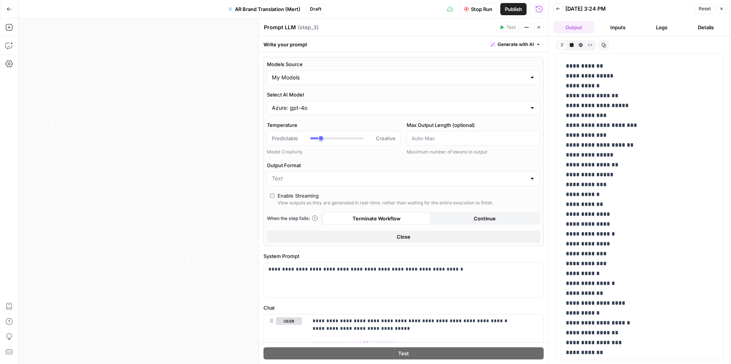
click at [616, 29] on button "Inputs" at bounding box center [617, 27] width 41 height 12
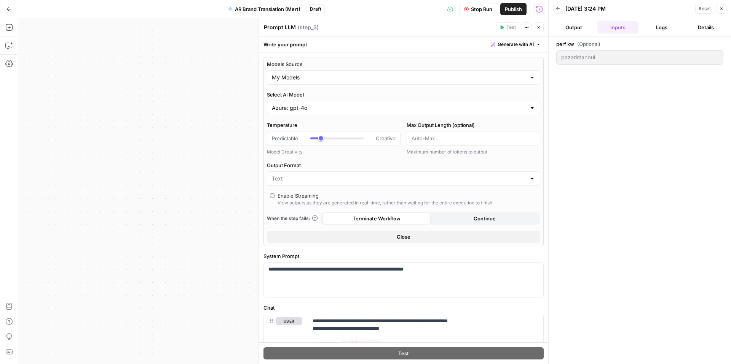
click at [662, 28] on button "Logs" at bounding box center [661, 27] width 41 height 12
click at [575, 28] on button "Output" at bounding box center [573, 27] width 41 height 12
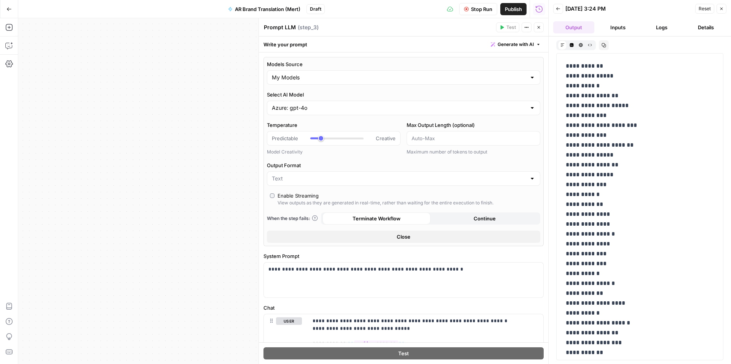
click at [474, 8] on span "Stop Run" at bounding box center [481, 9] width 21 height 8
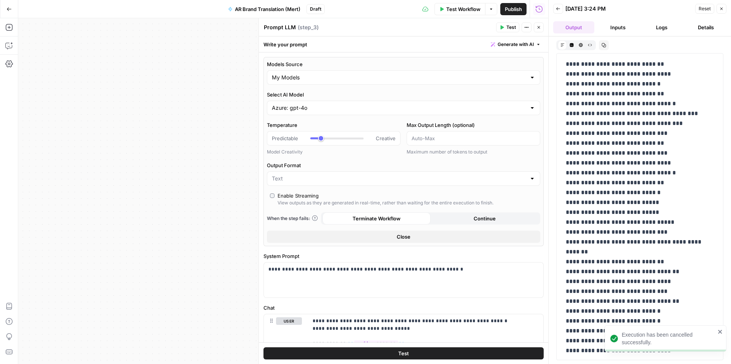
scroll to position [4328, 0]
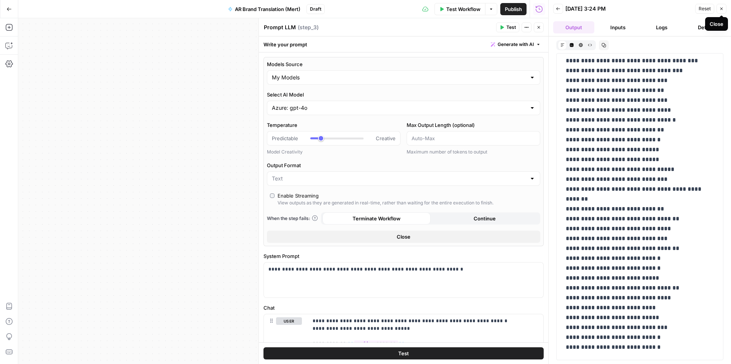
click at [721, 8] on icon "button" at bounding box center [721, 8] width 5 height 5
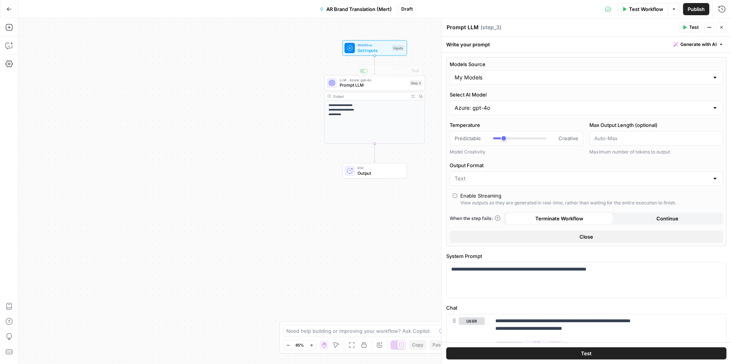
click at [371, 49] on span "Set Inputs" at bounding box center [373, 50] width 32 height 6
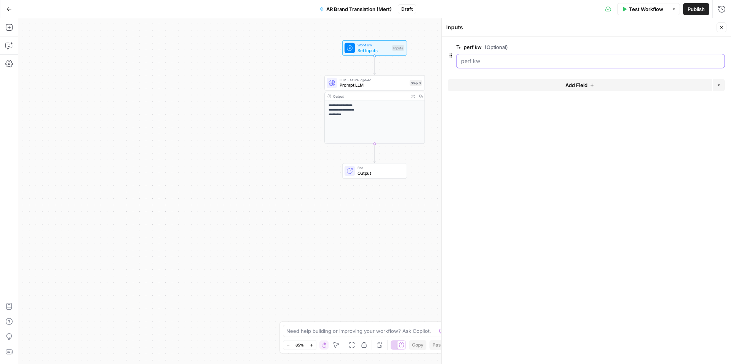
click at [475, 62] on kw "perf kw (Optional)" at bounding box center [590, 61] width 259 height 8
click at [382, 84] on span "Prompt LLM" at bounding box center [372, 85] width 67 height 6
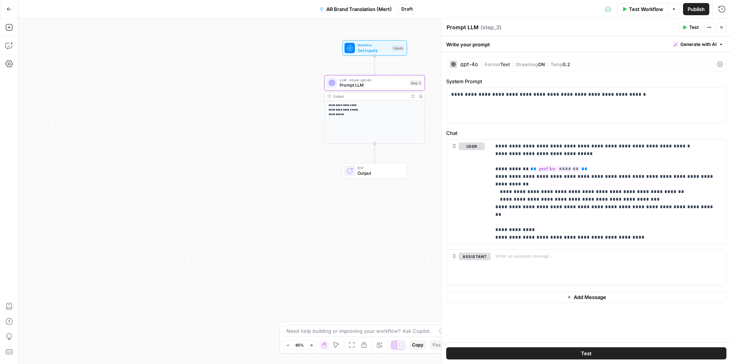
click at [380, 172] on span "Output" at bounding box center [379, 173] width 44 height 6
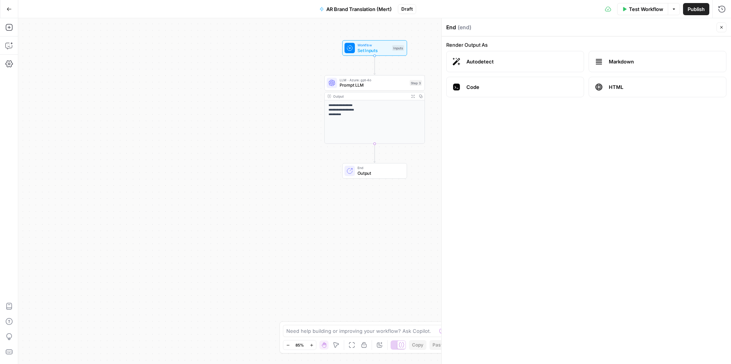
click at [376, 123] on div "**********" at bounding box center [375, 121] width 100 height 43
click at [381, 106] on p "**********" at bounding box center [374, 110] width 92 height 14
click at [386, 93] on div "Output Expand Output Copy" at bounding box center [375, 96] width 100 height 8
click at [383, 82] on span "Prompt LLM" at bounding box center [372, 85] width 67 height 6
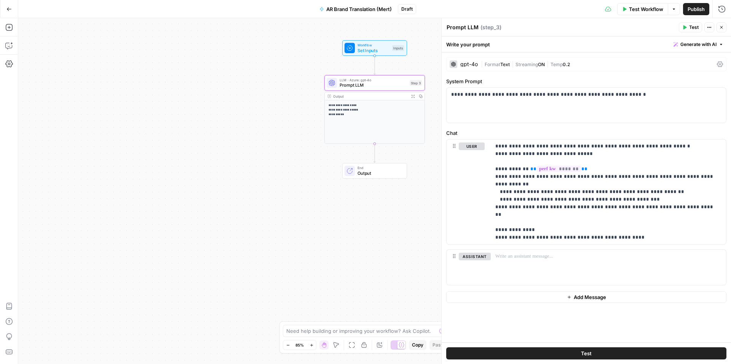
click at [470, 63] on div "gpt-4o" at bounding box center [469, 64] width 18 height 5
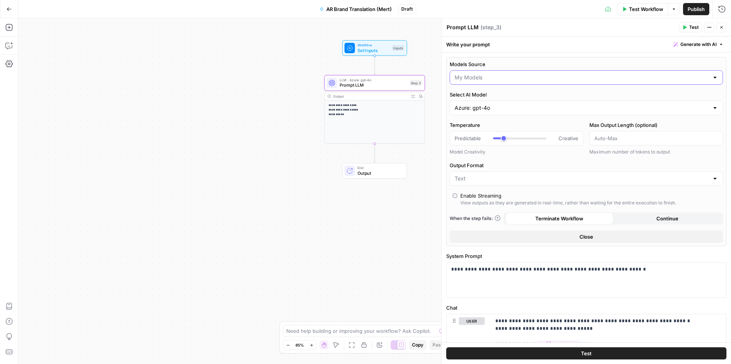
click at [484, 80] on input "Models Source" at bounding box center [581, 78] width 254 height 8
type input "My Models"
click at [509, 61] on label "Models Source" at bounding box center [585, 64] width 273 height 8
click at [509, 74] on input "My Models" at bounding box center [581, 78] width 254 height 8
type input "My Models"
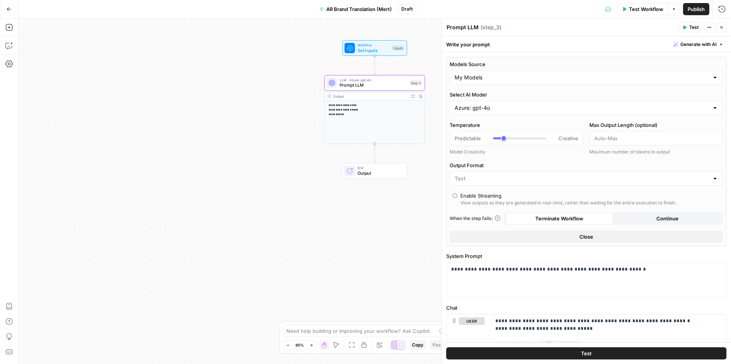
click at [375, 149] on icon "Edge from step_3 to end" at bounding box center [374, 153] width 2 height 19
click at [380, 124] on div "**********" at bounding box center [375, 121] width 100 height 43
click at [709, 43] on span "Generate with AI" at bounding box center [698, 44] width 36 height 7
click at [592, 47] on div "Write your prompt Generate with AI" at bounding box center [585, 45] width 289 height 16
click at [505, 107] on input "Select AI Model" at bounding box center [581, 108] width 254 height 8
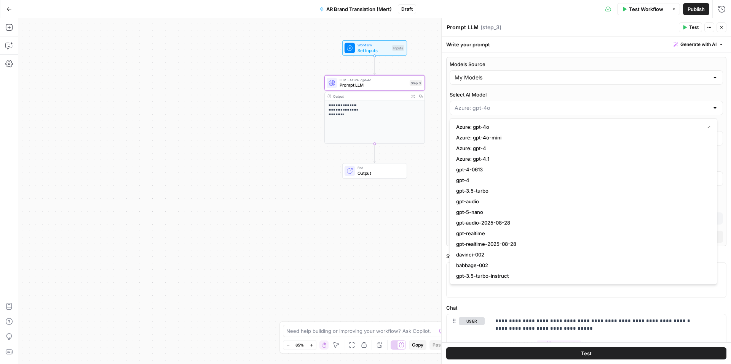
type input "Azure: gpt-4o"
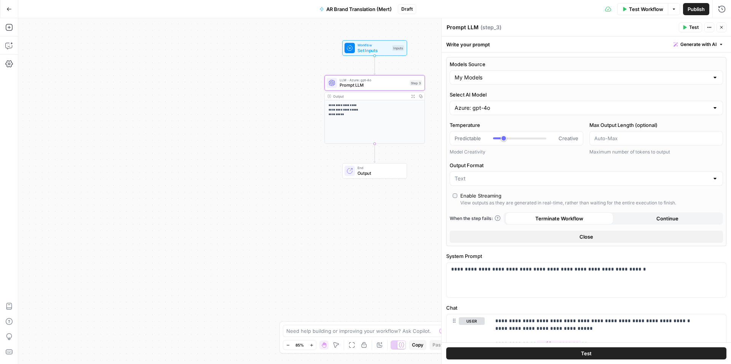
click at [513, 92] on label "Select AI Model" at bounding box center [585, 95] width 273 height 8
click at [513, 104] on input "Azure: gpt-4o" at bounding box center [581, 108] width 254 height 8
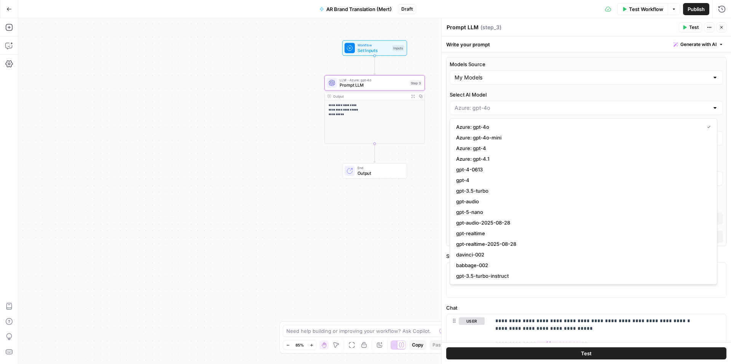
type input "Azure: gpt-4o"
click at [513, 92] on label "Select AI Model" at bounding box center [585, 95] width 273 height 8
click at [513, 104] on input "Azure: gpt-4o" at bounding box center [581, 108] width 254 height 8
type input "Azure: gpt-4o"
click at [513, 92] on label "Select AI Model" at bounding box center [585, 95] width 273 height 8
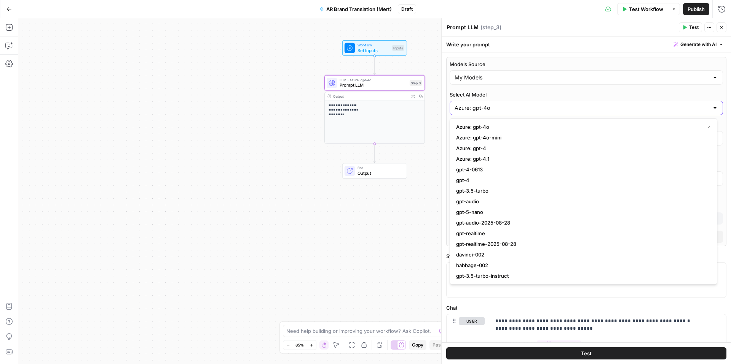
click at [513, 104] on input "Azure: gpt-4o" at bounding box center [581, 108] width 254 height 8
type input "Azure: gpt-4o"
click at [477, 81] on input "Models Source" at bounding box center [581, 78] width 254 height 8
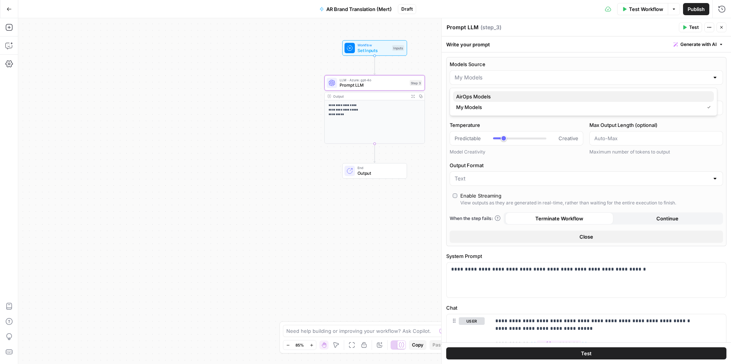
click at [476, 96] on span "AirOps Models" at bounding box center [581, 97] width 251 height 8
type input "AirOps Models"
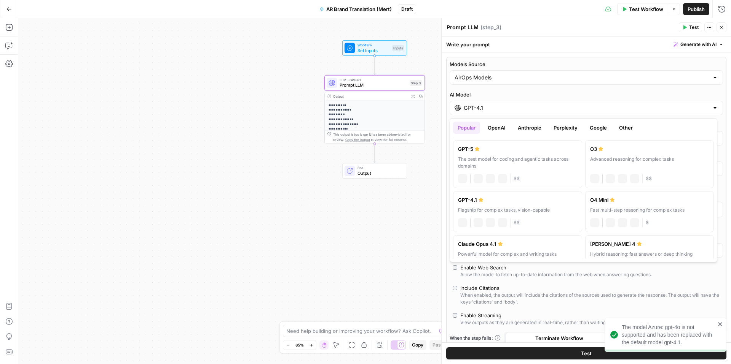
click at [484, 103] on div "GPT-4.1" at bounding box center [585, 108] width 273 height 14
click at [567, 129] on button "Perplexity" at bounding box center [565, 128] width 33 height 12
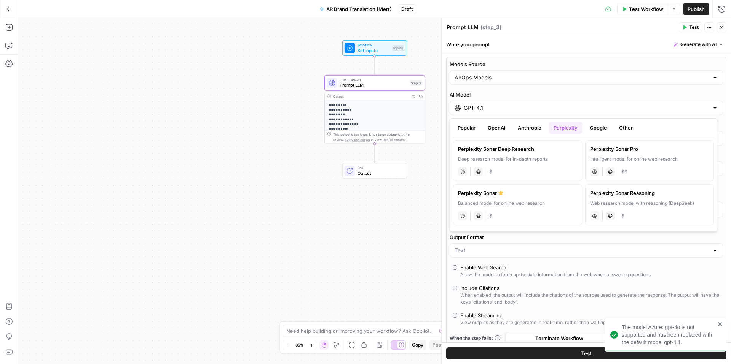
click at [534, 154] on label "Perplexity Sonar Deep Research Deep research model for in-depth reports perplex…" at bounding box center [517, 160] width 129 height 41
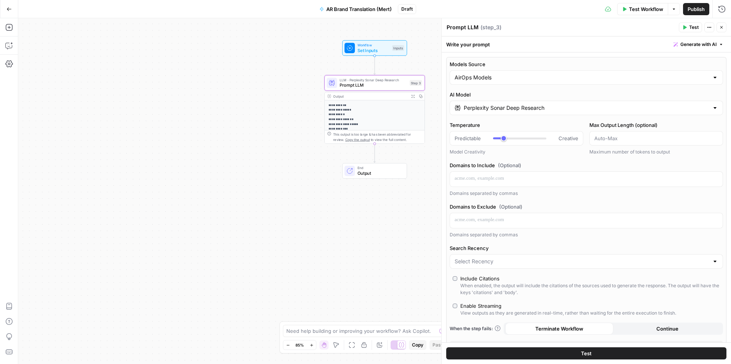
click at [530, 105] on input "Perplexity Sonar Deep Research" at bounding box center [585, 108] width 245 height 8
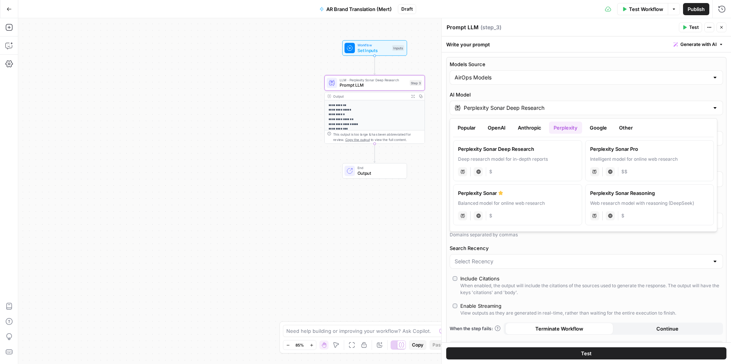
click at [519, 199] on label "Perplexity Sonar Balanced model for online web research perplexity Live Web Res…" at bounding box center [517, 205] width 129 height 41
type input "Perplexity Sonar"
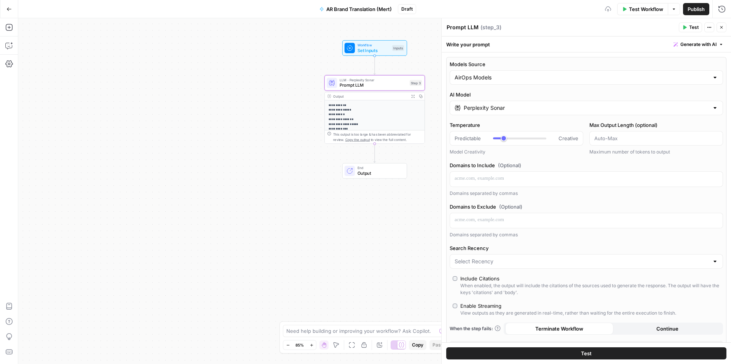
click at [544, 118] on div "Models Source AirOps Models AI Model Perplexity Sonar Temperature Predictable C…" at bounding box center [586, 207] width 280 height 300
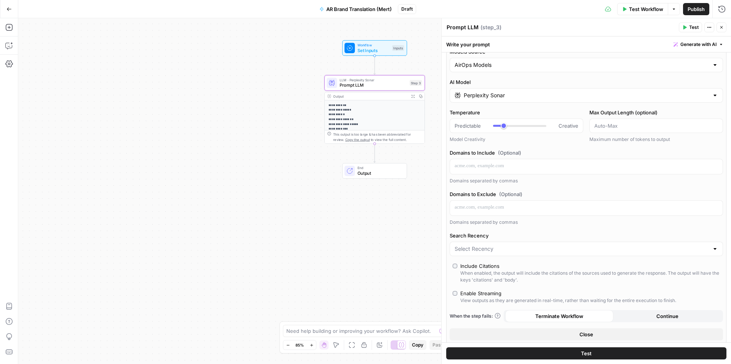
scroll to position [250, 0]
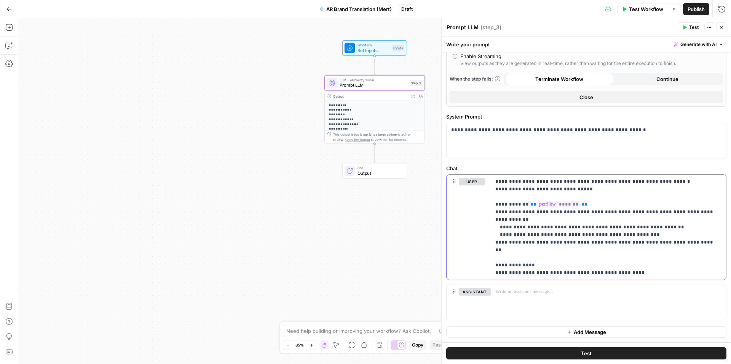
click at [607, 246] on p "**********" at bounding box center [605, 227] width 220 height 99
click at [512, 141] on div "**********" at bounding box center [585, 140] width 279 height 35
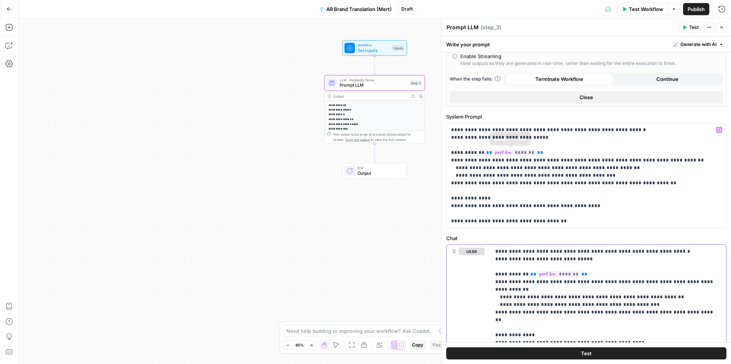
click at [629, 289] on p "**********" at bounding box center [605, 297] width 220 height 99
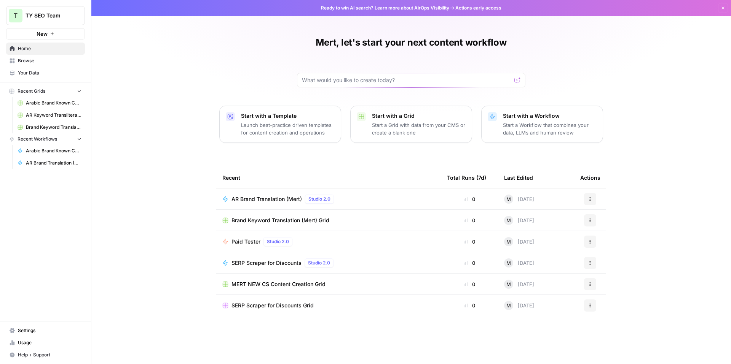
click at [44, 65] on link "Browse" at bounding box center [45, 61] width 79 height 12
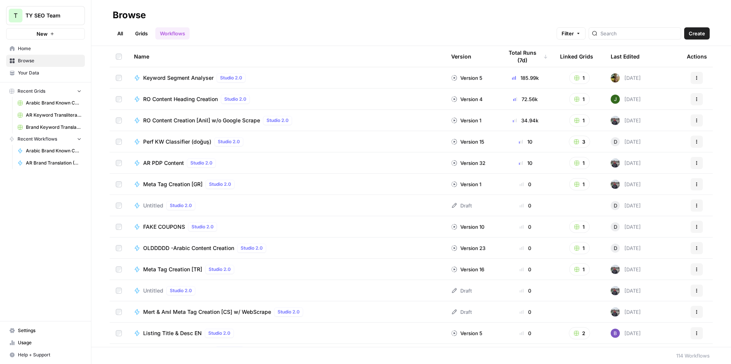
click at [277, 97] on div "RO Content Heading Creation Studio 2.0" at bounding box center [286, 99] width 305 height 9
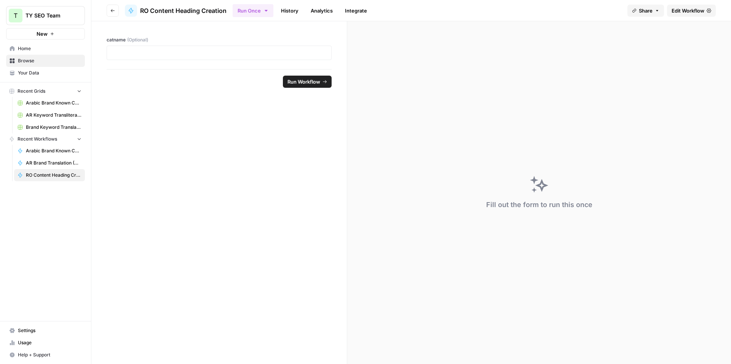
click at [686, 13] on span "Edit Workflow" at bounding box center [687, 11] width 33 height 8
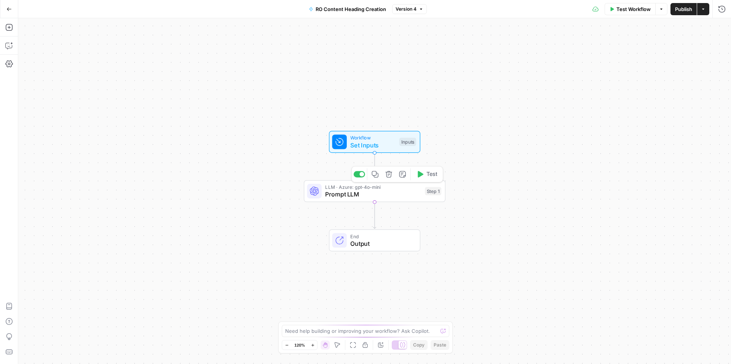
click at [389, 194] on span "Prompt LLM" at bounding box center [373, 194] width 96 height 9
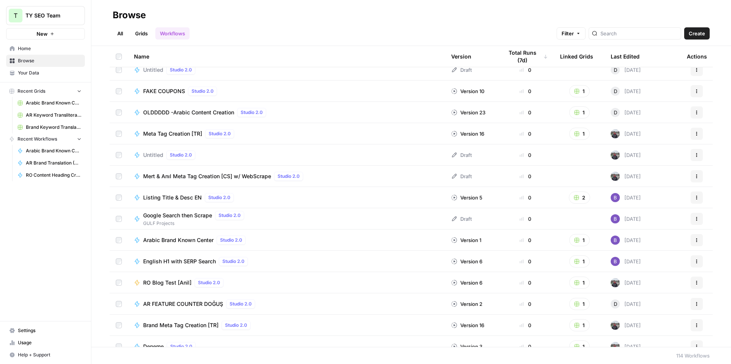
scroll to position [137, 0]
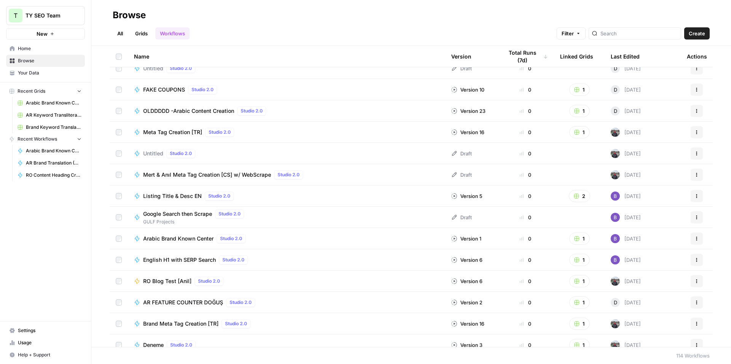
click at [620, 57] on div "Last Edited" at bounding box center [624, 56] width 29 height 21
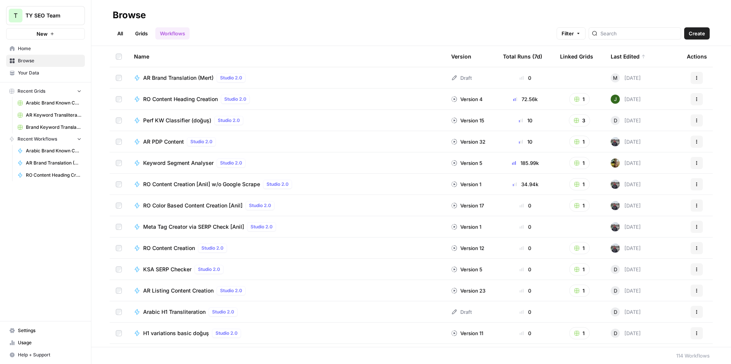
click at [186, 186] on span "RO Content Creation [Anil] w/o Google Scrape" at bounding box center [201, 185] width 117 height 8
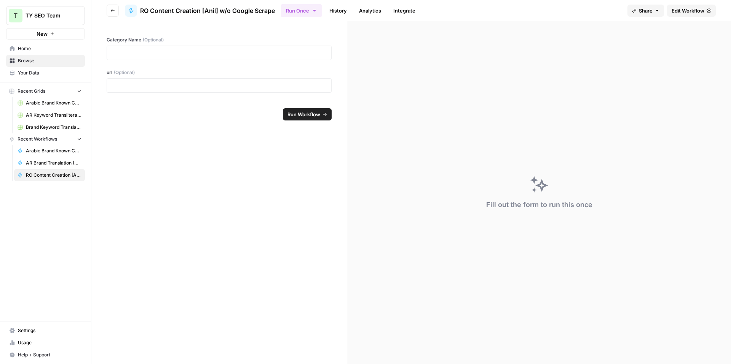
click at [683, 13] on span "Edit Workflow" at bounding box center [687, 11] width 33 height 8
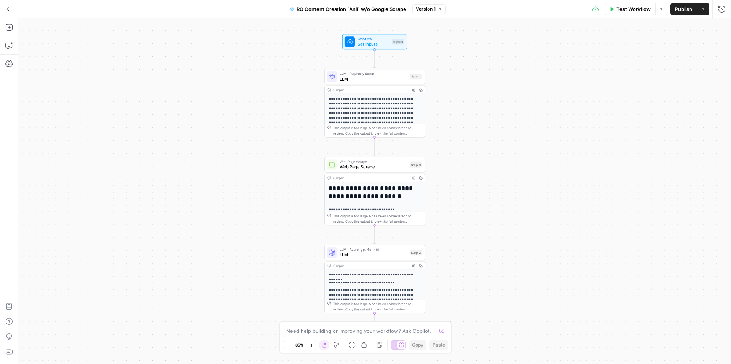
click at [377, 100] on p "**********" at bounding box center [371, 116] width 87 height 38
click at [382, 78] on span "LLM" at bounding box center [373, 79] width 68 height 6
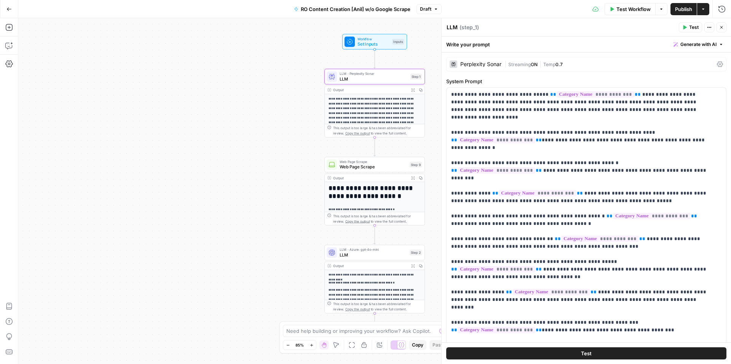
click at [520, 67] on span "Streaming" at bounding box center [519, 65] width 22 height 6
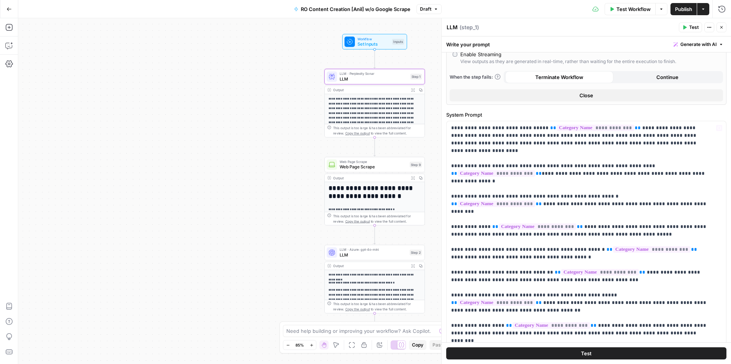
scroll to position [145, 0]
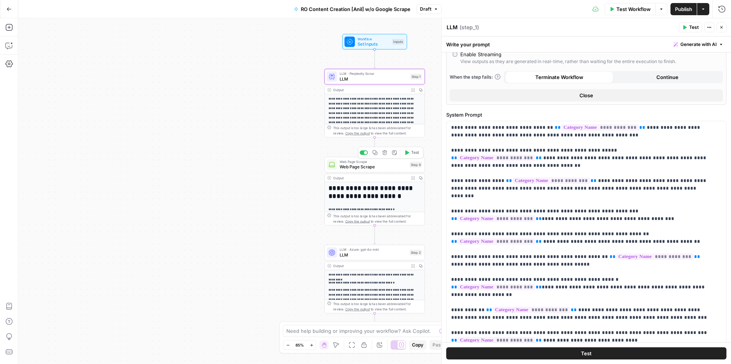
click at [377, 166] on span "Web Page Scrape" at bounding box center [372, 167] width 67 height 6
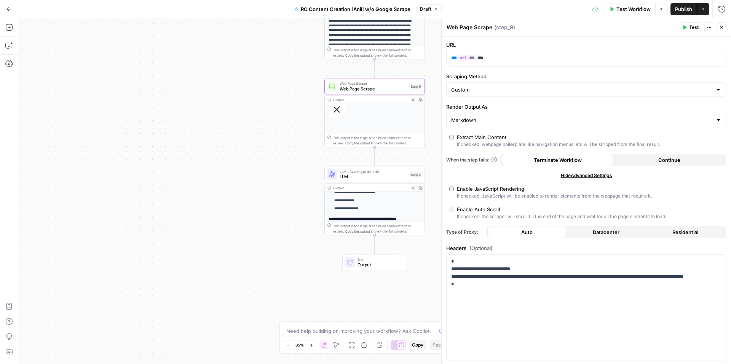
scroll to position [0, 0]
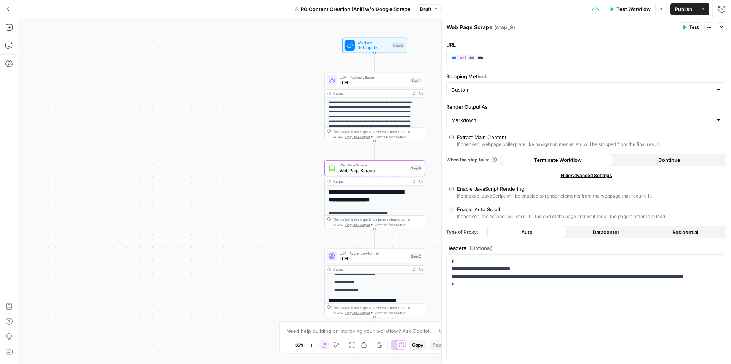
click at [364, 81] on span "LLM" at bounding box center [373, 83] width 68 height 6
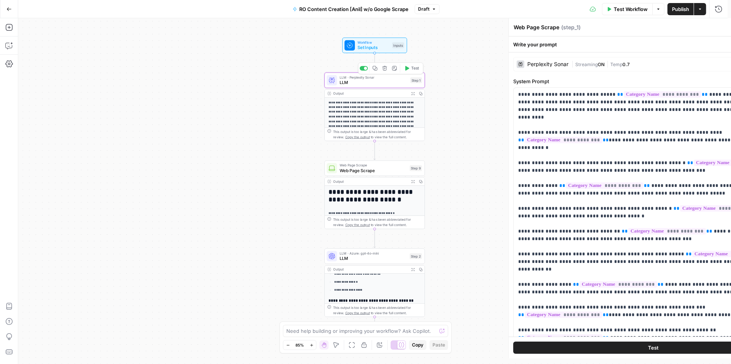
type textarea "LLM"
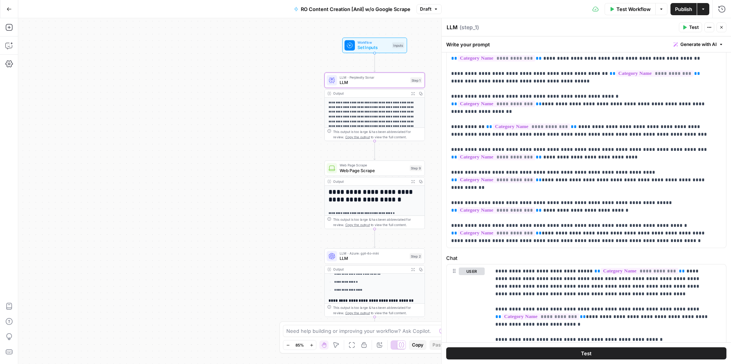
scroll to position [399, 0]
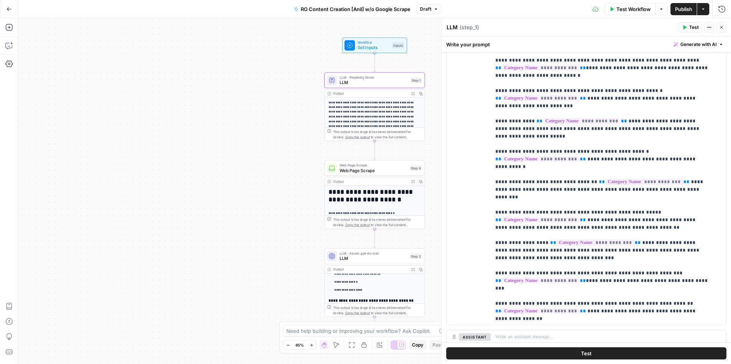
click at [396, 110] on p "**********" at bounding box center [371, 119] width 87 height 38
click at [384, 92] on div "Output" at bounding box center [370, 93] width 74 height 5
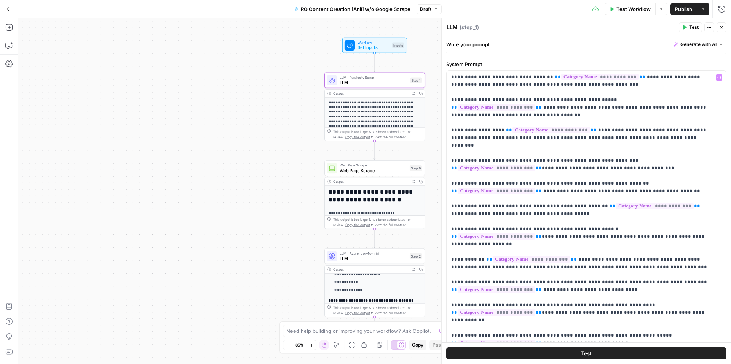
scroll to position [0, 0]
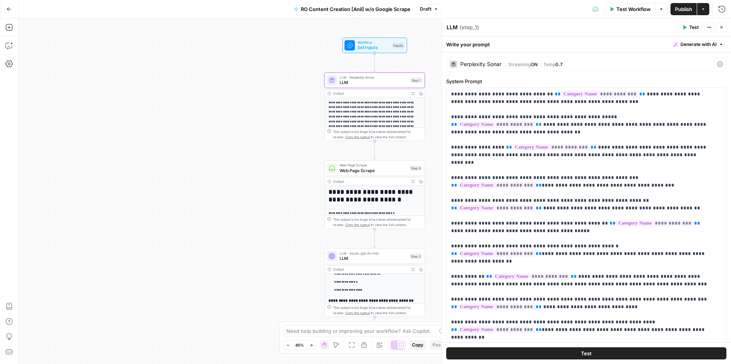
click at [376, 94] on div "Output" at bounding box center [370, 93] width 74 height 5
click at [365, 80] on span "LLM" at bounding box center [373, 83] width 68 height 6
click at [384, 113] on p "**********" at bounding box center [371, 119] width 87 height 38
click at [379, 133] on div "This output is too large & has been abbreviated for review. Copy the output to …" at bounding box center [377, 134] width 89 height 10
click at [710, 27] on icon "button" at bounding box center [710, 27] width 1 height 1
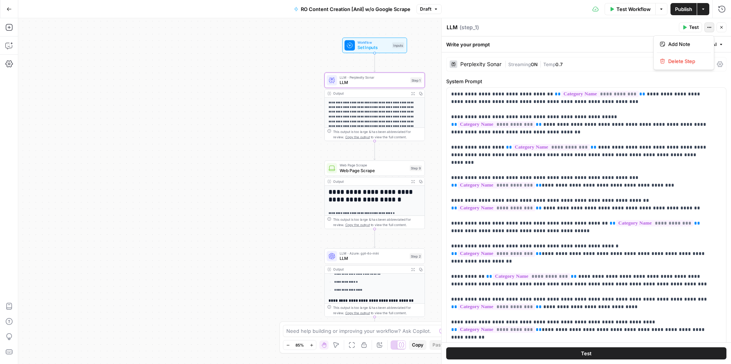
click at [710, 27] on icon "button" at bounding box center [710, 27] width 1 height 1
click at [720, 27] on icon "button" at bounding box center [721, 27] width 3 height 3
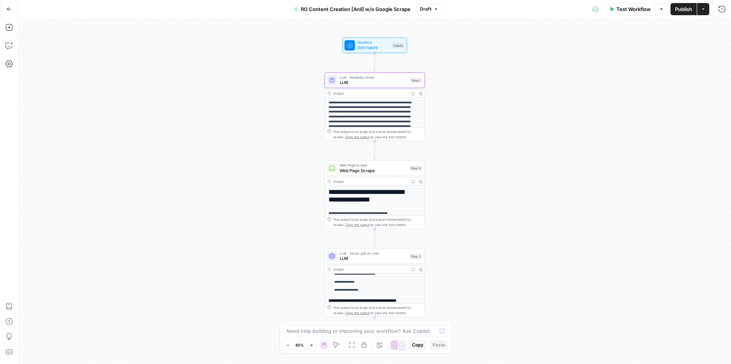
click at [346, 116] on p "**********" at bounding box center [371, 116] width 87 height 33
click at [374, 195] on h1 "**********" at bounding box center [371, 195] width 87 height 15
click at [364, 170] on span "Web Page Scrape" at bounding box center [372, 170] width 67 height 6
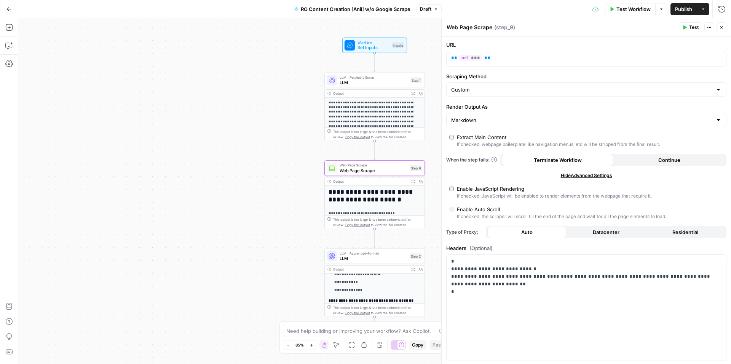
click at [373, 83] on span "LLM" at bounding box center [373, 83] width 68 height 6
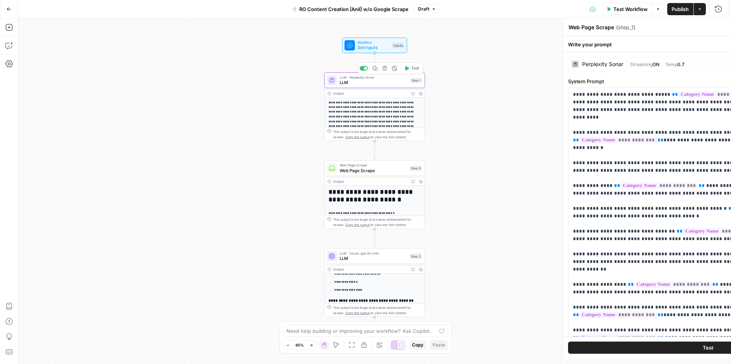
type textarea "LLM"
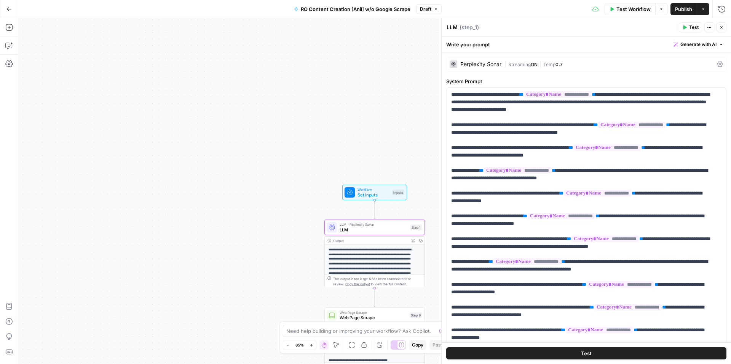
click at [11, 9] on icon "button" at bounding box center [8, 8] width 5 height 5
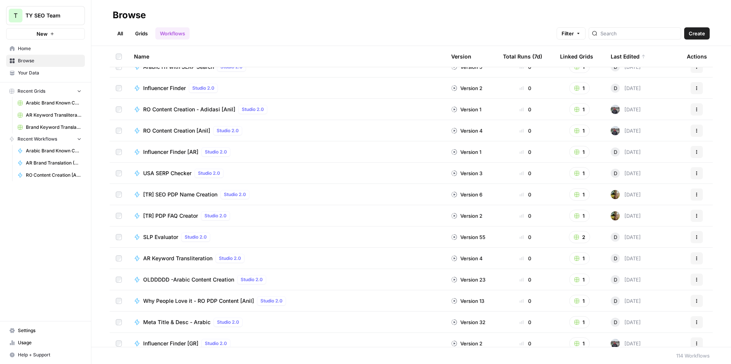
scroll to position [290, 0]
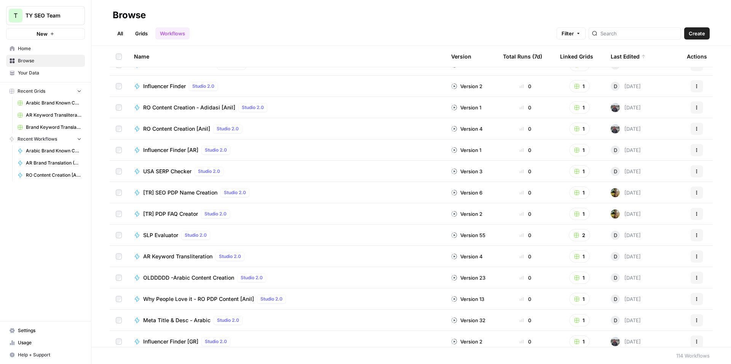
click at [274, 146] on div "Influencer Finder [AR] Studio 2.0" at bounding box center [286, 150] width 305 height 9
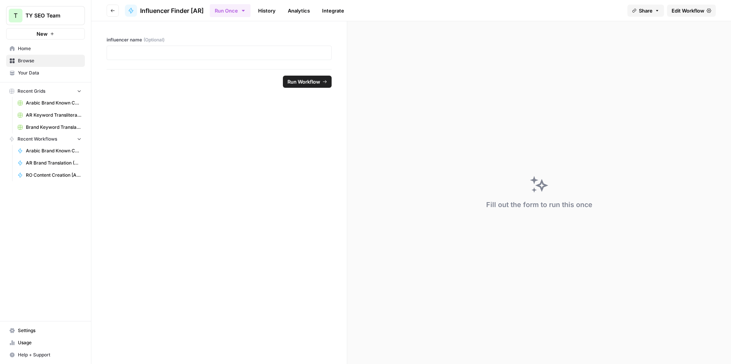
click at [706, 12] on icon at bounding box center [708, 10] width 5 height 5
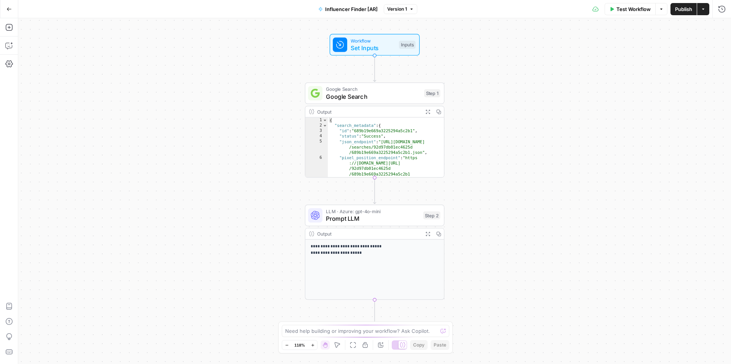
click at [384, 218] on span "Prompt LLM" at bounding box center [373, 218] width 94 height 9
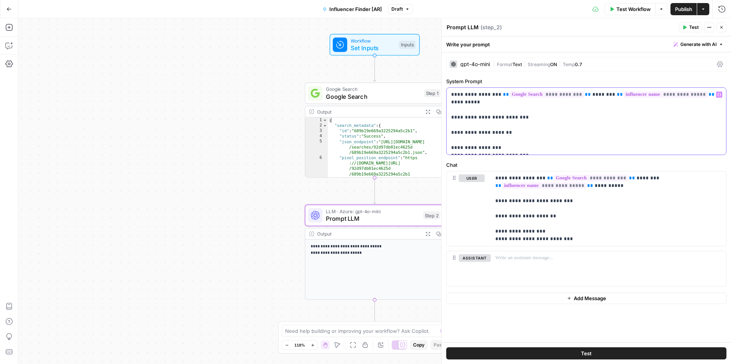
drag, startPoint x: 452, startPoint y: 96, endPoint x: 546, endPoint y: 148, distance: 107.8
click at [546, 148] on p "**********" at bounding box center [586, 121] width 270 height 61
copy p "**********"
click at [704, 9] on icon "button" at bounding box center [702, 9] width 5 height 5
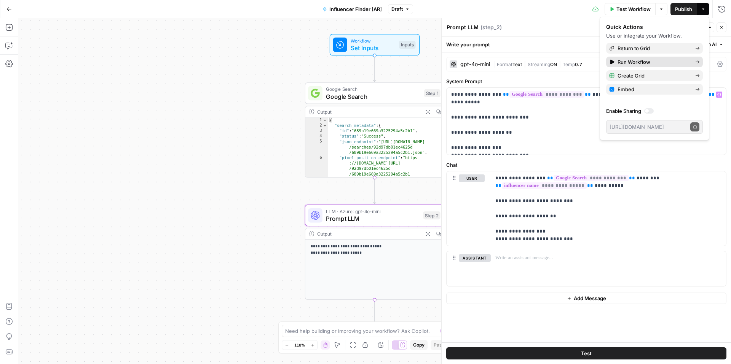
click at [637, 60] on span "Run Workflow" at bounding box center [653, 62] width 72 height 8
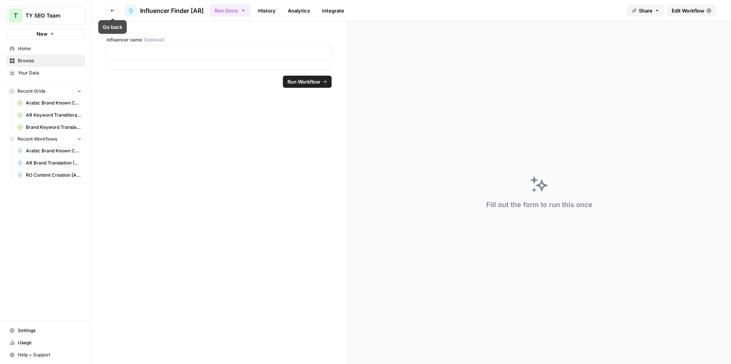
click at [110, 13] on button "Go back" at bounding box center [113, 11] width 12 height 12
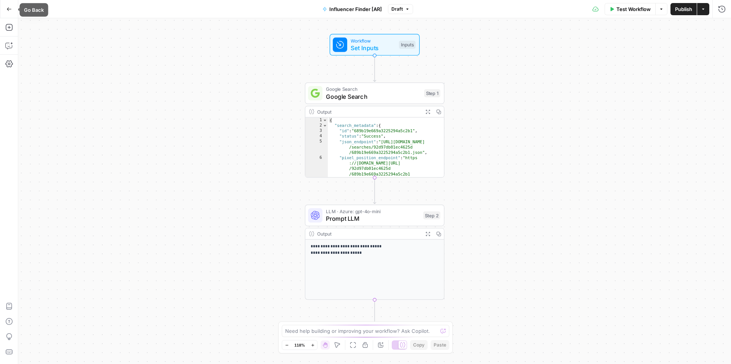
click at [9, 9] on icon "button" at bounding box center [9, 8] width 5 height 3
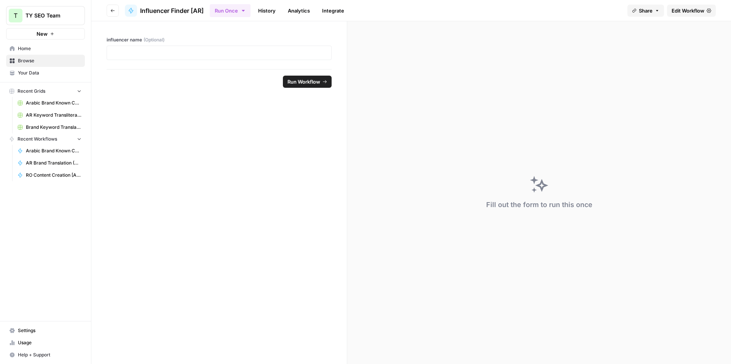
click at [115, 14] on button "Go back" at bounding box center [113, 11] width 12 height 12
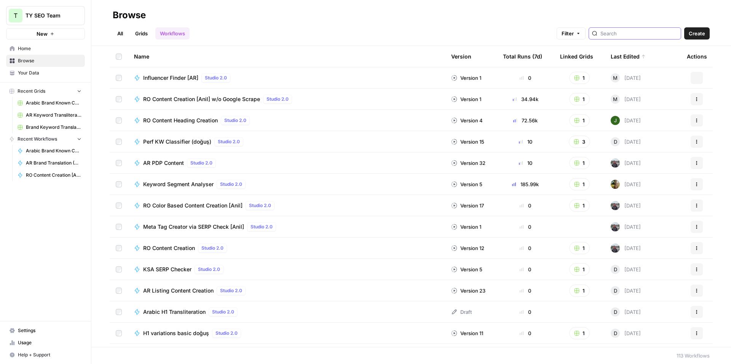
click at [634, 31] on input "search" at bounding box center [638, 34] width 77 height 8
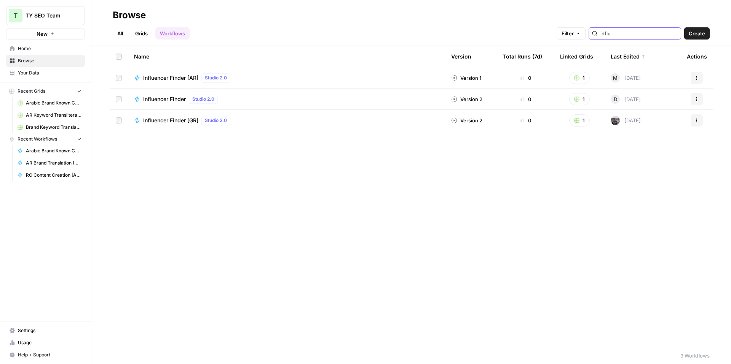
type input "influ"
click at [185, 121] on span "Influencer Finder [GR]" at bounding box center [170, 121] width 55 height 8
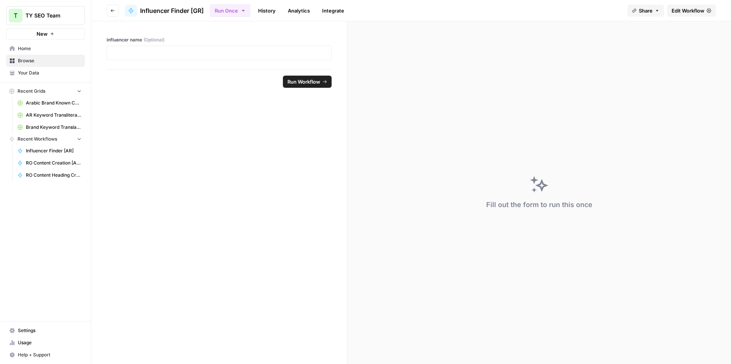
click at [699, 9] on span "Edit Workflow" at bounding box center [687, 11] width 33 height 8
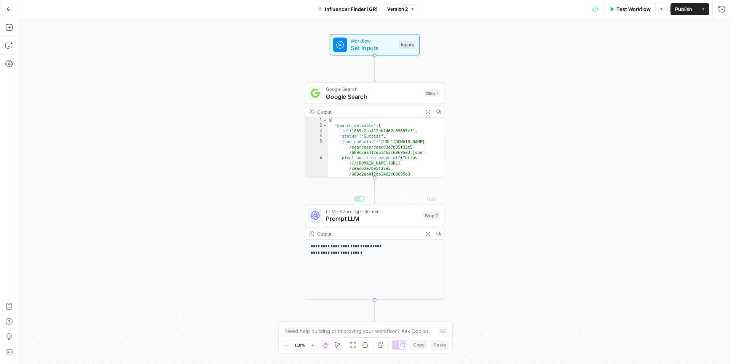
click at [394, 247] on p "**********" at bounding box center [374, 250] width 128 height 13
click at [383, 219] on span "Prompt LLM" at bounding box center [373, 218] width 94 height 9
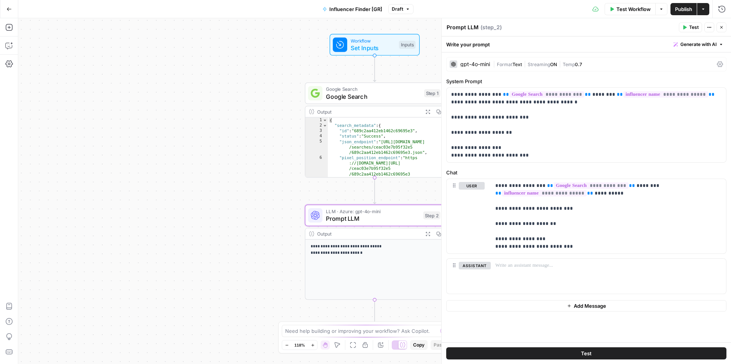
click at [721, 27] on icon "button" at bounding box center [721, 27] width 3 height 3
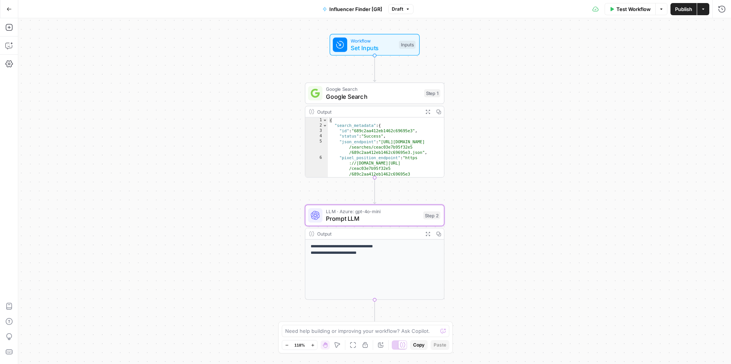
click at [659, 14] on button "Options" at bounding box center [661, 9] width 12 height 12
click at [180, 26] on div "**********" at bounding box center [374, 191] width 712 height 346
click at [7, 11] on icon "button" at bounding box center [8, 8] width 5 height 5
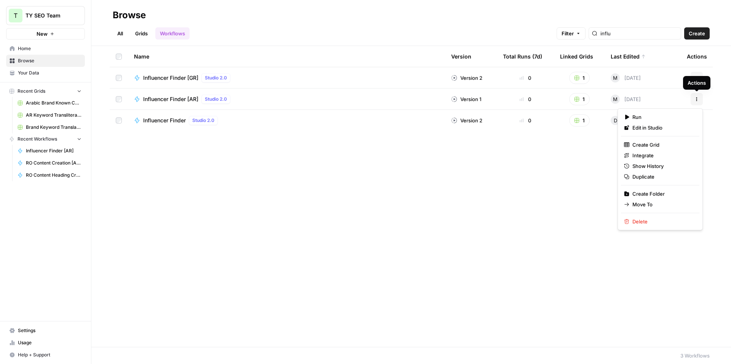
click at [698, 97] on icon "button" at bounding box center [696, 99] width 5 height 5
click at [650, 177] on span "Duplicate" at bounding box center [662, 177] width 61 height 8
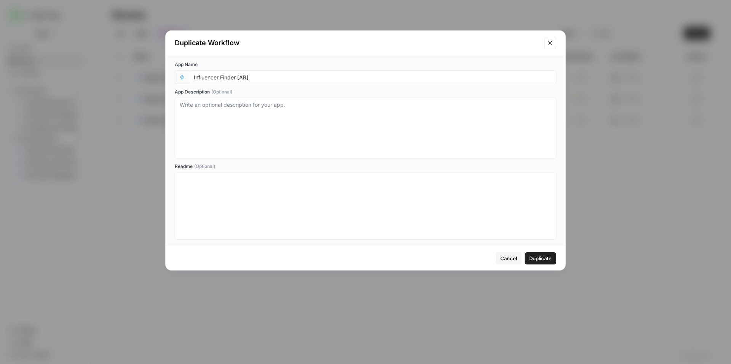
click at [264, 73] on div "Influencer Finder [AR]" at bounding box center [372, 77] width 367 height 14
click at [266, 76] on input "Influencer Finder [AR]" at bounding box center [372, 77] width 357 height 7
type input "M"
type input "AR Brand Translater"
click at [543, 253] on button "Duplicate" at bounding box center [540, 259] width 32 height 12
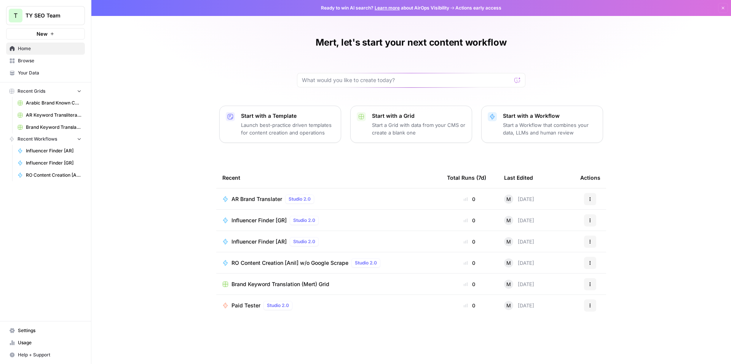
click at [43, 58] on span "Browse" at bounding box center [50, 60] width 64 height 7
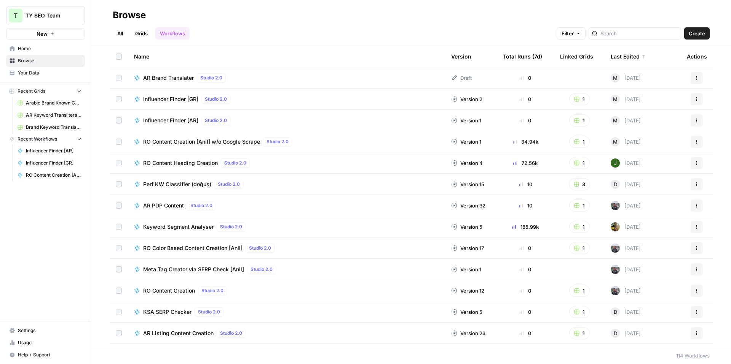
click at [174, 76] on span "AR Brand Translater" at bounding box center [168, 78] width 51 height 8
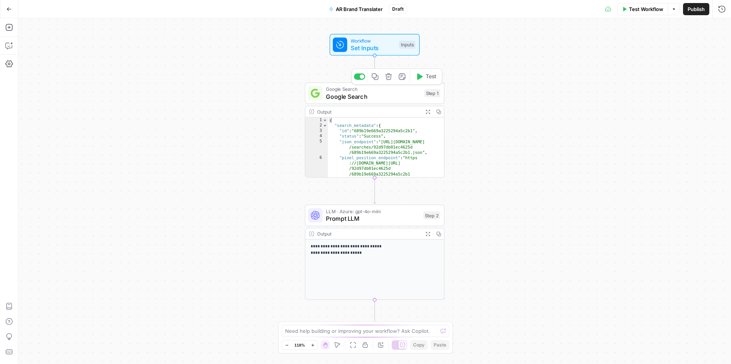
click at [368, 50] on span "Set Inputs" at bounding box center [372, 47] width 45 height 9
click at [702, 49] on span "edit field" at bounding box center [696, 47] width 17 height 6
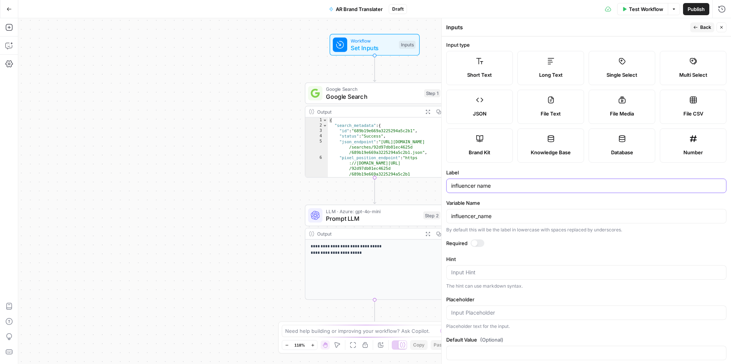
click at [505, 188] on input "influencer name" at bounding box center [586, 186] width 270 height 8
type input "Brand name"
click at [500, 196] on form "Input type Short Text Long Text Single Select Multi Select JSON File Text File …" at bounding box center [585, 201] width 289 height 328
click at [474, 217] on input "influencer_name" at bounding box center [586, 217] width 270 height 8
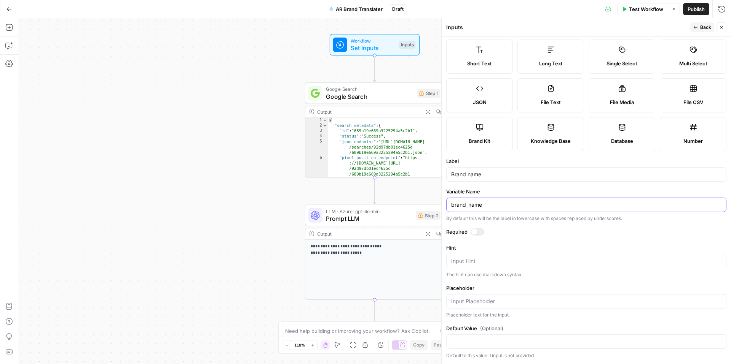
type input "brand_name"
click at [707, 28] on span "Back" at bounding box center [705, 27] width 11 height 7
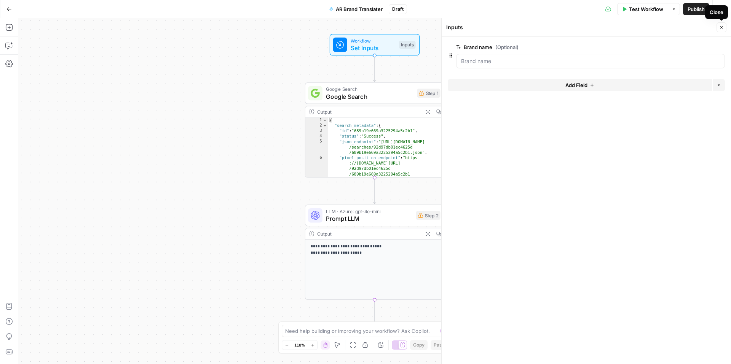
click at [721, 26] on icon "button" at bounding box center [721, 27] width 5 height 5
click at [377, 100] on span "Google Search" at bounding box center [369, 96] width 87 height 9
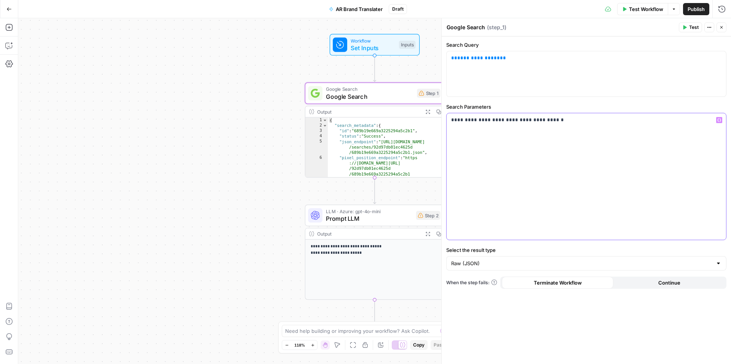
click at [545, 121] on p "**********" at bounding box center [586, 120] width 270 height 8
click at [474, 264] on input "Select the result type" at bounding box center [581, 264] width 261 height 8
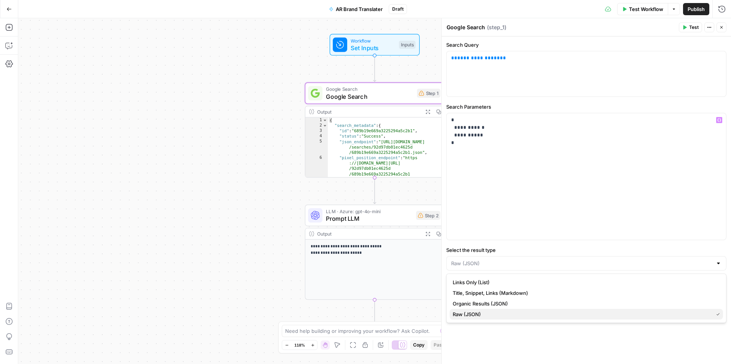
click at [481, 314] on span "Raw (JSON)" at bounding box center [580, 315] width 257 height 8
type input "Raw (JSON)"
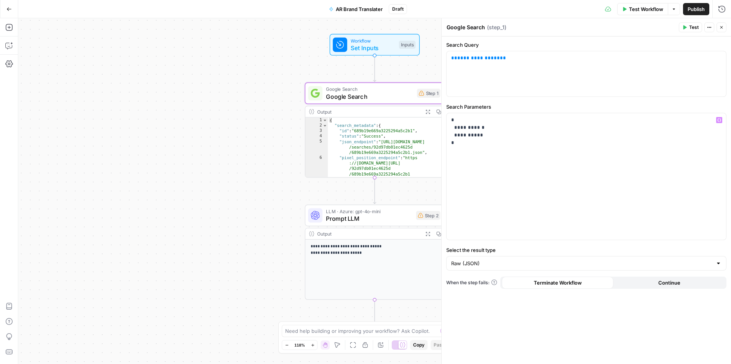
click at [476, 313] on div "**********" at bounding box center [585, 201] width 289 height 328
click at [434, 59] on div "**********" at bounding box center [374, 191] width 712 height 346
click at [685, 27] on icon "button" at bounding box center [684, 27] width 3 height 4
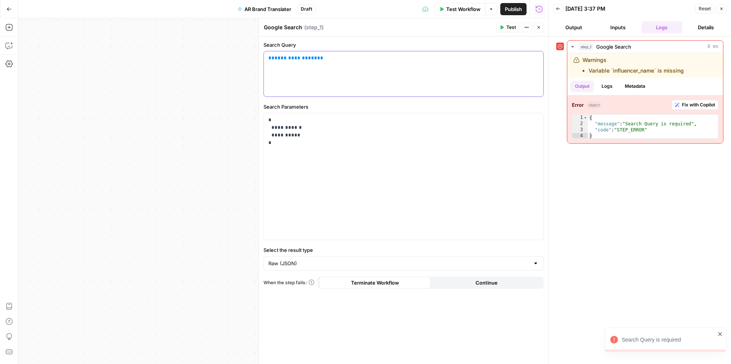
click at [422, 62] on div "**********" at bounding box center [403, 73] width 279 height 45
click at [348, 58] on p "**********" at bounding box center [403, 58] width 270 height 8
click at [627, 177] on div "step_1 Google Search 0 ms Warnings Variable `influencer_name` is missing Output…" at bounding box center [639, 200] width 167 height 320
click at [510, 29] on span "Test" at bounding box center [511, 27] width 10 height 7
click at [723, 7] on button "Close" at bounding box center [721, 9] width 10 height 10
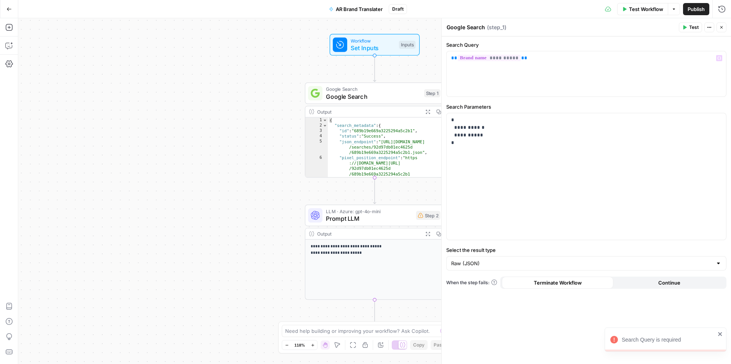
click at [385, 97] on span "Google Search" at bounding box center [373, 96] width 94 height 9
click at [380, 56] on div "**********" at bounding box center [374, 191] width 712 height 346
click at [382, 51] on span "Set Inputs" at bounding box center [372, 47] width 45 height 9
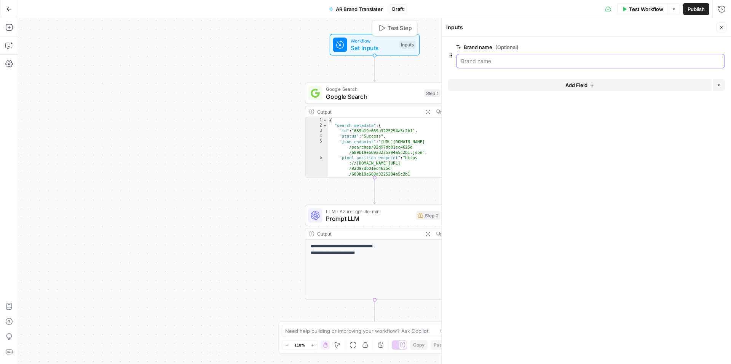
click at [495, 64] on name "Brand name (Optional)" at bounding box center [590, 61] width 259 height 8
click at [509, 59] on name "Brand name (Optional)" at bounding box center [590, 61] width 259 height 8
click at [634, 57] on name "Brand name (Optional)" at bounding box center [590, 61] width 259 height 8
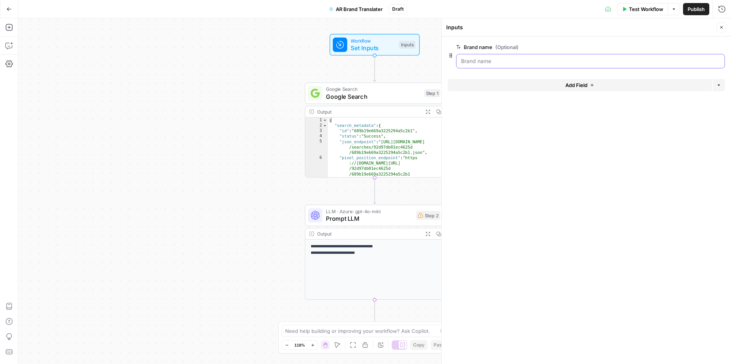
click at [634, 57] on name "Brand name (Optional)" at bounding box center [590, 61] width 259 height 8
click at [643, 11] on span "Test Workflow" at bounding box center [646, 9] width 34 height 8
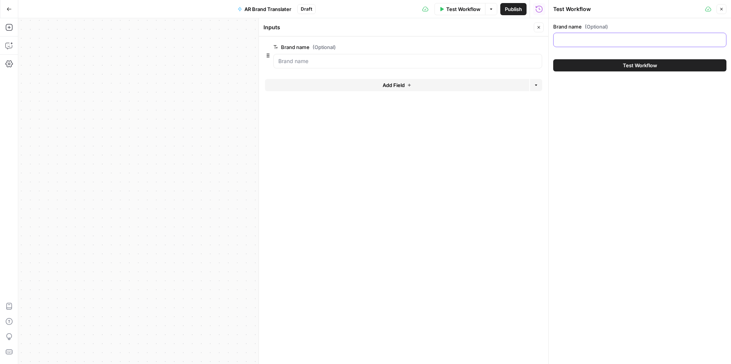
click at [594, 38] on input "Brand name (Optional)" at bounding box center [639, 40] width 163 height 8
click at [394, 65] on name "Brand name (Optional)" at bounding box center [407, 61] width 259 height 8
click at [603, 47] on div at bounding box center [639, 40] width 173 height 14
click at [607, 41] on input "Brand name (Optional)" at bounding box center [639, 40] width 163 height 8
click at [723, 8] on button "Close" at bounding box center [721, 9] width 10 height 10
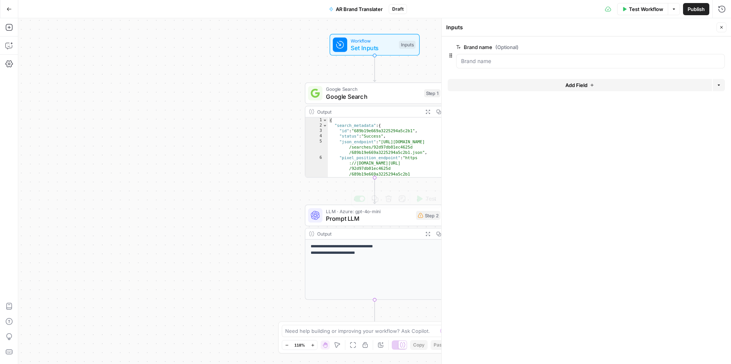
click at [366, 215] on span "Prompt LLM" at bounding box center [369, 218] width 86 height 9
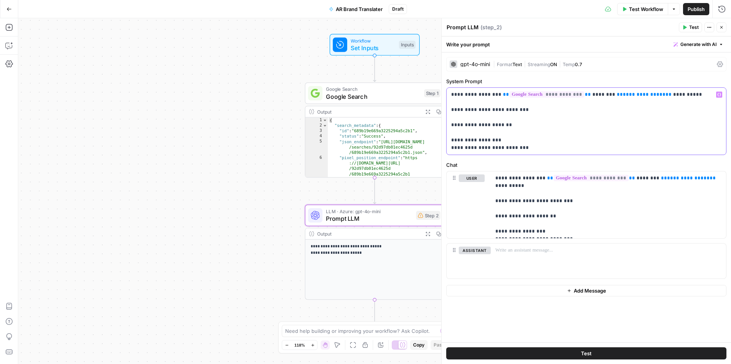
click at [622, 95] on span "**********" at bounding box center [643, 94] width 43 height 5
drag, startPoint x: 644, startPoint y: 96, endPoint x: 605, endPoint y: 95, distance: 39.2
click at [605, 95] on p "**********" at bounding box center [586, 121] width 270 height 61
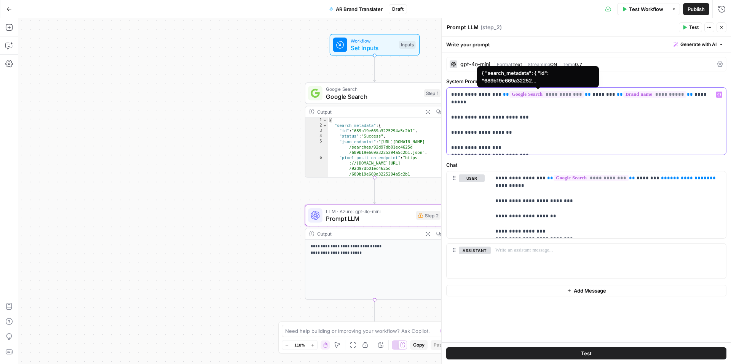
click at [534, 94] on span "**********" at bounding box center [546, 94] width 75 height 6
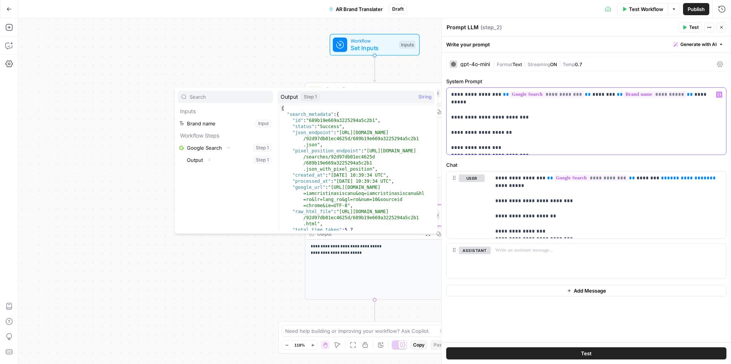
click at [565, 116] on p "**********" at bounding box center [586, 121] width 270 height 61
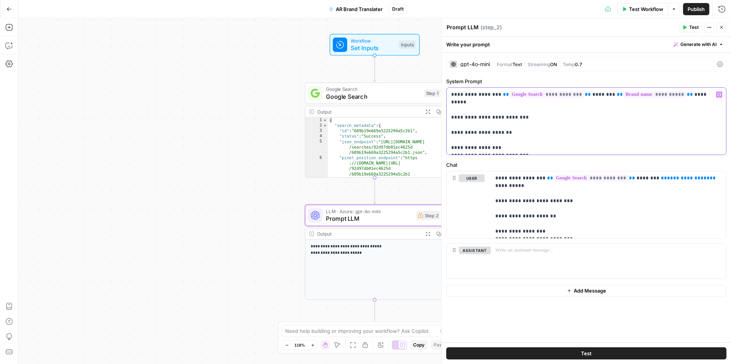
click at [678, 95] on p "**********" at bounding box center [586, 121] width 270 height 61
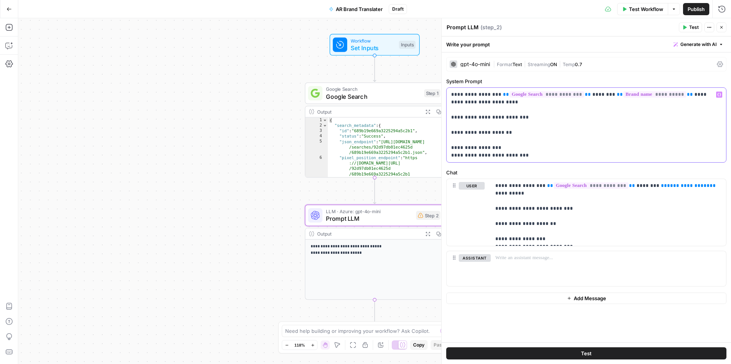
drag, startPoint x: 451, startPoint y: 115, endPoint x: 535, endPoint y: 153, distance: 92.0
click at [535, 153] on p "**********" at bounding box center [586, 125] width 270 height 68
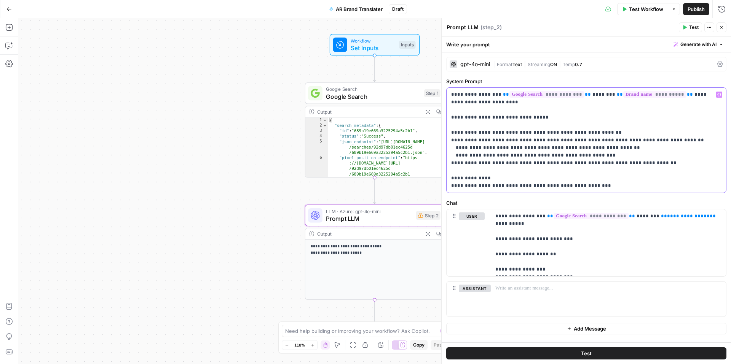
click at [542, 188] on p "**********" at bounding box center [586, 140] width 270 height 99
click at [491, 132] on p "**********" at bounding box center [586, 140] width 270 height 99
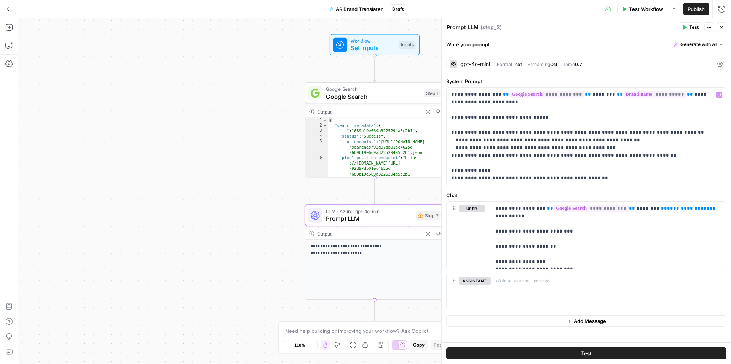
click at [597, 192] on label "Chat" at bounding box center [586, 196] width 280 height 8
click at [488, 61] on div "gpt-4o-mini" at bounding box center [469, 64] width 40 height 8
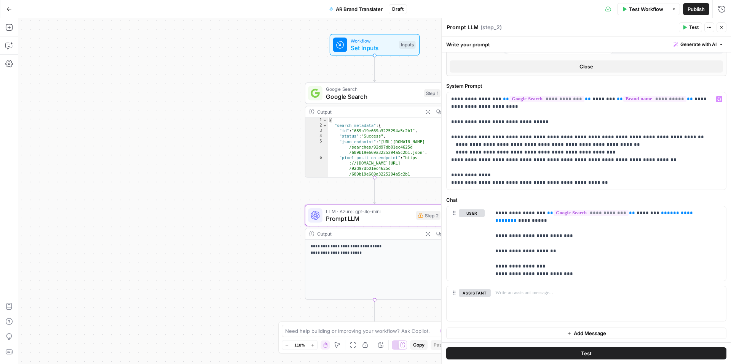
scroll to position [172, 0]
click at [575, 270] on p "**********" at bounding box center [605, 243] width 220 height 68
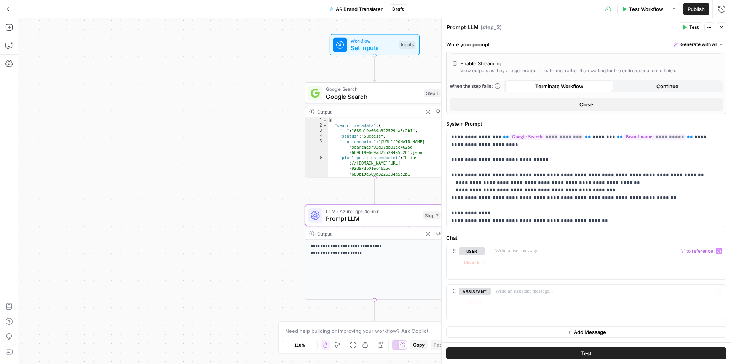
click at [552, 353] on button "Test" at bounding box center [586, 354] width 280 height 12
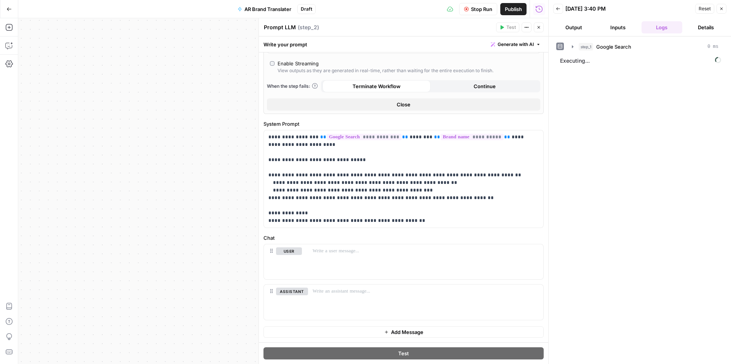
click at [575, 29] on button "Output" at bounding box center [573, 27] width 41 height 12
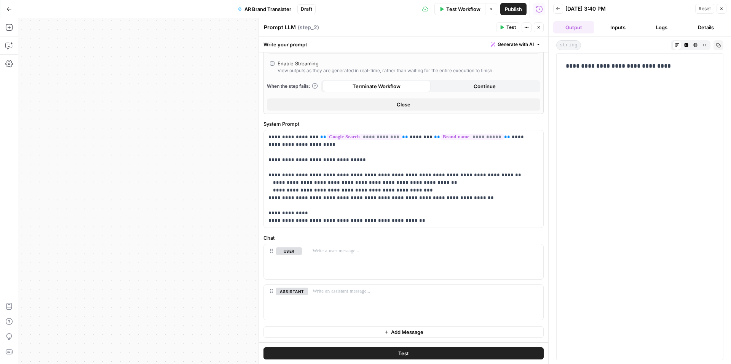
click at [503, 29] on button "Test" at bounding box center [507, 27] width 23 height 10
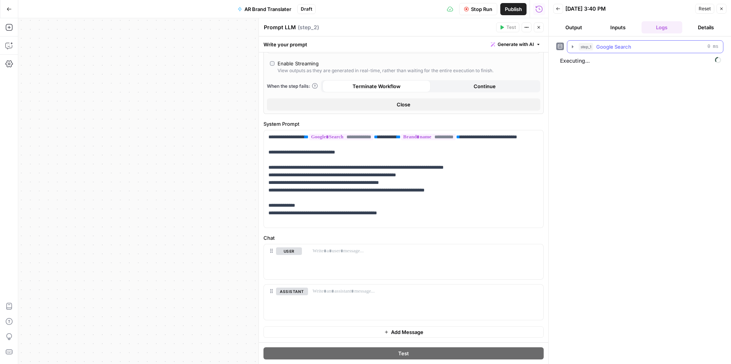
click at [601, 47] on span "Google Search" at bounding box center [613, 47] width 35 height 8
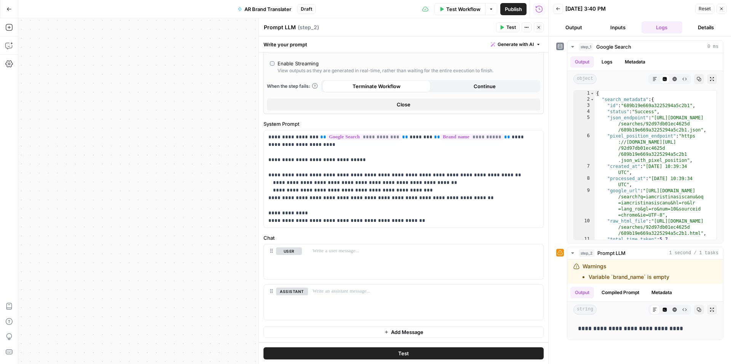
click at [555, 10] on icon "button" at bounding box center [557, 8] width 5 height 5
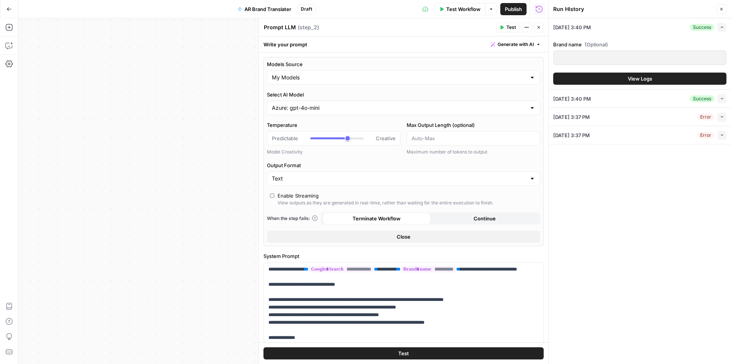
click at [180, 94] on div "**********" at bounding box center [283, 191] width 530 height 346
click at [540, 29] on div "Run History E" at bounding box center [539, 25] width 34 height 7
click at [538, 27] on icon "button" at bounding box center [538, 27] width 3 height 3
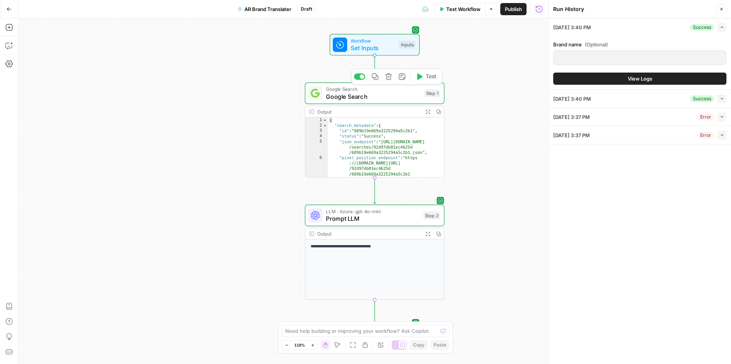
click at [374, 50] on span "Set Inputs" at bounding box center [372, 47] width 45 height 9
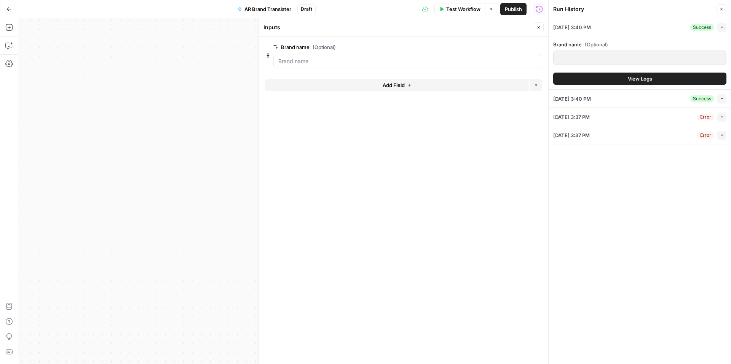
click at [616, 63] on div at bounding box center [639, 58] width 173 height 14
click at [438, 60] on name "Brand name (Optional)" at bounding box center [407, 61] width 259 height 8
click at [450, 12] on span "Test Workflow" at bounding box center [463, 9] width 34 height 8
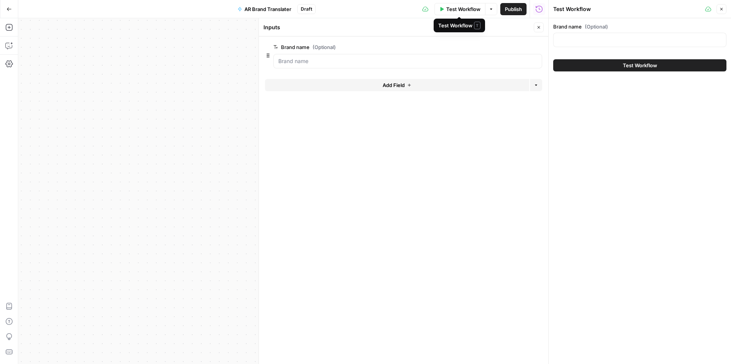
click at [571, 45] on div at bounding box center [639, 40] width 173 height 14
paste input "pazaristanbul"
type input "pazaristanbul"
click at [607, 67] on button "Test Workflow" at bounding box center [639, 65] width 173 height 12
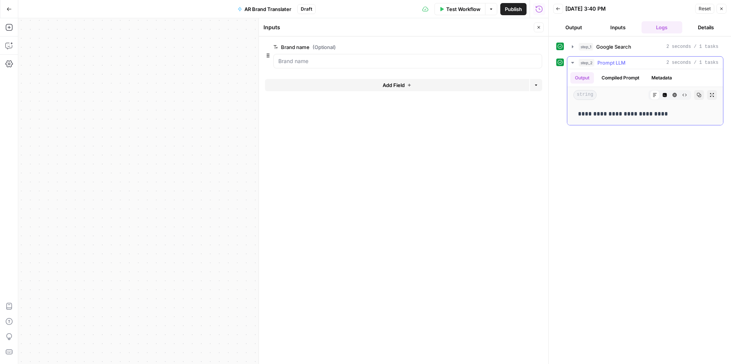
drag, startPoint x: 654, startPoint y: 116, endPoint x: 620, endPoint y: 115, distance: 34.3
click at [620, 115] on p "**********" at bounding box center [645, 114] width 134 height 10
copy p "**********"
click at [668, 119] on div "**********" at bounding box center [644, 114] width 143 height 16
click at [668, 118] on p "**********" at bounding box center [645, 114] width 134 height 10
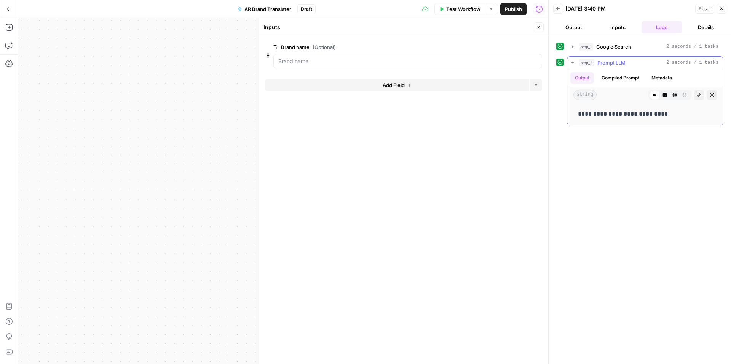
click at [668, 114] on p "**********" at bounding box center [645, 114] width 134 height 10
click at [455, 64] on name "Brand name (Optional)" at bounding box center [407, 61] width 259 height 8
click at [571, 34] on header "Back 09/21/25 at 3:40 PM Reset Close Output Inputs Logs Details" at bounding box center [639, 18] width 182 height 37
click at [572, 31] on button "Output" at bounding box center [573, 27] width 41 height 12
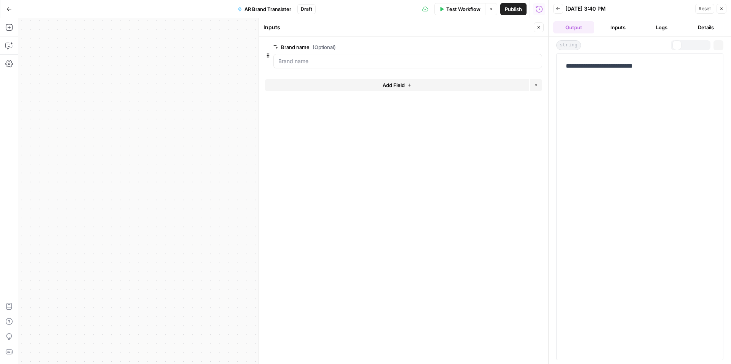
click at [619, 27] on button "Inputs" at bounding box center [617, 27] width 41 height 12
click at [463, 12] on span "Test Workflow" at bounding box center [463, 9] width 34 height 8
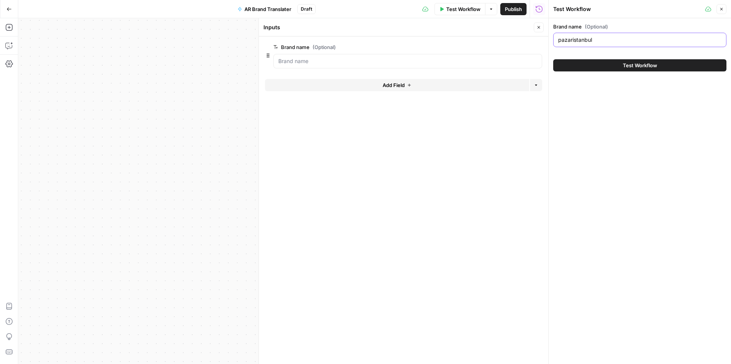
click at [599, 41] on input "pazaristanbul" at bounding box center [639, 40] width 163 height 8
paste input "Polisan"
type input "Polisan"
click at [629, 65] on span "Test Workflow" at bounding box center [639, 66] width 34 height 8
click at [622, 67] on button "Test Workflow" at bounding box center [639, 65] width 173 height 12
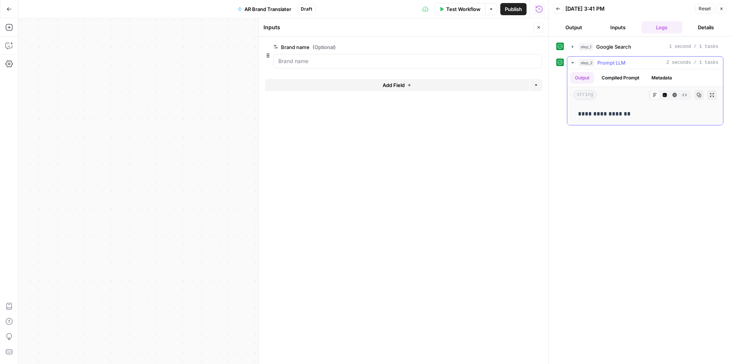
drag, startPoint x: 626, startPoint y: 118, endPoint x: 603, endPoint y: 118, distance: 22.8
click at [603, 118] on p "**********" at bounding box center [645, 114] width 134 height 10
copy p "*******"
click at [536, 25] on icon "button" at bounding box center [538, 27] width 5 height 5
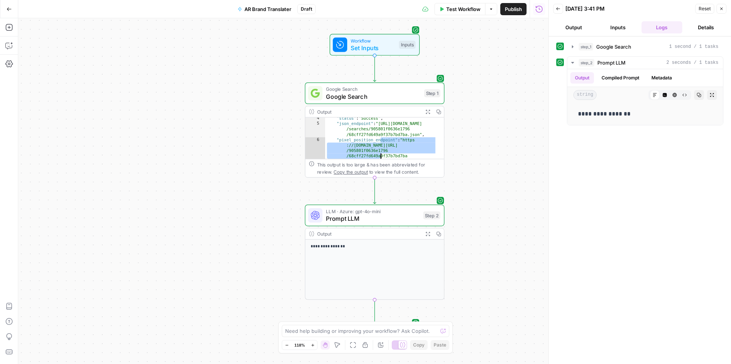
click at [372, 153] on div ""status" : "Success" , "json_endpoint" : "https://serpapi.com /searches/905801f…" at bounding box center [381, 153] width 112 height 74
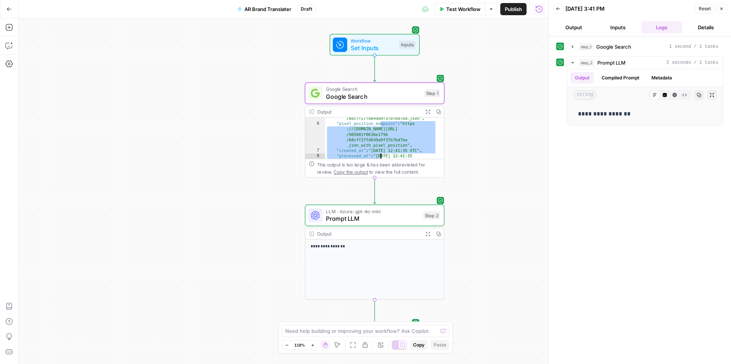
click at [380, 137] on div ""json_endpoint" : "https://serpapi.com /searches/905801f0636e1796 /68cff27fd649…" at bounding box center [381, 139] width 112 height 68
type textarea "**********"
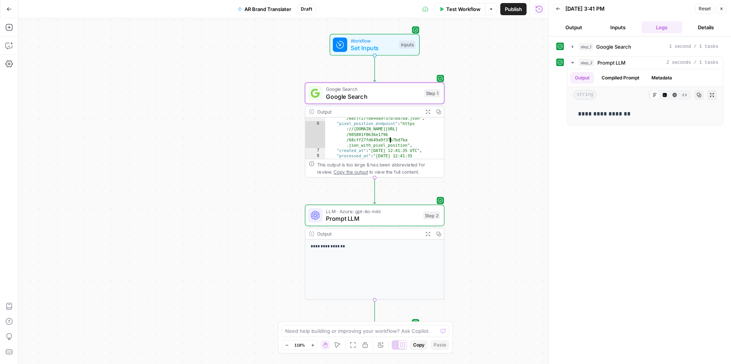
click at [370, 216] on span "Prompt LLM" at bounding box center [373, 218] width 94 height 9
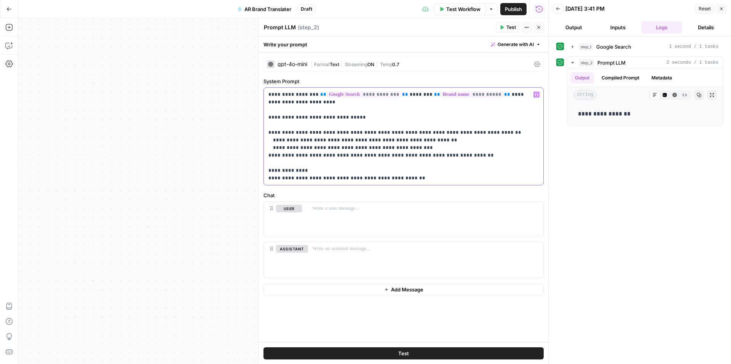
click at [460, 155] on p "**********" at bounding box center [403, 136] width 270 height 91
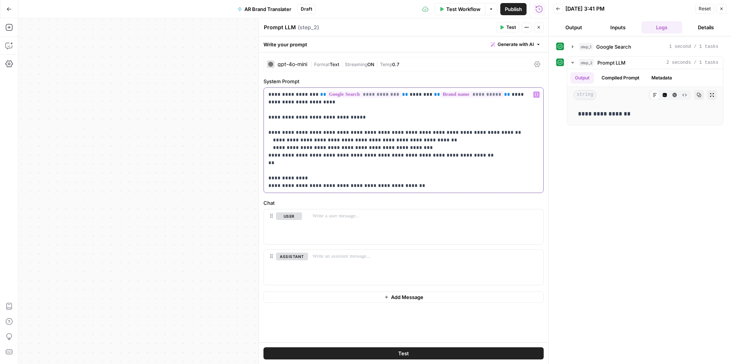
click at [330, 165] on p "**********" at bounding box center [403, 140] width 270 height 99
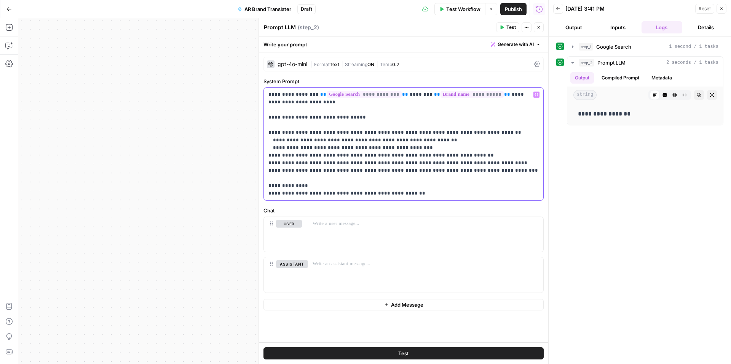
drag, startPoint x: 275, startPoint y: 161, endPoint x: 281, endPoint y: 165, distance: 7.3
click at [276, 161] on p "**********" at bounding box center [403, 144] width 270 height 107
click at [625, 187] on div "**********" at bounding box center [639, 200] width 167 height 320
click at [570, 25] on button "Output" at bounding box center [573, 27] width 41 height 12
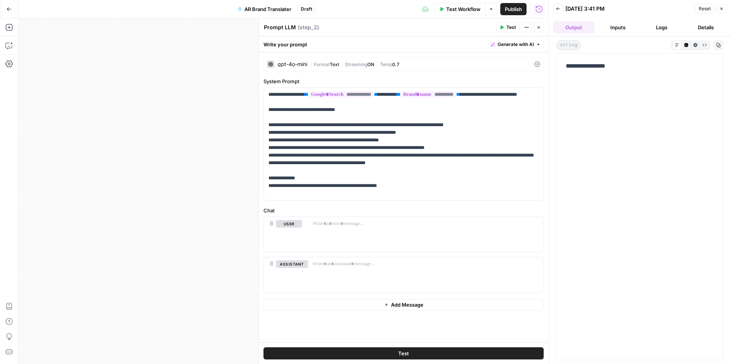
click at [410, 355] on button "Test" at bounding box center [403, 354] width 280 height 12
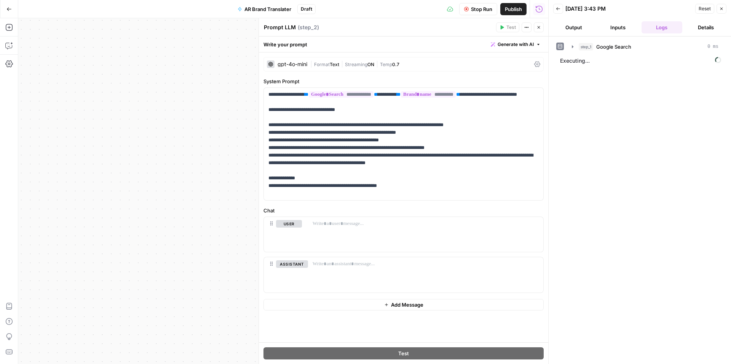
click at [569, 25] on button "Output" at bounding box center [573, 27] width 41 height 12
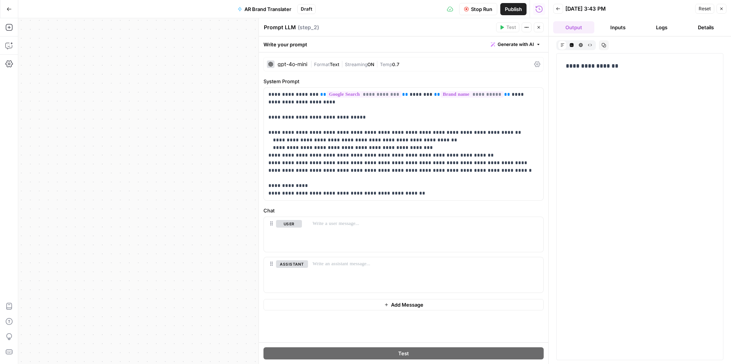
click at [624, 28] on button "Inputs" at bounding box center [617, 27] width 41 height 12
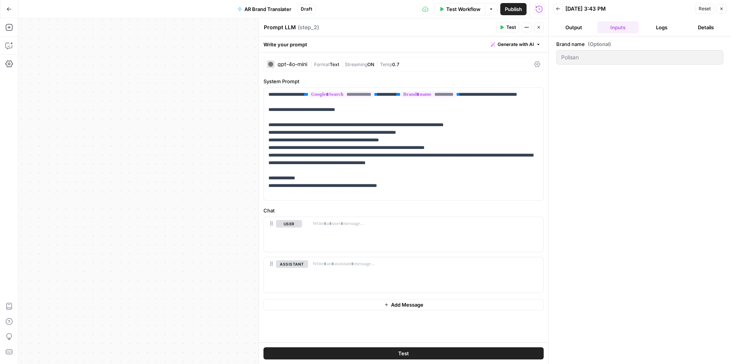
click at [663, 29] on button "Logs" at bounding box center [661, 27] width 41 height 12
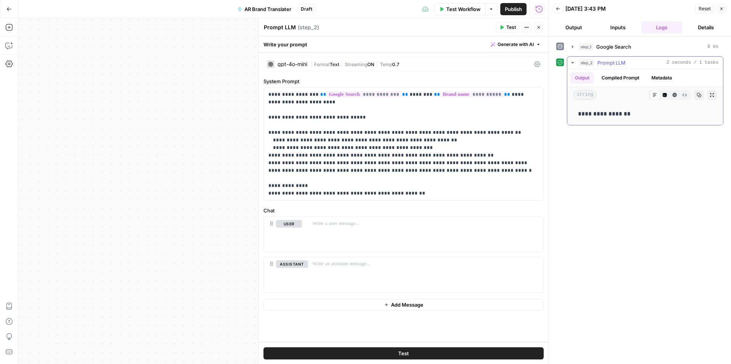
click at [608, 61] on span "Prompt LLM" at bounding box center [611, 63] width 28 height 8
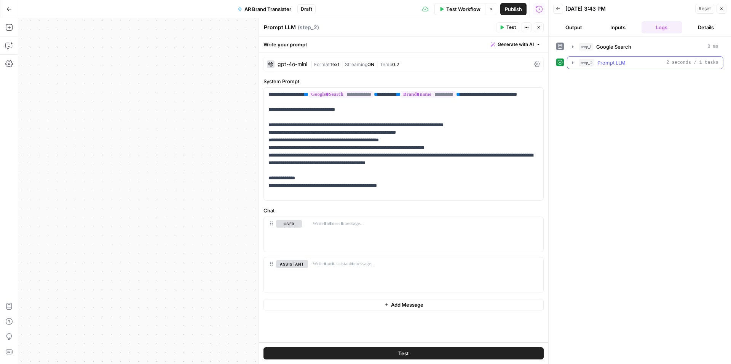
click at [608, 61] on span "Prompt LLM" at bounding box center [611, 63] width 28 height 8
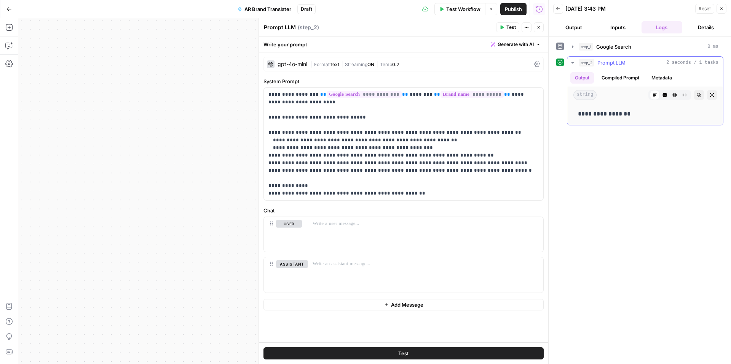
click at [613, 80] on button "Compiled Prompt" at bounding box center [620, 77] width 47 height 11
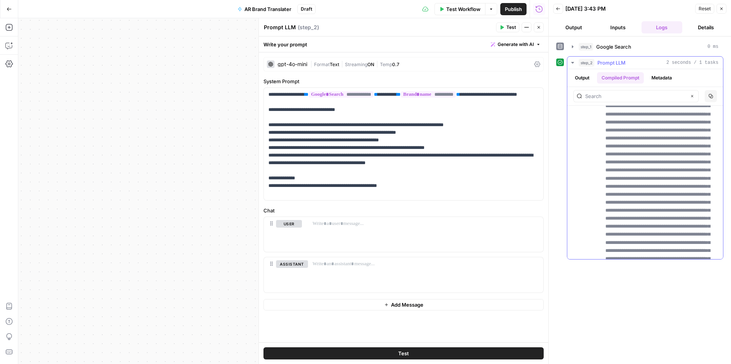
scroll to position [0, 0]
click at [666, 78] on button "Metadata" at bounding box center [661, 77] width 30 height 11
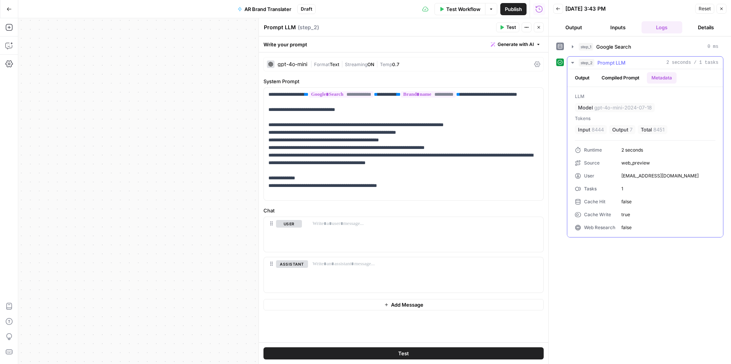
click at [577, 77] on button "Output" at bounding box center [582, 77] width 24 height 11
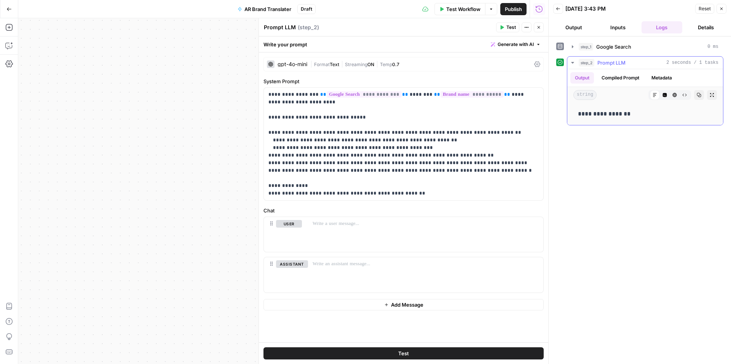
click at [572, 63] on icon "button" at bounding box center [572, 63] width 3 height 2
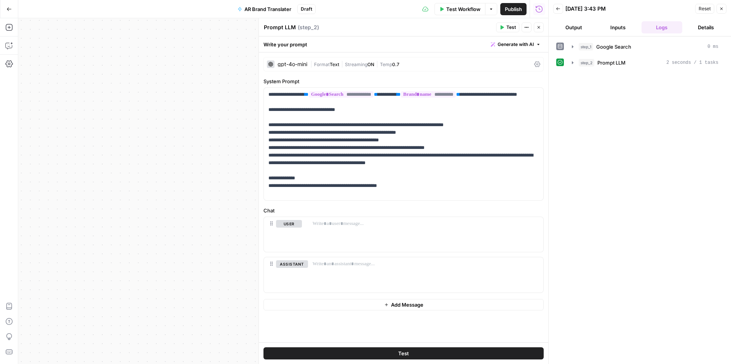
click at [616, 150] on div "step_1 Google Search 0 ms step_2 Prompt LLM 2 seconds / 1 tasks" at bounding box center [639, 200] width 167 height 320
click at [576, 24] on button "Output" at bounding box center [573, 27] width 41 height 12
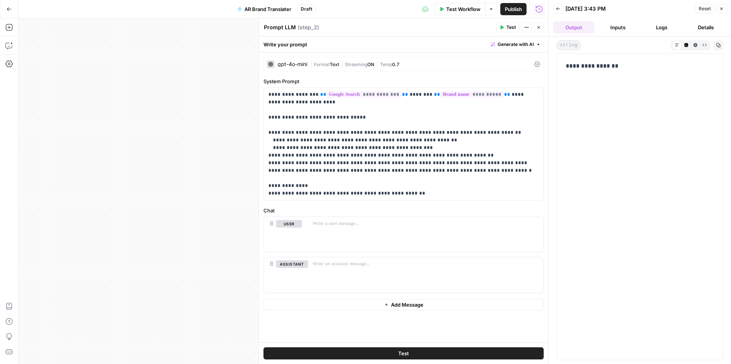
drag, startPoint x: 612, startPoint y: 66, endPoint x: 590, endPoint y: 68, distance: 22.2
click at [590, 68] on p "**********" at bounding box center [639, 66] width 148 height 10
copy p "*******"
click at [514, 8] on span "Publish" at bounding box center [513, 9] width 17 height 8
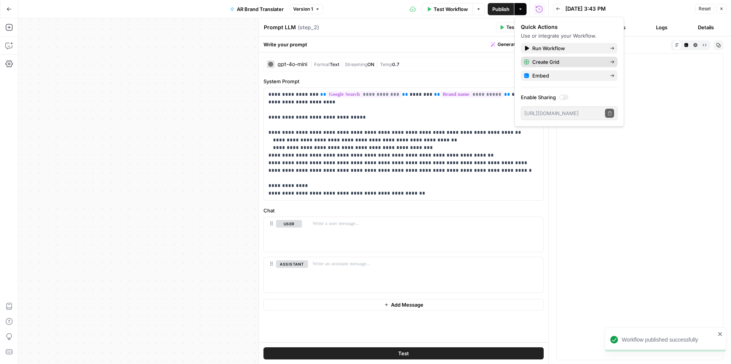
click at [603, 59] on span "Create Grid" at bounding box center [568, 62] width 72 height 8
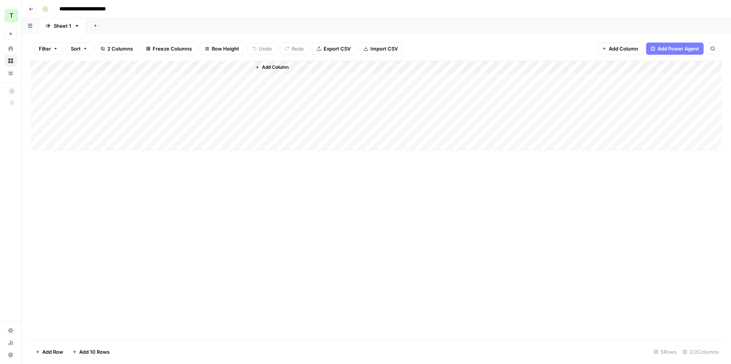
click at [127, 85] on div "Add Column" at bounding box center [376, 106] width 691 height 90
click at [441, 127] on div "Add Column" at bounding box center [486, 106] width 471 height 90
click at [111, 7] on input "**********" at bounding box center [91, 9] width 70 height 12
click at [123, 8] on input "**********" at bounding box center [91, 9] width 70 height 12
type input "**********"
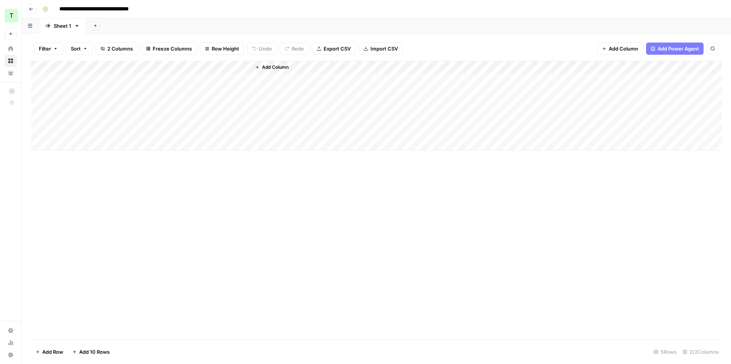
click at [215, 12] on div "**********" at bounding box center [381, 9] width 684 height 12
click at [116, 80] on div "Add Column" at bounding box center [376, 106] width 691 height 90
type textarea "**********"
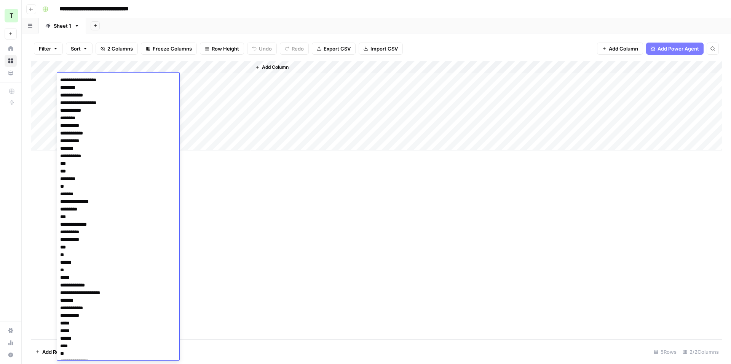
scroll to position [97794, 0]
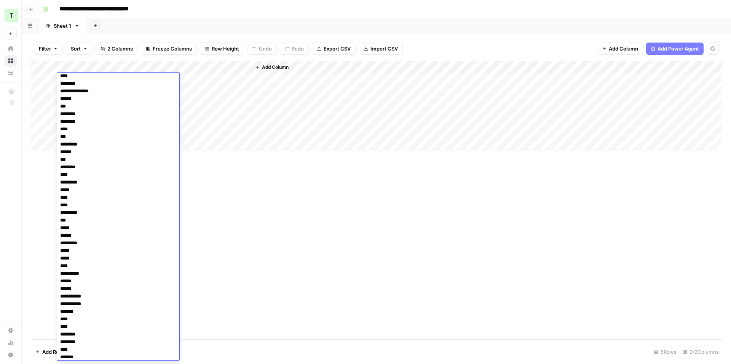
click at [228, 119] on div "Add Column" at bounding box center [376, 106] width 691 height 90
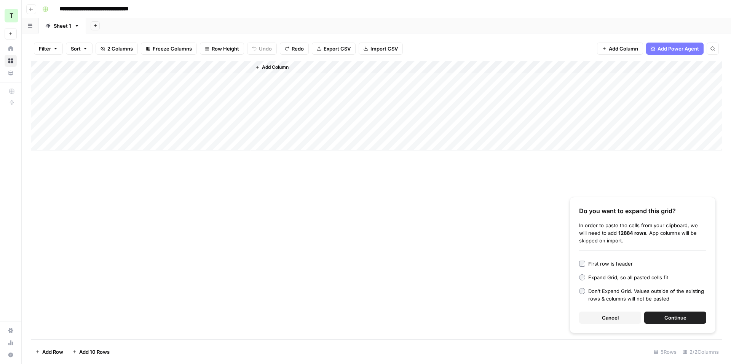
click at [684, 321] on span "Continue" at bounding box center [675, 318] width 22 height 8
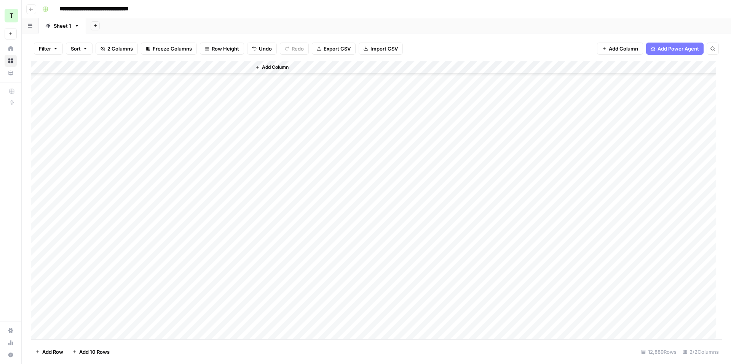
scroll to position [0, 0]
click at [235, 78] on div "Add Column" at bounding box center [376, 200] width 691 height 279
click at [202, 109] on div "Add Column" at bounding box center [376, 200] width 691 height 279
click at [232, 91] on div "Add Column" at bounding box center [376, 200] width 691 height 279
click at [244, 118] on div "Add Column" at bounding box center [376, 200] width 691 height 279
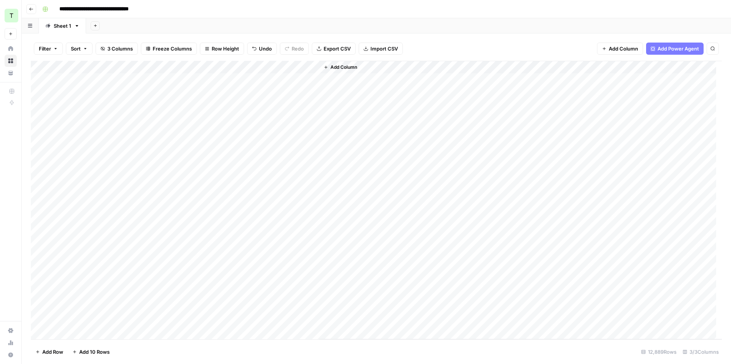
drag, startPoint x: 319, startPoint y: 65, endPoint x: 390, endPoint y: 69, distance: 71.7
click at [390, 69] on div "Add Column" at bounding box center [520, 200] width 402 height 279
drag, startPoint x: 318, startPoint y: 65, endPoint x: 364, endPoint y: 66, distance: 46.4
click at [364, 66] on div "Add Column" at bounding box center [376, 200] width 691 height 279
drag, startPoint x: 364, startPoint y: 64, endPoint x: 516, endPoint y: 73, distance: 152.0
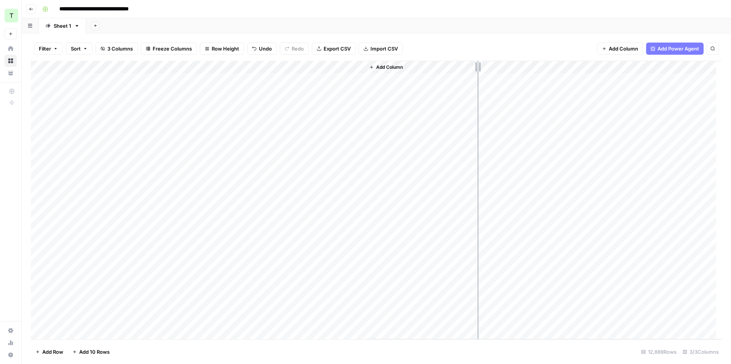
click at [516, 73] on div "Add Column" at bounding box center [376, 200] width 691 height 279
click at [228, 230] on div "Add Column" at bounding box center [376, 200] width 691 height 279
click at [290, 150] on div "Add Column" at bounding box center [376, 200] width 691 height 279
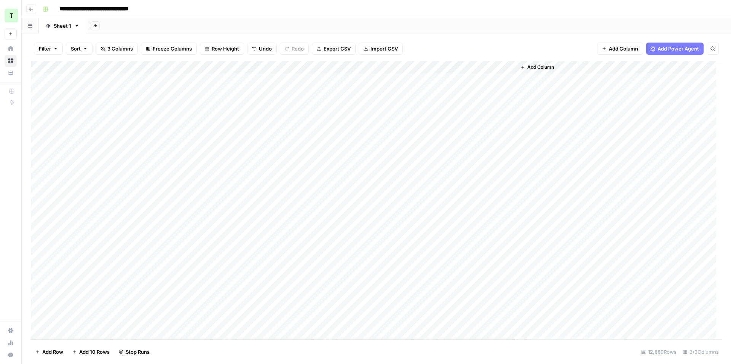
drag, startPoint x: 236, startPoint y: 133, endPoint x: 226, endPoint y: 291, distance: 158.5
click at [226, 291] on div "Add Column" at bounding box center [376, 200] width 691 height 279
click at [210, 287] on div "Add Column" at bounding box center [376, 200] width 691 height 279
click at [227, 134] on div "Add Column" at bounding box center [376, 200] width 691 height 279
click at [227, 146] on div "Add Column" at bounding box center [376, 200] width 691 height 279
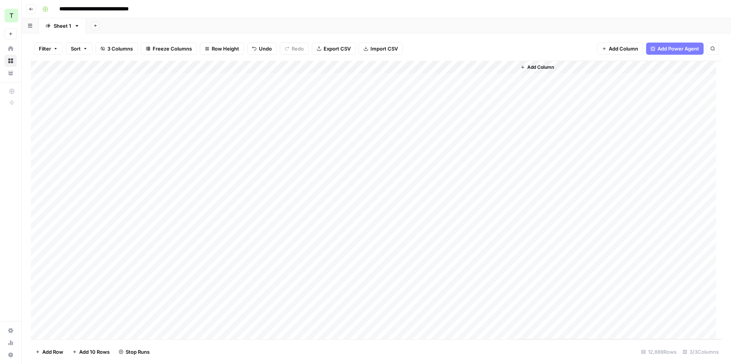
click at [225, 160] on div "Add Column" at bounding box center [376, 200] width 691 height 279
click at [225, 173] on div "Add Column" at bounding box center [376, 200] width 691 height 279
click at [222, 187] on div "Add Column" at bounding box center [376, 200] width 691 height 279
click at [220, 197] on div "Add Column" at bounding box center [376, 200] width 691 height 279
click at [220, 211] on div "Add Column" at bounding box center [376, 200] width 691 height 279
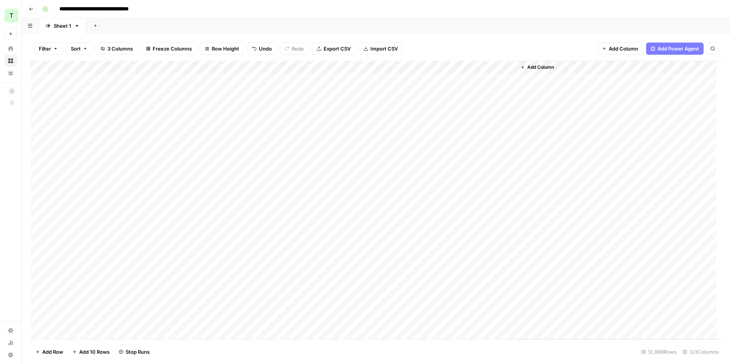
click at [221, 231] on div "Add Column" at bounding box center [376, 200] width 691 height 279
click at [221, 221] on div "Add Column" at bounding box center [376, 200] width 691 height 279
click at [233, 259] on div "Add Column" at bounding box center [376, 200] width 691 height 279
click at [230, 246] on div "Add Column" at bounding box center [376, 200] width 691 height 279
click at [314, 82] on div "Add Column" at bounding box center [376, 200] width 691 height 279
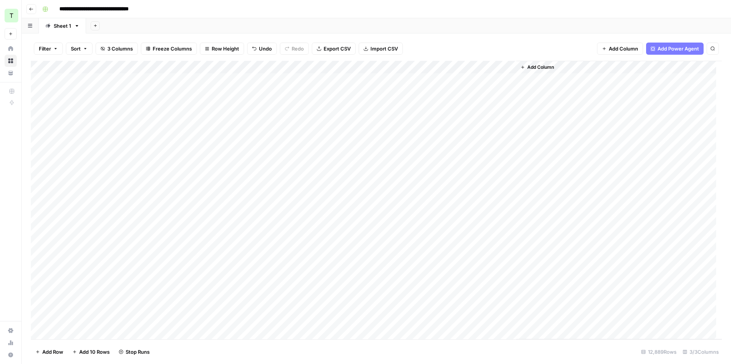
click at [314, 82] on div "Add Column" at bounding box center [376, 200] width 691 height 279
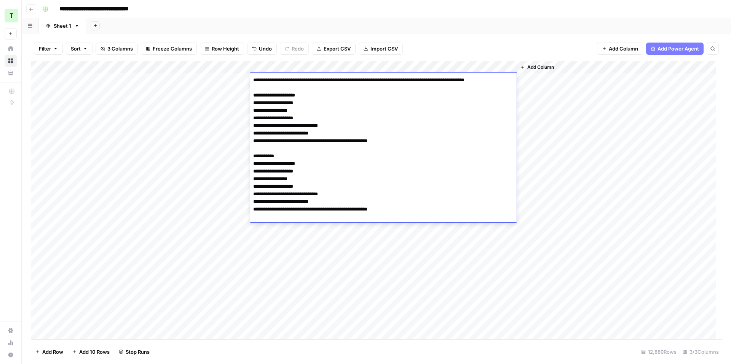
drag, startPoint x: 251, startPoint y: 80, endPoint x: 544, endPoint y: 83, distance: 292.6
click at [544, 83] on body "**********" at bounding box center [365, 182] width 731 height 364
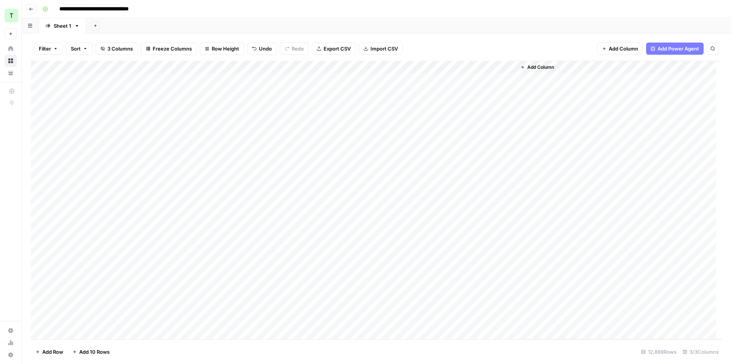
click at [547, 131] on div "Add Column" at bounding box center [618, 200] width 205 height 279
click at [342, 148] on div "Add Column" at bounding box center [376, 200] width 691 height 279
click at [344, 146] on div "Add Column" at bounding box center [376, 200] width 691 height 279
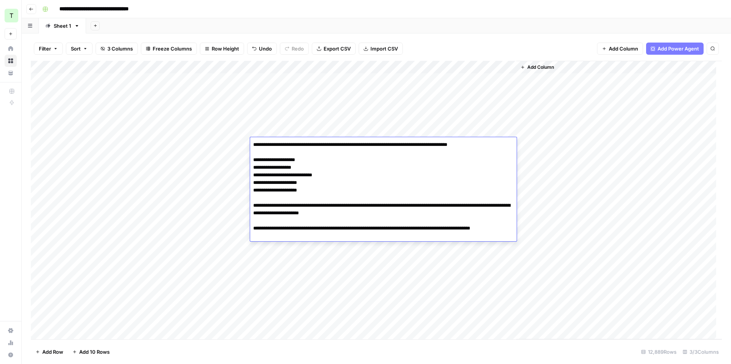
click at [344, 146] on textarea "**********" at bounding box center [383, 191] width 266 height 102
click at [316, 143] on textarea "**********" at bounding box center [383, 191] width 266 height 102
click at [338, 129] on div "Add Column" at bounding box center [376, 200] width 691 height 279
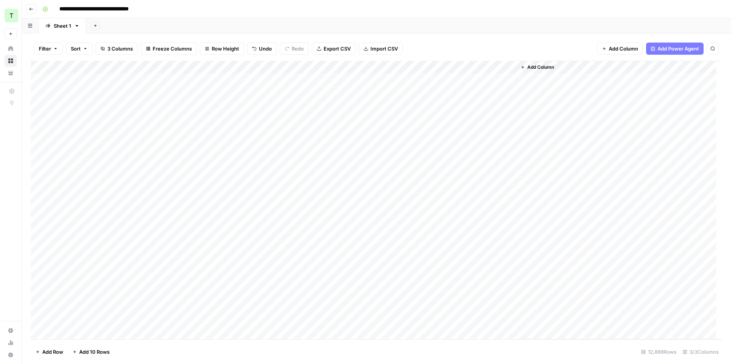
click at [338, 129] on div "Add Column" at bounding box center [376, 200] width 691 height 279
click at [331, 144] on div "Add Column" at bounding box center [376, 200] width 691 height 279
click at [323, 80] on div "Add Column" at bounding box center [376, 200] width 691 height 279
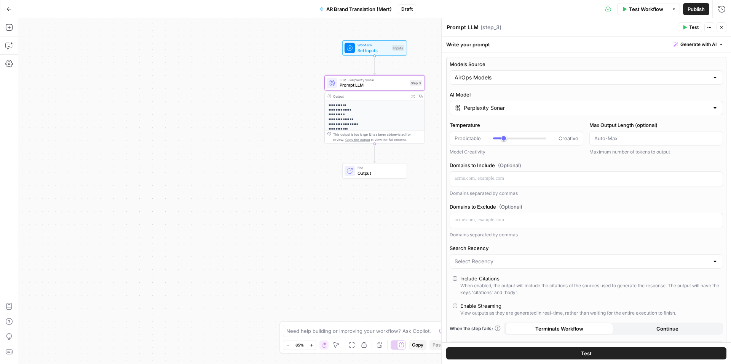
scroll to position [250, 0]
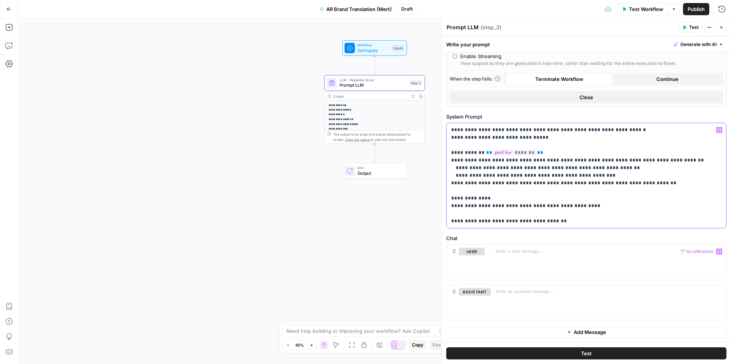
click at [578, 134] on p "**********" at bounding box center [583, 175] width 264 height 99
click at [624, 160] on p "**********" at bounding box center [583, 175] width 264 height 99
drag, startPoint x: 539, startPoint y: 152, endPoint x: 484, endPoint y: 153, distance: 55.2
click at [485, 153] on p "**********" at bounding box center [583, 175] width 264 height 99
drag, startPoint x: 484, startPoint y: 153, endPoint x: 548, endPoint y: 152, distance: 64.3
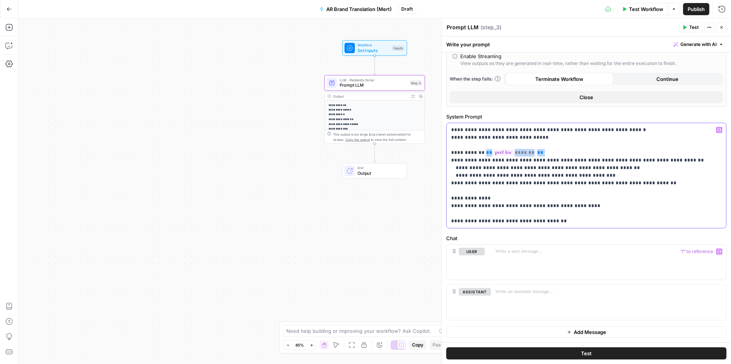
click at [548, 152] on p "**********" at bounding box center [583, 175] width 264 height 99
copy p "** ******* **"
drag, startPoint x: 627, startPoint y: 159, endPoint x: 638, endPoint y: 158, distance: 10.7
click at [638, 158] on p "**********" at bounding box center [583, 175] width 264 height 99
drag, startPoint x: 637, startPoint y: 159, endPoint x: 623, endPoint y: 161, distance: 13.4
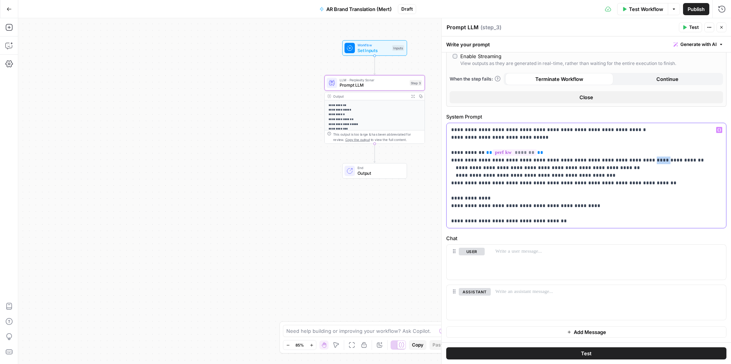
click at [623, 161] on p "**********" at bounding box center [583, 175] width 264 height 99
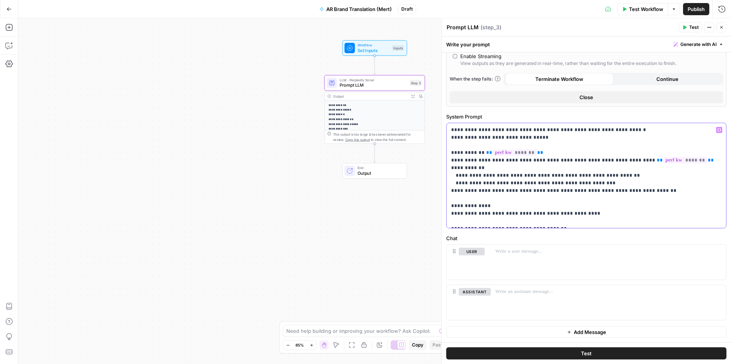
click at [604, 174] on p "**********" at bounding box center [583, 175] width 264 height 99
click at [663, 159] on span "*******" at bounding box center [685, 160] width 44 height 6
click at [515, 152] on span "*******" at bounding box center [514, 153] width 44 height 6
click at [613, 145] on p "**********" at bounding box center [583, 175] width 264 height 99
click at [546, 206] on p "**********" at bounding box center [583, 175] width 264 height 99
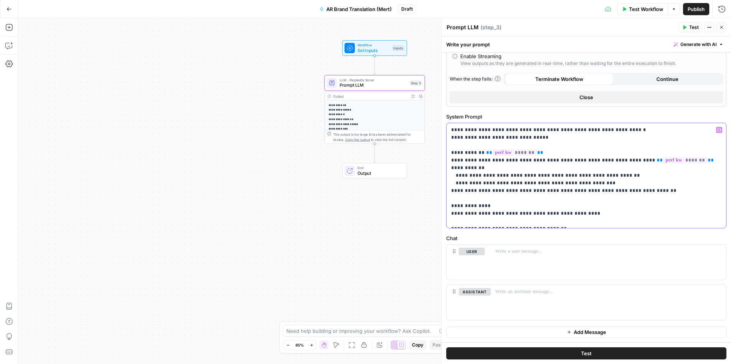
drag, startPoint x: 556, startPoint y: 205, endPoint x: 562, endPoint y: 207, distance: 6.1
click at [556, 205] on p "**********" at bounding box center [583, 175] width 264 height 99
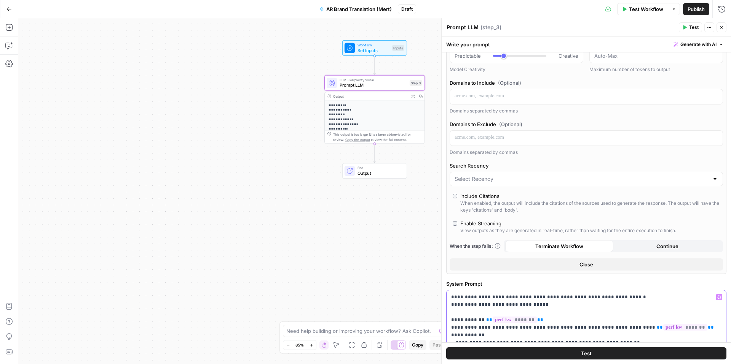
scroll to position [0, 0]
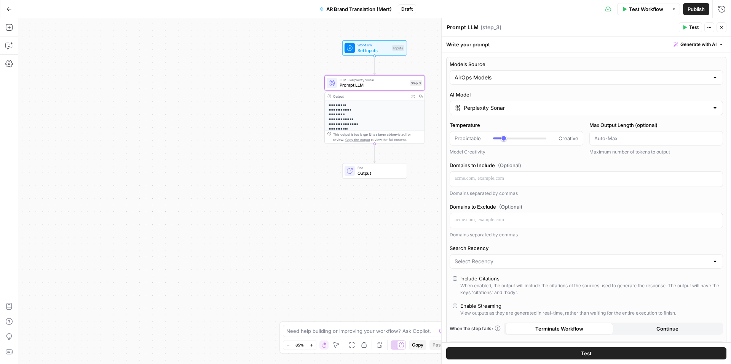
click at [576, 356] on button "Test" at bounding box center [586, 354] width 280 height 12
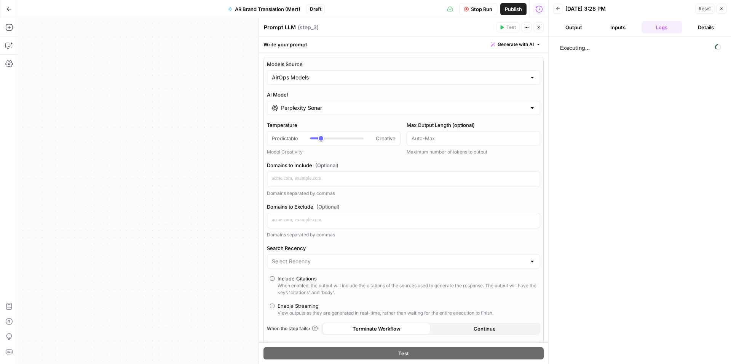
click at [578, 29] on button "Output" at bounding box center [573, 27] width 41 height 12
click at [660, 30] on button "Logs" at bounding box center [661, 27] width 41 height 12
click at [619, 29] on button "Inputs" at bounding box center [617, 27] width 41 height 12
click at [659, 27] on button "Logs" at bounding box center [661, 27] width 41 height 12
click at [573, 28] on button "Output" at bounding box center [573, 27] width 41 height 12
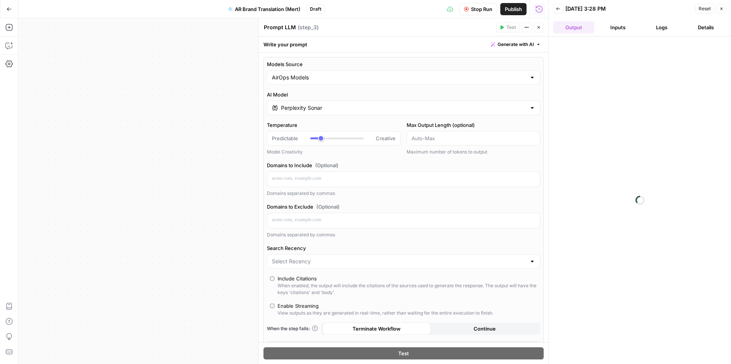
click at [659, 32] on button "Logs" at bounding box center [661, 27] width 41 height 12
click at [576, 24] on button "Output" at bounding box center [573, 27] width 41 height 12
click at [613, 29] on button "Inputs" at bounding box center [617, 27] width 41 height 12
click at [568, 29] on button "Output" at bounding box center [573, 27] width 41 height 12
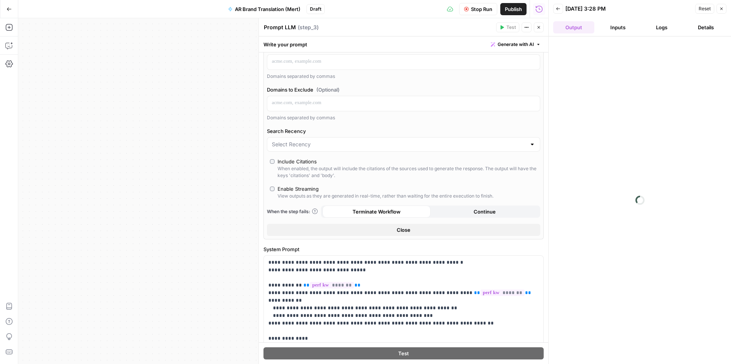
scroll to position [250, 0]
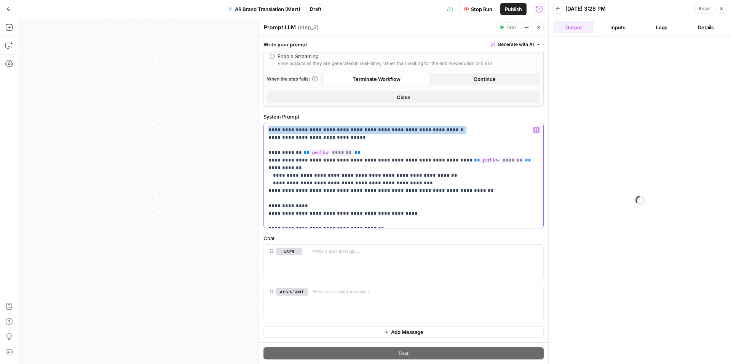
drag, startPoint x: 436, startPoint y: 131, endPoint x: 265, endPoint y: 131, distance: 171.6
click at [265, 131] on div "**********" at bounding box center [403, 175] width 279 height 105
click at [294, 129] on p "**********" at bounding box center [400, 175] width 264 height 99
click at [288, 153] on p "**********" at bounding box center [400, 175] width 264 height 99
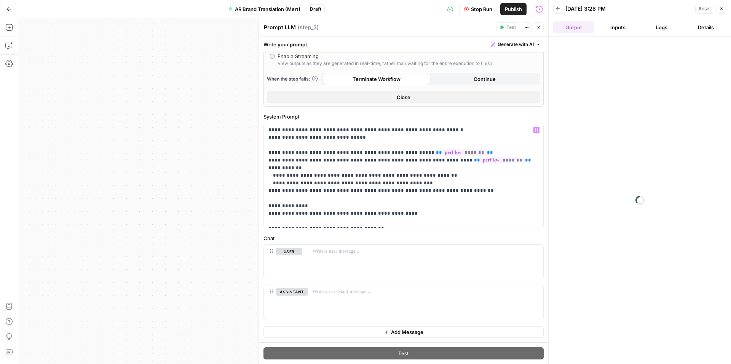
click at [334, 237] on label "Chat" at bounding box center [403, 239] width 280 height 8
click at [481, 9] on span "Stop Run" at bounding box center [481, 9] width 21 height 8
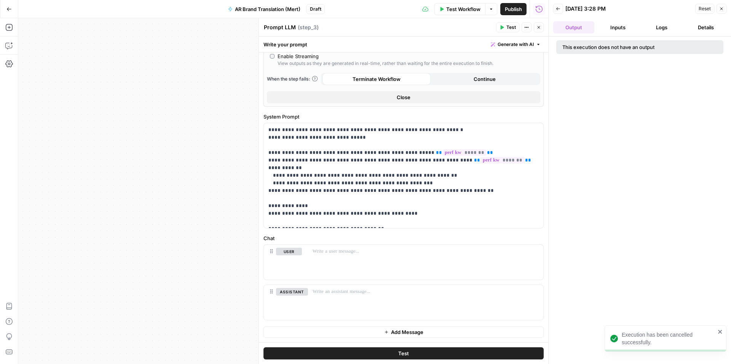
click at [506, 355] on button "Test" at bounding box center [403, 354] width 280 height 12
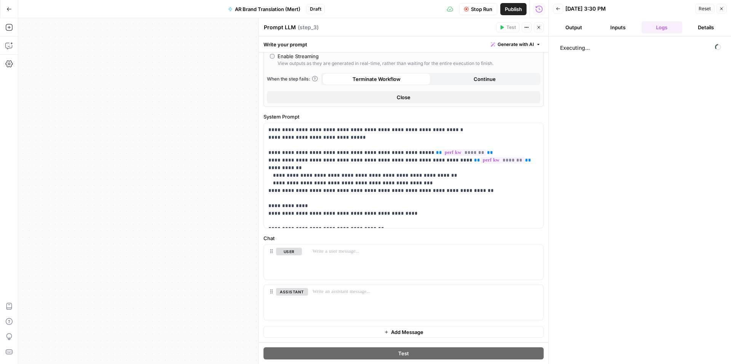
click at [567, 22] on button "Output" at bounding box center [573, 27] width 41 height 12
click at [622, 25] on button "Inputs" at bounding box center [617, 27] width 41 height 12
click at [665, 27] on button "Logs" at bounding box center [661, 27] width 41 height 12
click at [401, 114] on label "System Prompt" at bounding box center [403, 117] width 280 height 8
click at [567, 23] on button "Output" at bounding box center [573, 27] width 41 height 12
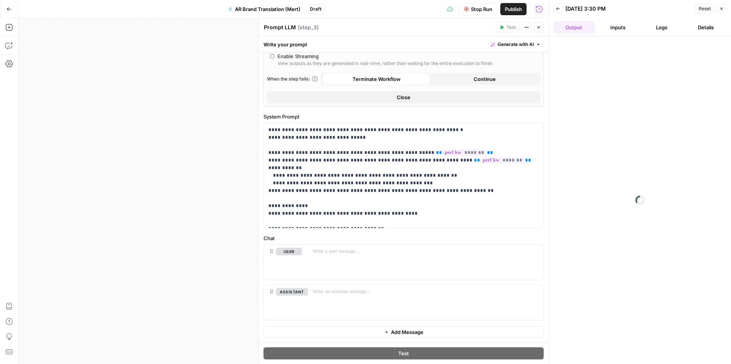
click at [621, 28] on button "Inputs" at bounding box center [617, 27] width 41 height 12
click at [657, 31] on button "Logs" at bounding box center [661, 27] width 41 height 12
click at [707, 29] on button "Details" at bounding box center [705, 27] width 41 height 12
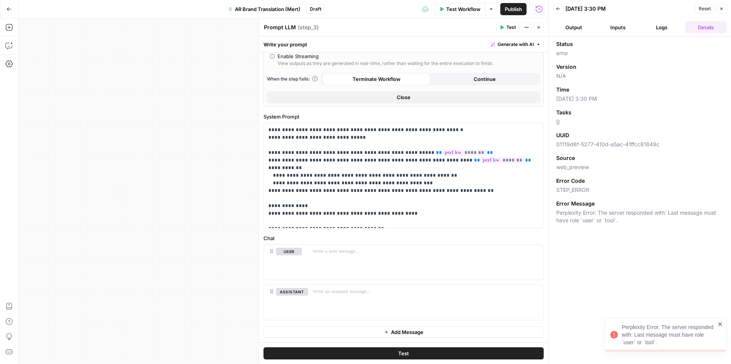
click at [663, 28] on button "Logs" at bounding box center [661, 27] width 41 height 12
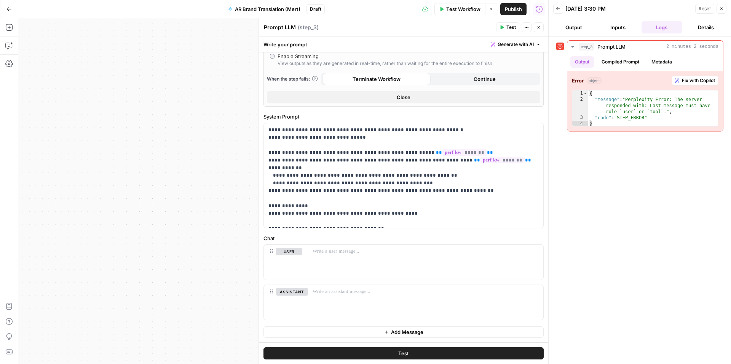
click at [578, 29] on button "Output" at bounding box center [573, 27] width 41 height 12
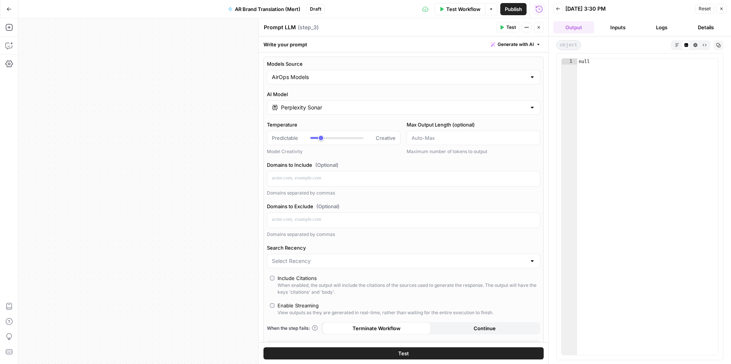
scroll to position [0, 0]
click at [721, 8] on icon "button" at bounding box center [721, 8] width 5 height 5
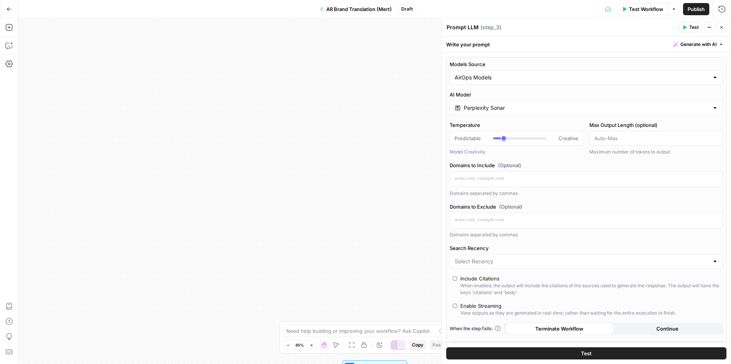
click at [354, 92] on div "**********" at bounding box center [374, 191] width 712 height 346
click at [721, 25] on icon "button" at bounding box center [721, 27] width 5 height 5
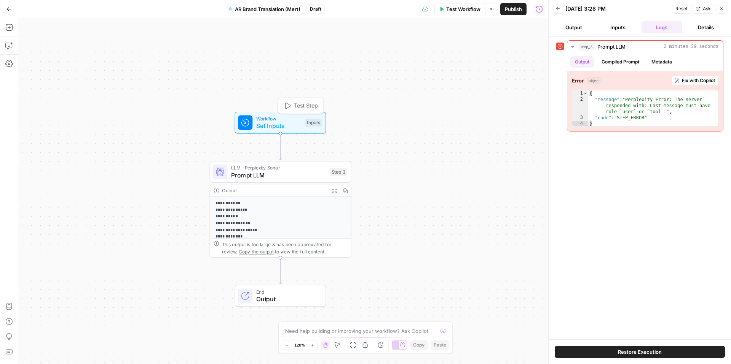
click at [273, 148] on div "**********" at bounding box center [283, 191] width 530 height 346
click at [8, 28] on icon "button" at bounding box center [9, 28] width 8 height 8
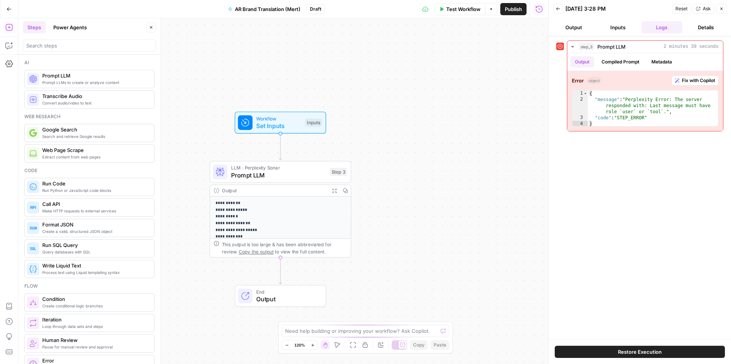
click at [94, 134] on span "Search and retrieve Google results" at bounding box center [95, 137] width 106 height 6
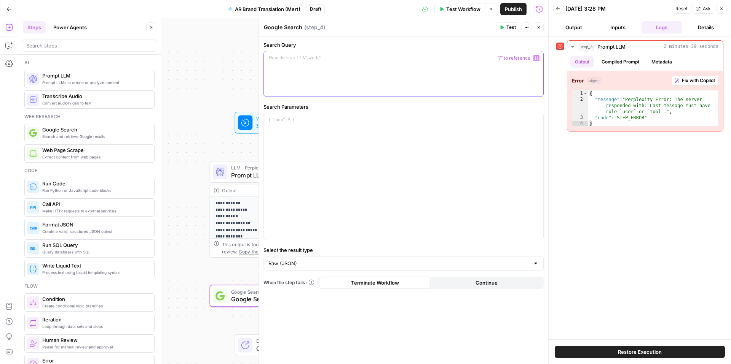
click at [341, 62] on p at bounding box center [403, 58] width 270 height 8
click at [540, 28] on icon "button" at bounding box center [538, 27] width 5 height 5
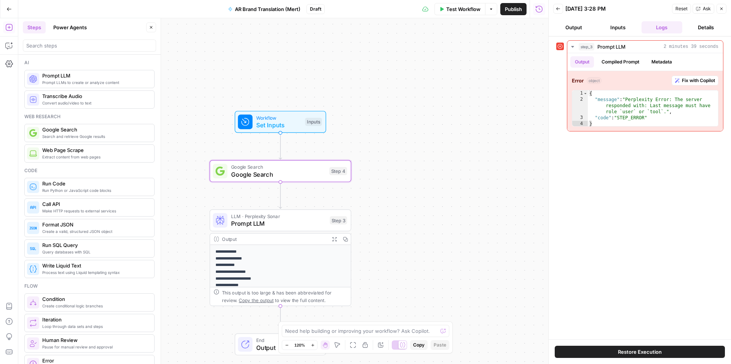
click at [293, 175] on span "Google Search" at bounding box center [278, 174] width 94 height 9
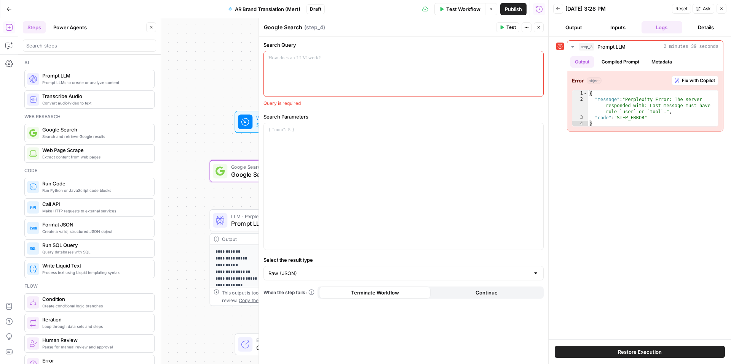
click at [348, 43] on label "Search Query" at bounding box center [403, 45] width 280 height 8
click at [723, 7] on icon "button" at bounding box center [721, 8] width 5 height 5
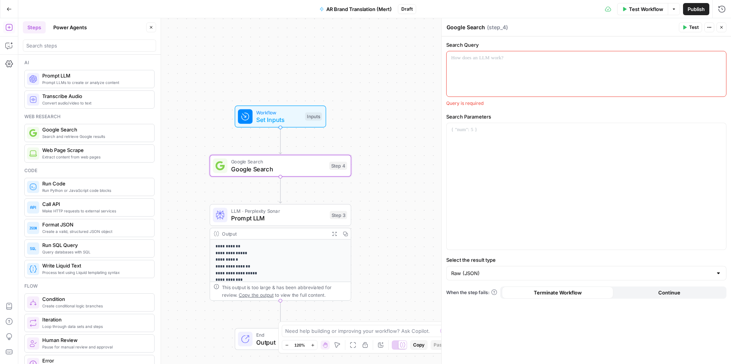
click at [708, 27] on icon "button" at bounding box center [707, 27] width 1 height 1
click at [671, 60] on span "Delete Step" at bounding box center [686, 61] width 37 height 8
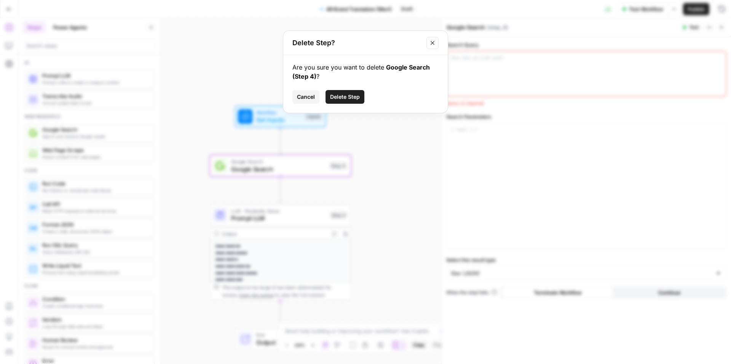
click at [348, 98] on span "Delete Step" at bounding box center [345, 97] width 30 height 8
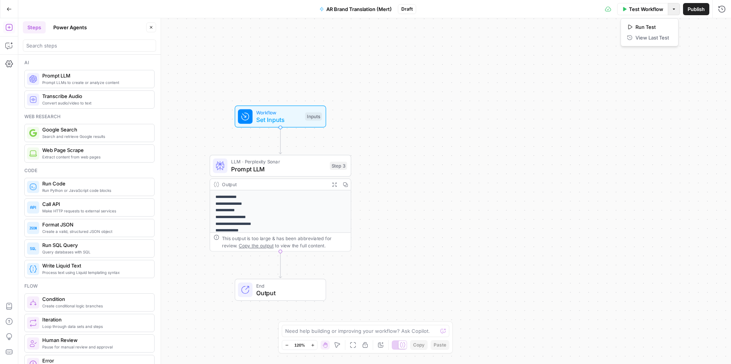
click at [678, 13] on button "Options" at bounding box center [673, 9] width 12 height 12
click at [481, 90] on div "**********" at bounding box center [374, 191] width 712 height 346
click at [7, 10] on icon "button" at bounding box center [8, 8] width 5 height 5
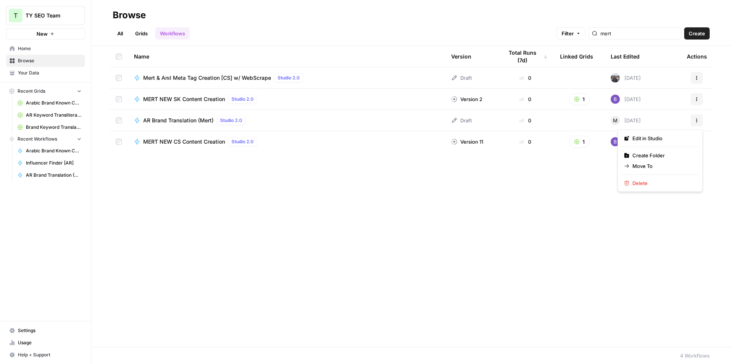
click at [695, 122] on icon "button" at bounding box center [696, 120] width 5 height 5
click at [632, 185] on span "Delete" at bounding box center [662, 184] width 61 height 8
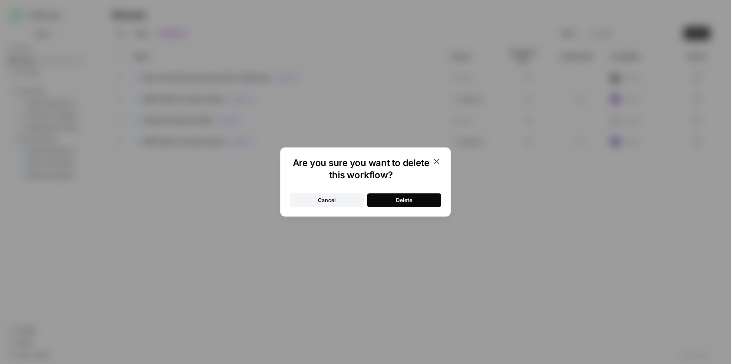
click at [401, 195] on button "Delete" at bounding box center [404, 201] width 74 height 14
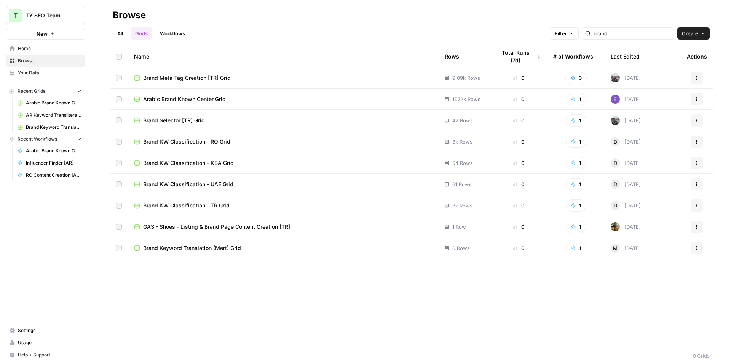
click at [180, 31] on link "Workflows" at bounding box center [172, 33] width 34 height 12
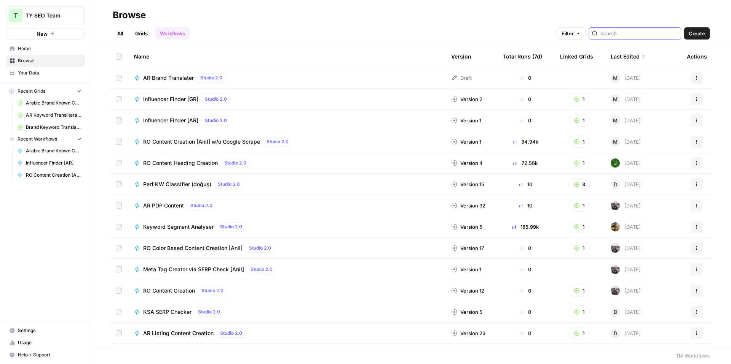
click at [638, 37] on div at bounding box center [634, 33] width 92 height 12
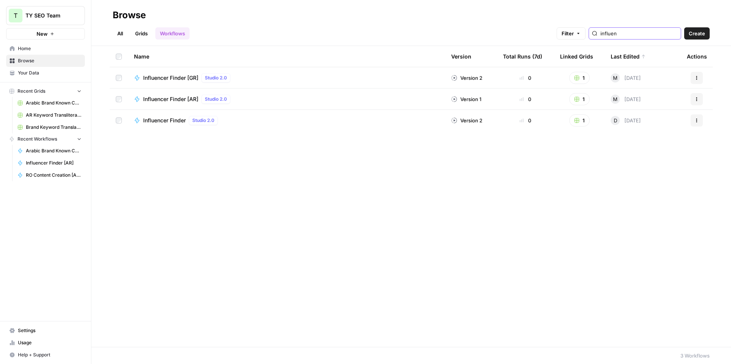
type input "influen"
click at [183, 75] on span "Influencer Finder [GR]" at bounding box center [170, 78] width 55 height 8
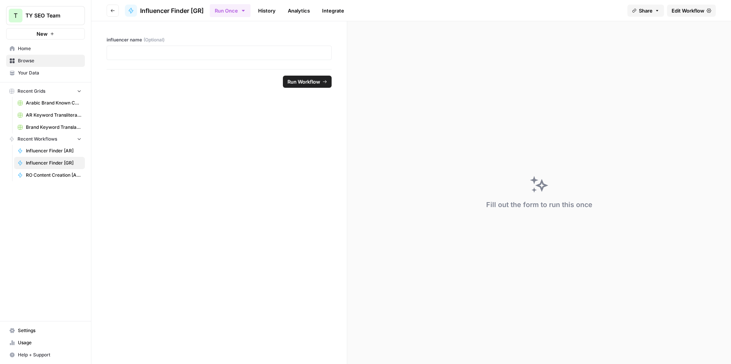
click at [691, 14] on span "Edit Workflow" at bounding box center [687, 11] width 33 height 8
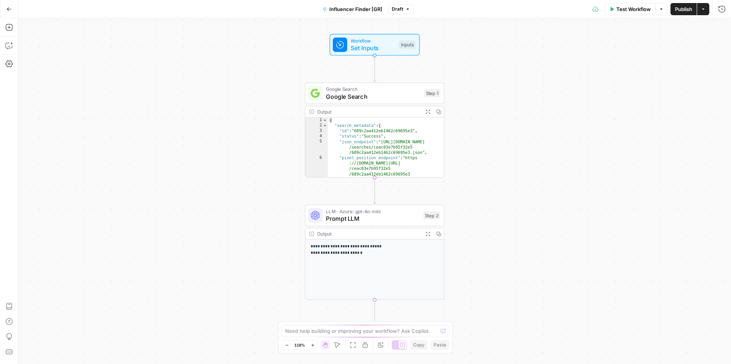
click at [391, 210] on span "LLM · Azure: gpt-4o-mini" at bounding box center [373, 211] width 94 height 7
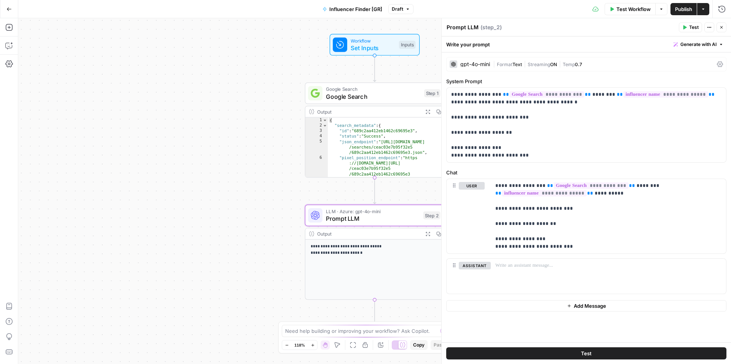
click at [490, 67] on div "gpt-4o-mini | Format Text | Streaming ON | Temp 0.7" at bounding box center [586, 64] width 280 height 14
